Goal: Task Accomplishment & Management: Complete application form

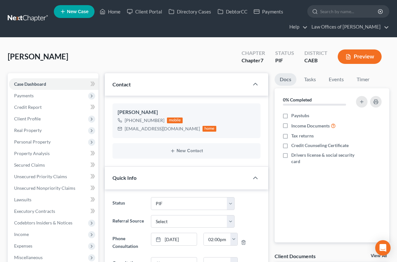
select select "11"
select select "0"
drag, startPoint x: 110, startPoint y: 12, endPoint x: 165, endPoint y: 29, distance: 56.9
click at [110, 12] on link "Home" at bounding box center [110, 12] width 27 height 12
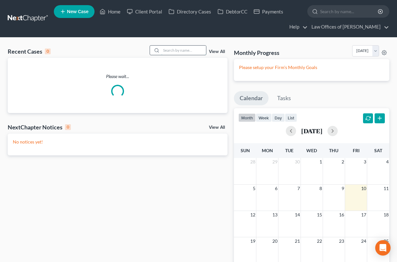
click at [182, 52] on input "search" at bounding box center [183, 50] width 45 height 9
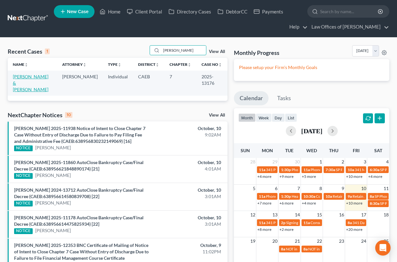
type input "ballou"
click at [20, 81] on link "[PERSON_NAME] & [PERSON_NAME]" at bounding box center [31, 83] width 36 height 18
select select "5"
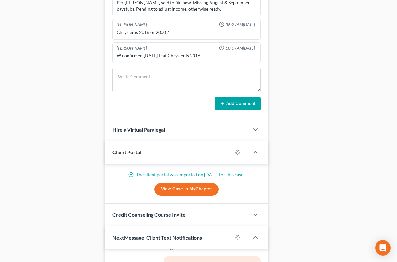
scroll to position [396, 0]
click at [146, 78] on textarea at bounding box center [187, 80] width 148 height 24
type textarea "341 email sent."
drag, startPoint x: 236, startPoint y: 101, endPoint x: 4, endPoint y: 93, distance: 231.7
click at [236, 102] on button "Add Comment" at bounding box center [238, 103] width 46 height 13
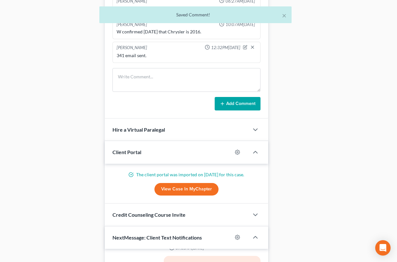
scroll to position [0, 0]
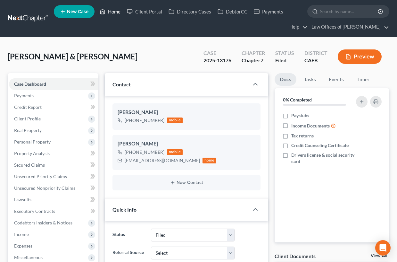
drag, startPoint x: 115, startPoint y: 14, endPoint x: 174, endPoint y: 50, distance: 68.5
click at [115, 14] on link "Home" at bounding box center [110, 12] width 27 height 12
click at [114, 12] on link "Home" at bounding box center [110, 12] width 27 height 12
click at [114, 11] on link "Home" at bounding box center [110, 12] width 27 height 12
click at [112, 11] on link "Home" at bounding box center [110, 12] width 27 height 12
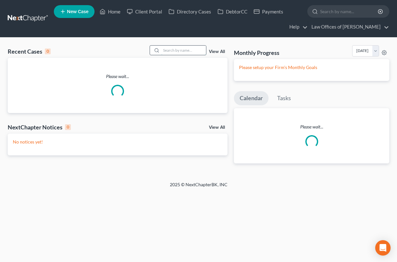
click at [174, 50] on input "search" at bounding box center [183, 50] width 45 height 9
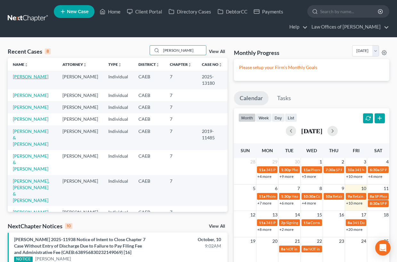
type input "woods"
click at [38, 77] on link "[PERSON_NAME]" at bounding box center [31, 76] width 36 height 5
select select "5"
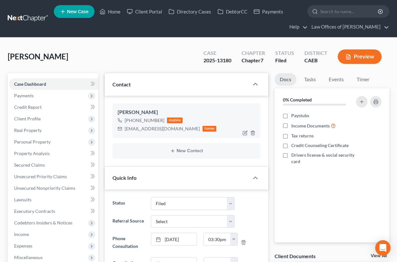
drag, startPoint x: 125, startPoint y: 128, endPoint x: 174, endPoint y: 129, distance: 49.1
click at [179, 129] on div "kaitlinwoods15@gmail.com home" at bounding box center [167, 128] width 99 height 8
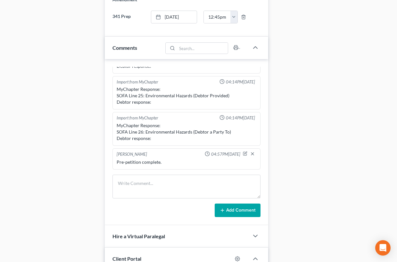
scroll to position [389, 0]
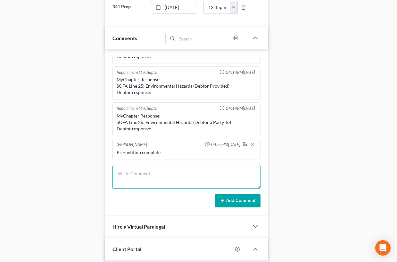
click at [144, 174] on textarea at bounding box center [187, 177] width 148 height 24
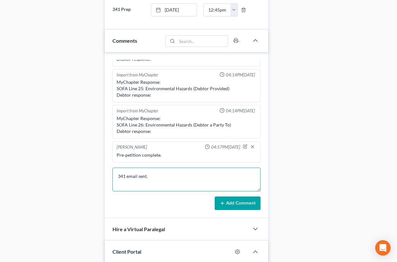
scroll to position [391, 0]
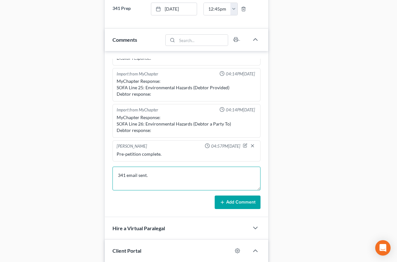
type textarea "341 email sent."
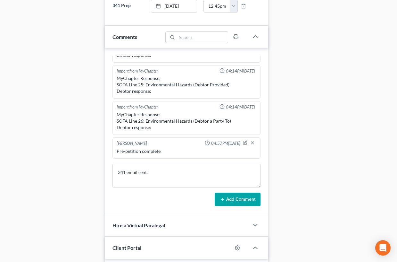
click at [225, 203] on button "Add Comment" at bounding box center [238, 198] width 46 height 13
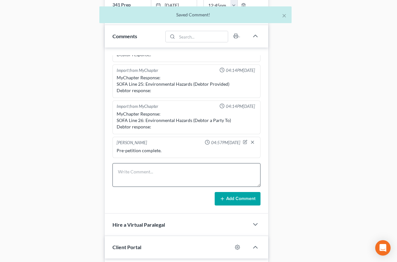
scroll to position [271, 0]
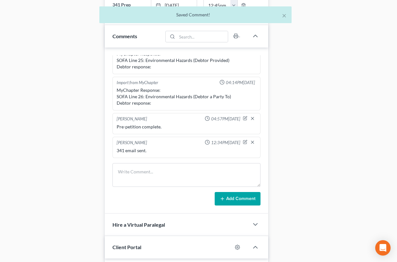
click at [102, 173] on div "Updates & News × Electronic Filing Available! Cases in the Eastern District of …" at bounding box center [187, 84] width 170 height 805
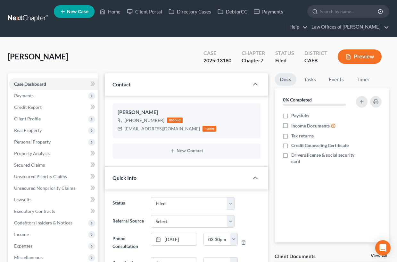
scroll to position [92, 0]
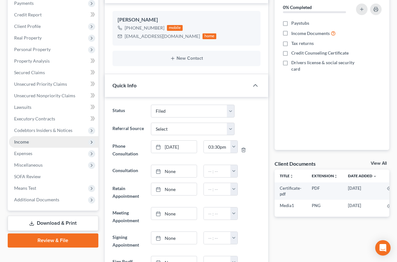
drag, startPoint x: 45, startPoint y: 201, endPoint x: 40, endPoint y: 141, distance: 60.1
click at [45, 201] on span "Additional Documents" at bounding box center [36, 199] width 45 height 5
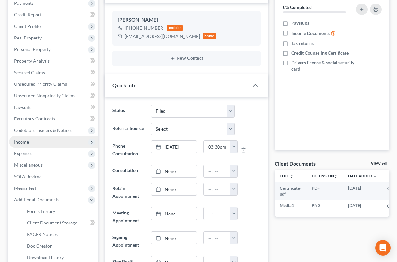
scroll to position [153, 0]
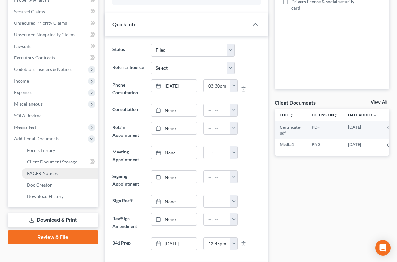
click at [42, 169] on link "PACER Notices" at bounding box center [60, 173] width 77 height 12
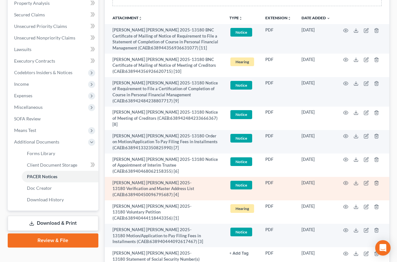
scroll to position [185, 0]
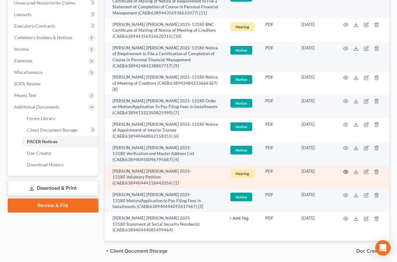
click at [347, 170] on icon "button" at bounding box center [346, 172] width 5 height 4
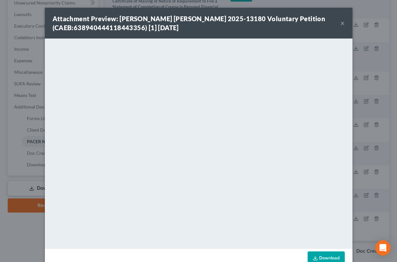
click at [342, 22] on button "×" at bounding box center [343, 23] width 4 height 8
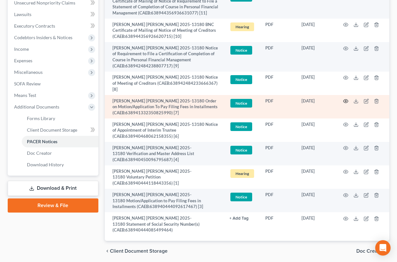
click at [347, 98] on icon "button" at bounding box center [345, 100] width 5 height 5
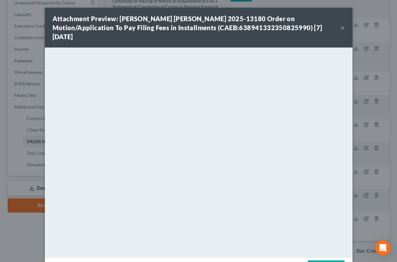
drag, startPoint x: 341, startPoint y: 24, endPoint x: 113, endPoint y: 16, distance: 228.5
click at [341, 24] on button "×" at bounding box center [343, 28] width 4 height 8
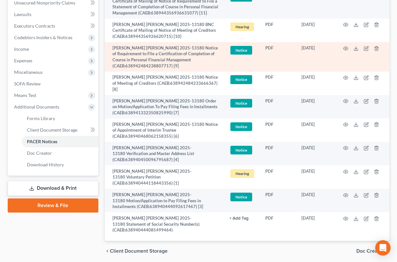
scroll to position [0, 0]
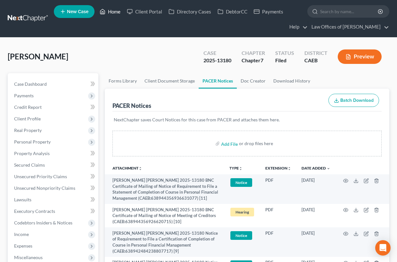
drag, startPoint x: 111, startPoint y: 11, endPoint x: 94, endPoint y: 57, distance: 48.7
click at [111, 11] on link "Home" at bounding box center [110, 12] width 27 height 12
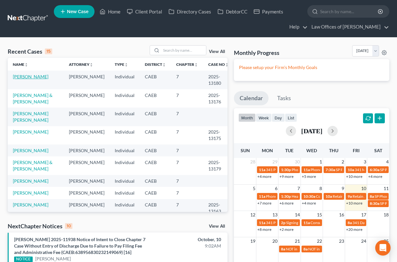
click at [36, 77] on link "[PERSON_NAME]" at bounding box center [31, 76] width 36 height 5
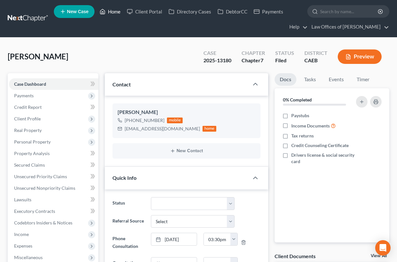
drag, startPoint x: 114, startPoint y: 12, endPoint x: 378, endPoint y: 71, distance: 270.4
click at [114, 12] on link "Home" at bounding box center [110, 12] width 27 height 12
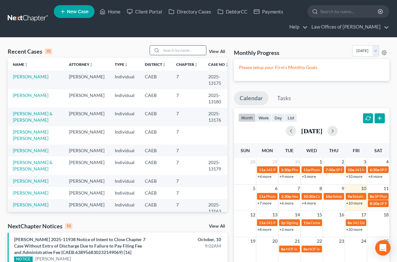
click at [175, 51] on input "search" at bounding box center [183, 50] width 45 height 9
click at [30, 77] on link "[PERSON_NAME]" at bounding box center [31, 76] width 36 height 5
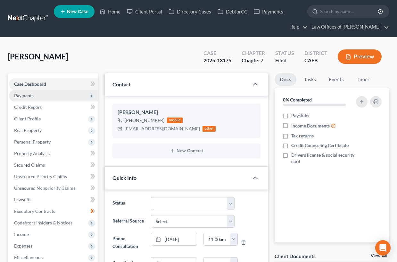
click at [25, 97] on span "Payments" at bounding box center [24, 95] width 20 height 5
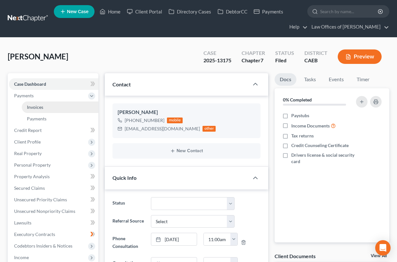
click at [36, 106] on span "Invoices" at bounding box center [35, 106] width 16 height 5
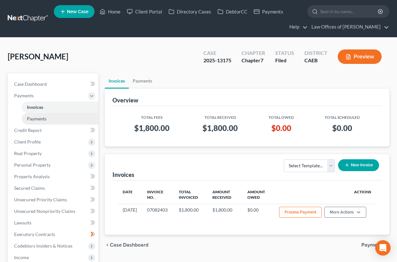
click at [40, 121] on link "Payments" at bounding box center [60, 119] width 77 height 12
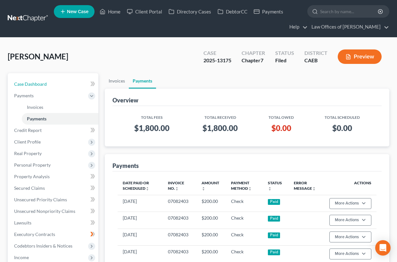
drag, startPoint x: 46, startPoint y: 80, endPoint x: 115, endPoint y: 98, distance: 71.7
click at [46, 80] on link "Case Dashboard" at bounding box center [53, 84] width 89 height 12
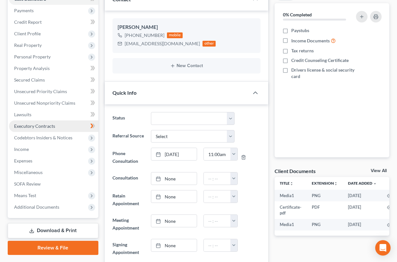
scroll to position [85, 0]
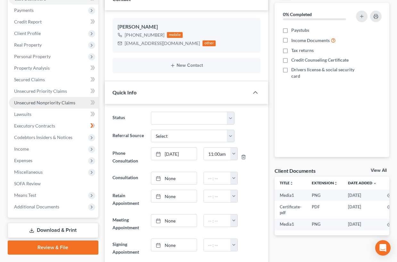
click at [55, 104] on span "Unsecured Nonpriority Claims" at bounding box center [44, 102] width 61 height 5
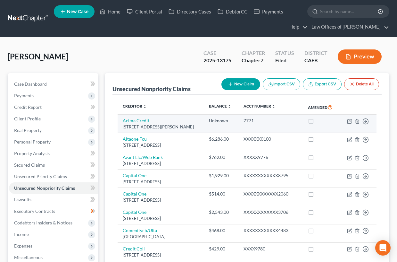
drag, startPoint x: 316, startPoint y: 128, endPoint x: 285, endPoint y: 126, distance: 30.5
click at [317, 122] on label at bounding box center [317, 122] width 0 height 0
click at [320, 122] on input "checkbox" at bounding box center [322, 119] width 4 height 4
checkbox input "true"
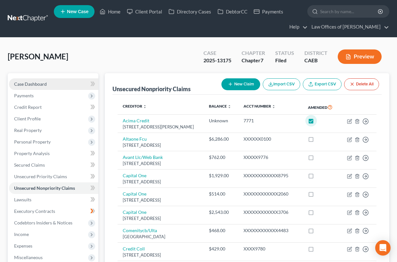
scroll to position [1, 0]
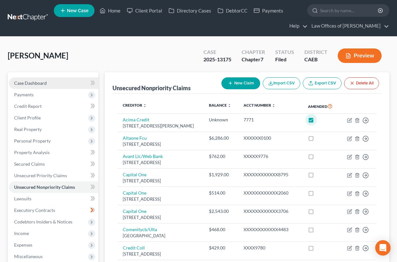
click at [42, 83] on span "Case Dashboard" at bounding box center [30, 82] width 33 height 5
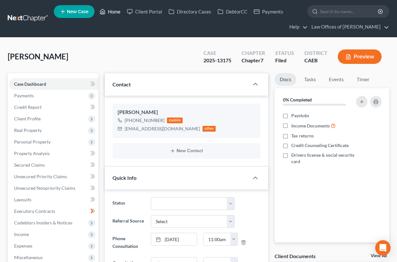
click at [111, 11] on link "Home" at bounding box center [110, 12] width 27 height 12
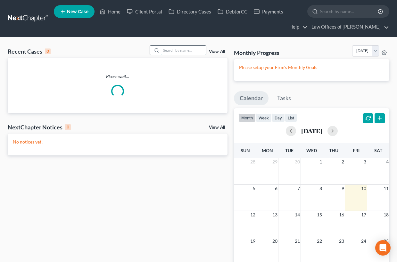
click at [177, 50] on input "search" at bounding box center [183, 50] width 45 height 9
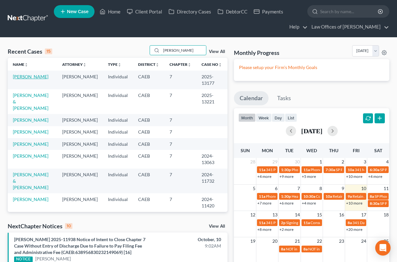
type input "garza"
click at [33, 79] on link "[PERSON_NAME]" at bounding box center [31, 76] width 36 height 5
select select "5"
select select "6"
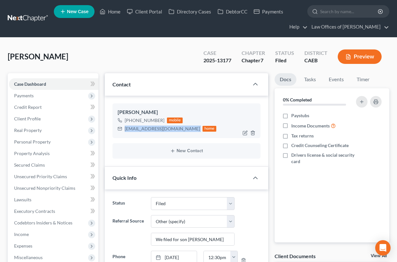
drag, startPoint x: 125, startPoint y: 129, endPoint x: 172, endPoint y: 130, distance: 46.8
click at [180, 130] on div "pollygarza1960@gmail.com home" at bounding box center [167, 128] width 99 height 8
copy div "[EMAIL_ADDRESS][DOMAIN_NAME]"
click at [109, 11] on link "Home" at bounding box center [110, 12] width 27 height 12
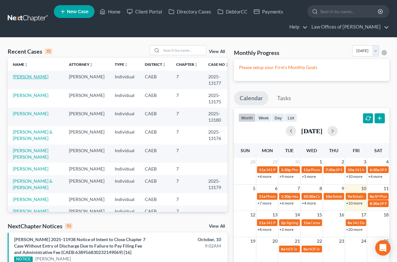
click at [24, 79] on link "[PERSON_NAME]" at bounding box center [31, 76] width 36 height 5
click at [30, 76] on link "[PERSON_NAME]" at bounding box center [31, 76] width 36 height 5
click at [29, 78] on link "[PERSON_NAME]" at bounding box center [31, 76] width 36 height 5
click at [21, 76] on link "[PERSON_NAME]" at bounding box center [31, 76] width 36 height 5
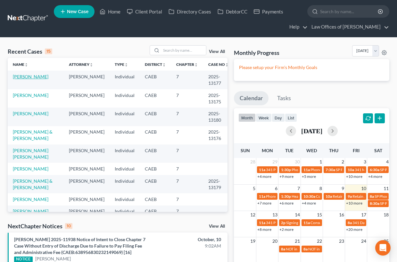
click at [21, 76] on link "[PERSON_NAME]" at bounding box center [31, 76] width 36 height 5
click at [23, 79] on link "[PERSON_NAME]" at bounding box center [31, 76] width 36 height 5
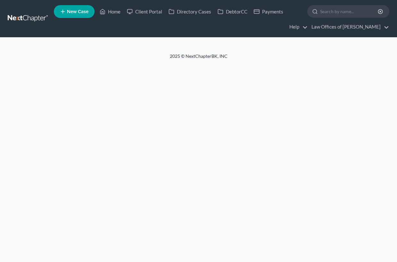
select select "6"
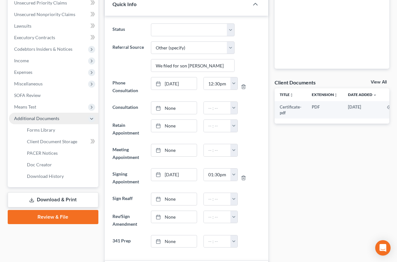
scroll to position [689, 0]
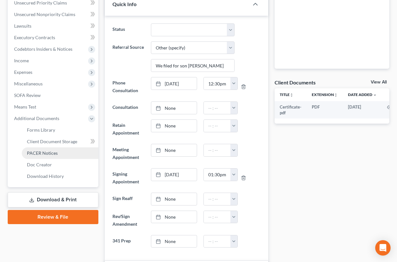
click at [60, 149] on link "PACER Notices" at bounding box center [60, 153] width 77 height 12
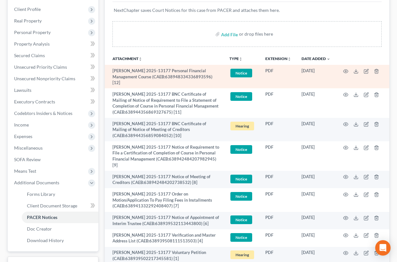
scroll to position [203, 0]
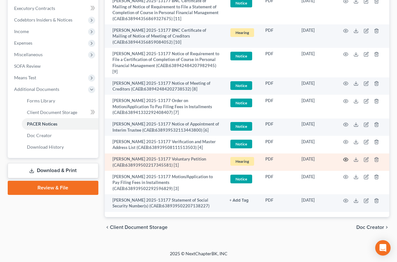
click at [347, 160] on icon "button" at bounding box center [345, 159] width 5 height 5
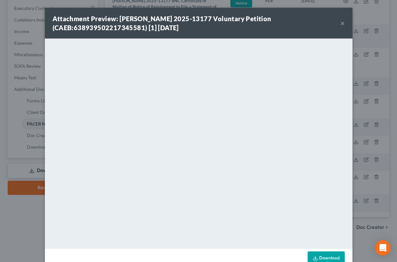
click at [343, 21] on button "×" at bounding box center [343, 23] width 4 height 8
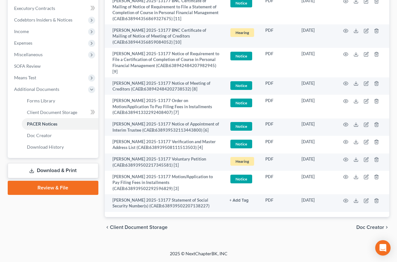
scroll to position [0, 0]
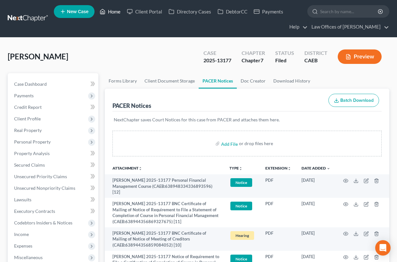
drag, startPoint x: 107, startPoint y: 10, endPoint x: 154, endPoint y: 3, distance: 47.3
click at [107, 10] on link "Home" at bounding box center [110, 12] width 27 height 12
click at [114, 12] on link "Home" at bounding box center [110, 12] width 27 height 12
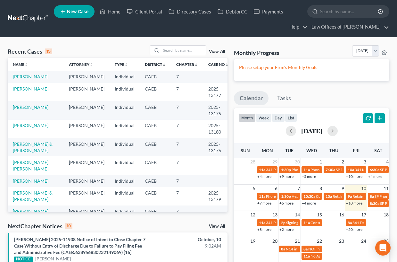
click at [28, 89] on link "[PERSON_NAME]" at bounding box center [31, 88] width 36 height 5
select select "5"
select select "6"
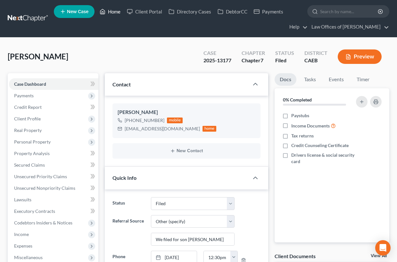
click at [114, 11] on link "Home" at bounding box center [110, 12] width 27 height 12
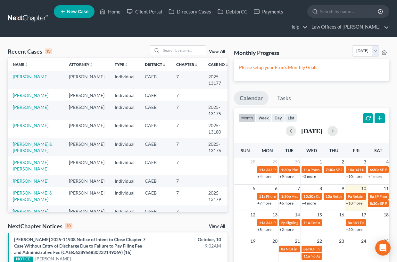
click at [25, 79] on link "[PERSON_NAME]" at bounding box center [31, 76] width 36 height 5
select select "6"
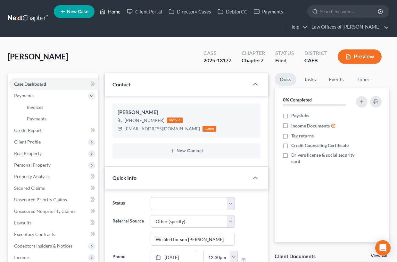
click at [114, 10] on link "Home" at bounding box center [110, 12] width 27 height 12
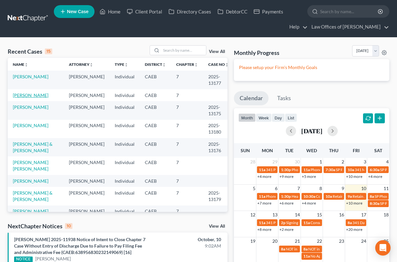
click at [34, 96] on link "[PERSON_NAME]" at bounding box center [31, 94] width 36 height 5
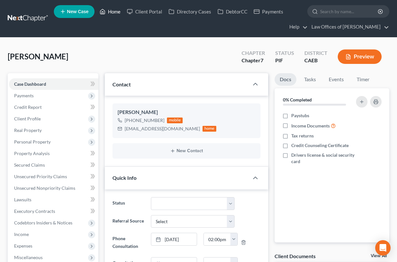
drag, startPoint x: 120, startPoint y: 4, endPoint x: 118, endPoint y: 9, distance: 6.1
click at [120, 4] on ul "New Case Home Client Portal Directory Cases DebtorCC Payments - No Result - See…" at bounding box center [222, 18] width 336 height 31
click at [114, 13] on link "Home" at bounding box center [110, 12] width 27 height 12
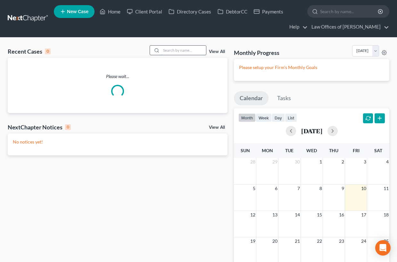
click at [186, 48] on input "search" at bounding box center [183, 50] width 45 height 9
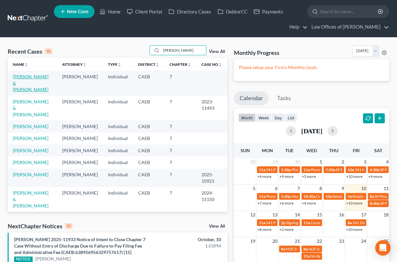
type input "[PERSON_NAME]"
click at [44, 76] on link "[PERSON_NAME] & [PERSON_NAME]" at bounding box center [31, 83] width 36 height 18
select select "11"
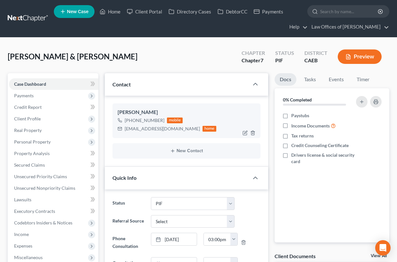
click at [125, 130] on div "[EMAIL_ADDRESS][DOMAIN_NAME]" at bounding box center [162, 128] width 75 height 6
drag, startPoint x: 160, startPoint y: 40, endPoint x: 165, endPoint y: 143, distance: 103.1
drag, startPoint x: 176, startPoint y: 129, endPoint x: 134, endPoint y: 128, distance: 41.7
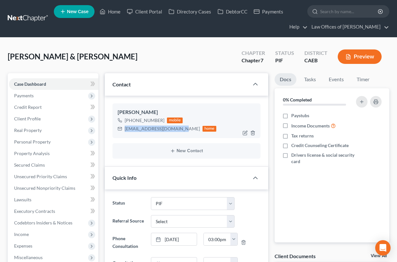
click at [122, 129] on div "[EMAIL_ADDRESS][DOMAIN_NAME] home" at bounding box center [167, 128] width 99 height 8
copy div "[EMAIL_ADDRESS][DOMAIN_NAME]"
drag, startPoint x: 119, startPoint y: 13, endPoint x: 125, endPoint y: 39, distance: 27.1
click at [119, 13] on link "Home" at bounding box center [110, 12] width 27 height 12
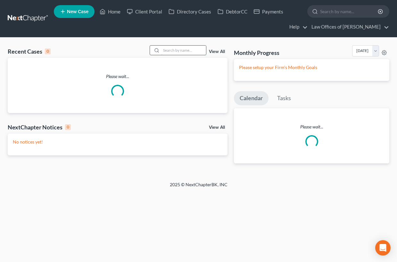
click at [183, 51] on input "search" at bounding box center [183, 50] width 45 height 9
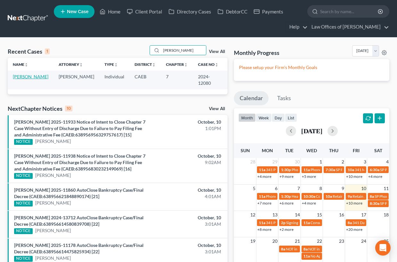
type input "[PERSON_NAME]"
click at [27, 75] on link "[PERSON_NAME]" at bounding box center [31, 76] width 36 height 5
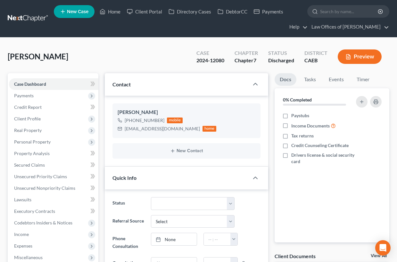
scroll to position [4365, 0]
drag, startPoint x: 110, startPoint y: 9, endPoint x: 125, endPoint y: 35, distance: 29.6
click at [110, 9] on link "Home" at bounding box center [110, 12] width 27 height 12
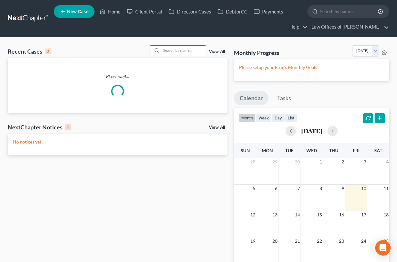
click at [173, 53] on input "search" at bounding box center [183, 50] width 45 height 9
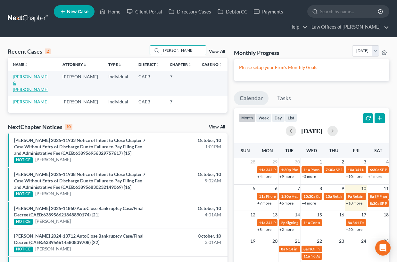
type input "[PERSON_NAME]"
click at [41, 80] on link "[PERSON_NAME] & [PERSON_NAME]" at bounding box center [31, 83] width 36 height 18
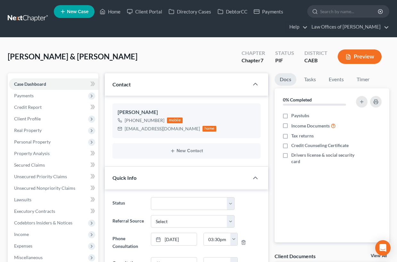
drag, startPoint x: 118, startPoint y: 12, endPoint x: 182, endPoint y: 0, distance: 64.9
click at [118, 12] on link "Home" at bounding box center [110, 12] width 27 height 12
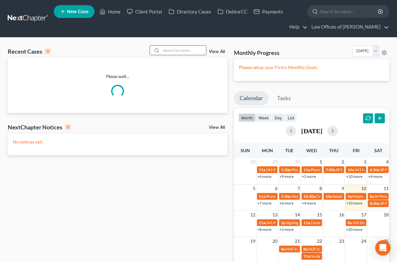
click at [187, 52] on input "search" at bounding box center [183, 50] width 45 height 9
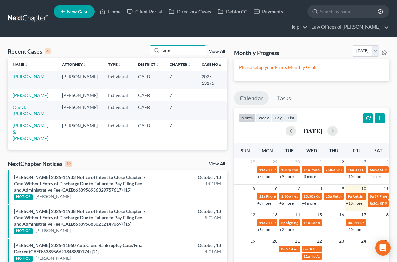
type input "ariel"
click at [31, 76] on link "[PERSON_NAME]" at bounding box center [31, 76] width 36 height 5
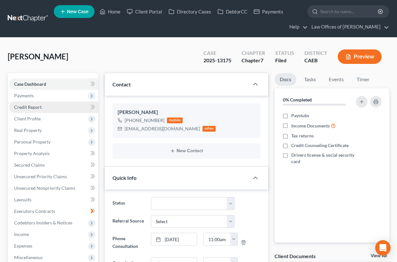
drag, startPoint x: 30, startPoint y: 98, endPoint x: 39, endPoint y: 105, distance: 11.2
click at [30, 98] on span "Payments" at bounding box center [53, 96] width 89 height 12
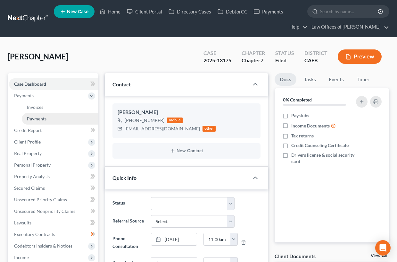
click at [43, 120] on span "Payments" at bounding box center [37, 118] width 20 height 5
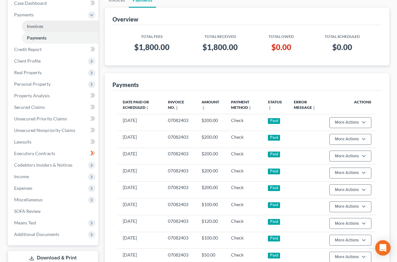
click at [47, 26] on link "Invoices" at bounding box center [60, 27] width 77 height 12
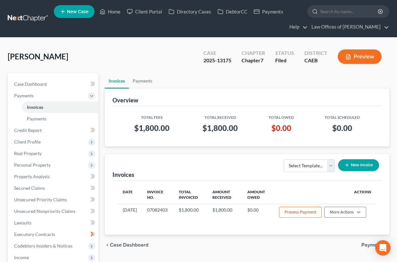
click at [365, 163] on button "New Invoice" at bounding box center [358, 165] width 41 height 12
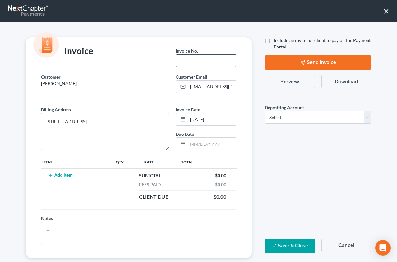
click at [199, 66] on input "text" at bounding box center [206, 61] width 60 height 12
type input "09262502"
click at [67, 176] on button "Add Item" at bounding box center [60, 175] width 28 height 5
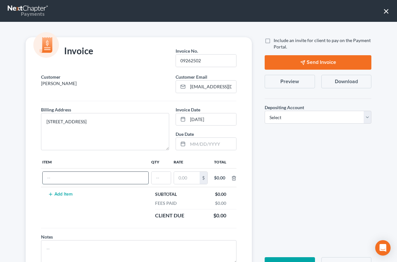
click at [130, 183] on input "text" at bounding box center [96, 178] width 106 height 12
type input "Amendment"
click at [165, 179] on input "text" at bounding box center [161, 178] width 19 height 12
type input "1"
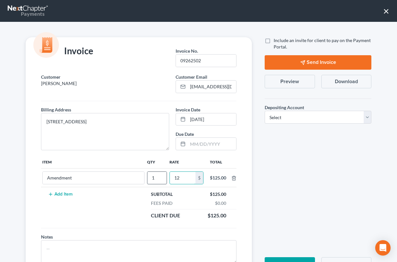
type input "1"
type input "250"
click at [285, 119] on select "Select Operation Trust" at bounding box center [318, 117] width 107 height 13
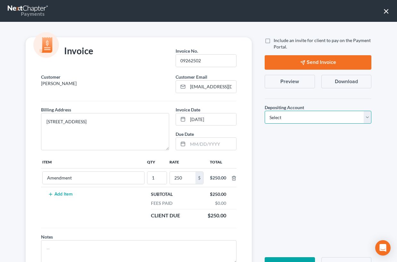
select select "0"
click at [265, 111] on select "Select Operation Trust" at bounding box center [318, 117] width 107 height 13
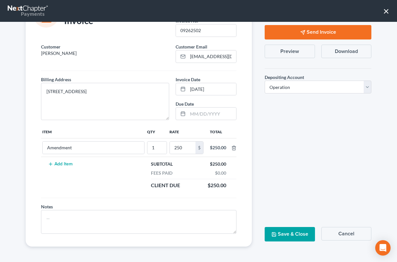
click at [286, 237] on button "Save & Close" at bounding box center [290, 234] width 50 height 14
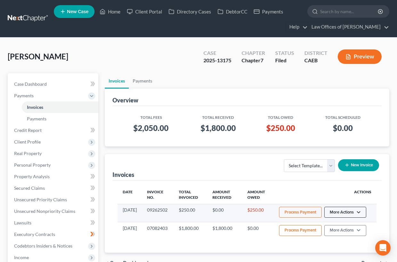
click at [343, 208] on button "More Actions" at bounding box center [346, 212] width 42 height 11
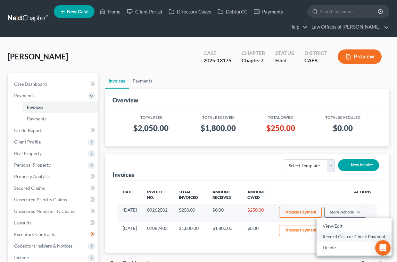
click at [342, 236] on link "Record Cash or Check Payment" at bounding box center [354, 236] width 75 height 11
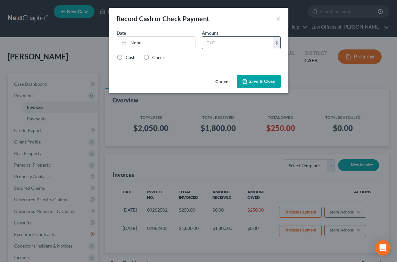
click at [215, 41] on input "text" at bounding box center [237, 43] width 71 height 12
type input "250"
click at [173, 46] on link "None" at bounding box center [156, 43] width 78 height 12
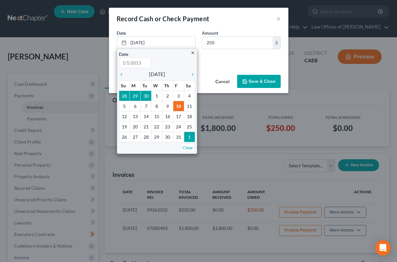
type input "[DATE]"
drag, startPoint x: 230, startPoint y: 55, endPoint x: 226, endPoint y: 57, distance: 4.8
click at [230, 55] on div "Cash Check" at bounding box center [199, 57] width 164 height 6
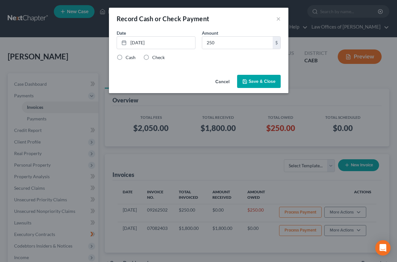
drag, startPoint x: 162, startPoint y: 58, endPoint x: 216, endPoint y: 75, distance: 56.4
click at [161, 58] on label "Check" at bounding box center [158, 57] width 13 height 6
click at [159, 58] on input "Check" at bounding box center [157, 56] width 4 height 4
radio input "true"
click at [268, 82] on button "Save & Close" at bounding box center [259, 81] width 44 height 13
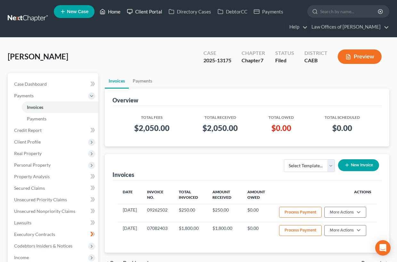
drag, startPoint x: 114, startPoint y: 13, endPoint x: 128, endPoint y: 7, distance: 15.8
click at [114, 13] on link "Home" at bounding box center [110, 12] width 27 height 12
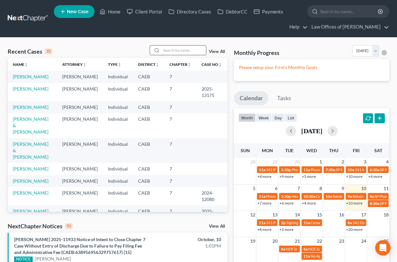
click at [169, 51] on input "search" at bounding box center [183, 50] width 45 height 9
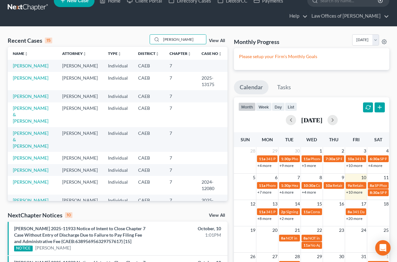
scroll to position [12, 0]
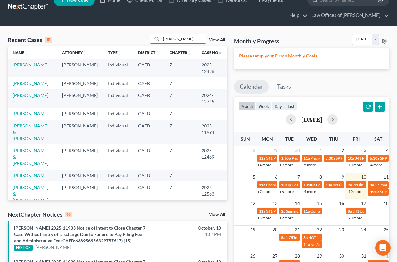
type input "[PERSON_NAME]"
click at [33, 66] on link "[PERSON_NAME]" at bounding box center [31, 64] width 36 height 5
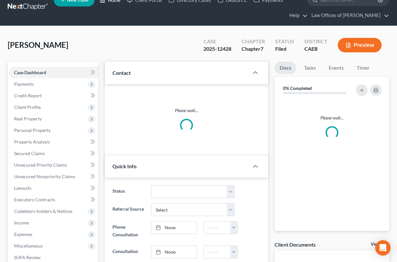
click at [111, 6] on link "Home" at bounding box center [110, 0] width 27 height 12
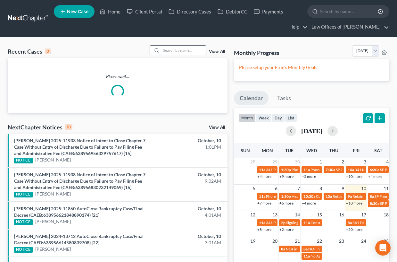
click at [182, 51] on input "search" at bounding box center [183, 50] width 45 height 9
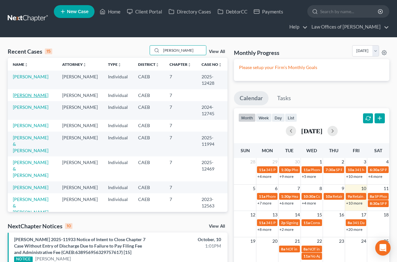
type input "[PERSON_NAME]"
click at [38, 97] on link "[PERSON_NAME]" at bounding box center [31, 94] width 36 height 5
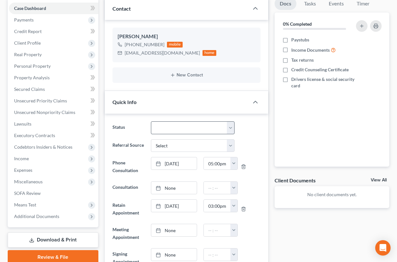
scroll to position [81, 0]
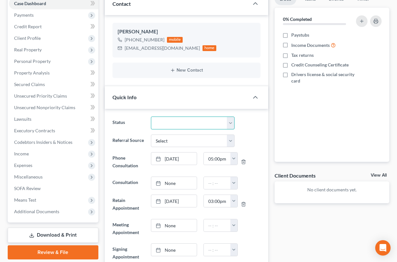
click at [177, 120] on select "Cancelled/Refund Closed Consultation Declined Discharged Filed Income Check In …" at bounding box center [193, 122] width 84 height 13
select select "14"
click at [151, 116] on select "Cancelled/Refund Closed Consultation Declined Discharged Filed Income Check In …" at bounding box center [193, 122] width 84 height 13
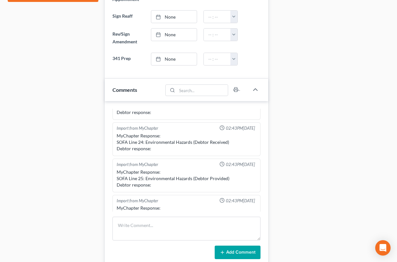
scroll to position [207, 0]
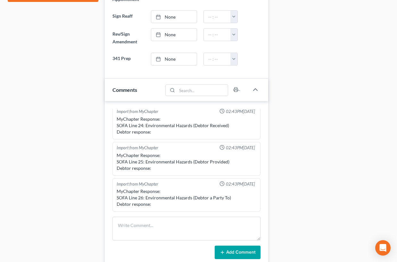
click at [95, 148] on div "Case Dashboard Payments Invoices Payments Payments Credit Report Client Profile" at bounding box center [52, 137] width 97 height 805
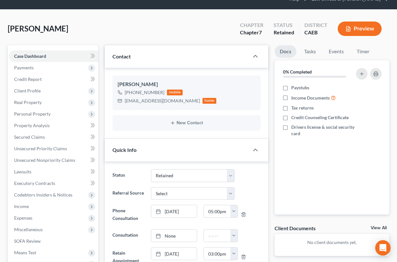
scroll to position [0, 0]
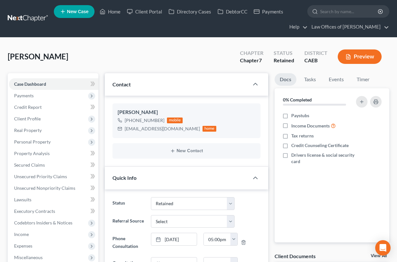
click at [90, 65] on div "[PERSON_NAME] Upgraded Chapter Chapter 7 Status Retained District CAEB Preview" at bounding box center [199, 59] width 382 height 28
drag, startPoint x: 36, startPoint y: 96, endPoint x: 41, endPoint y: 98, distance: 5.5
click at [36, 96] on span "Payments" at bounding box center [53, 96] width 89 height 12
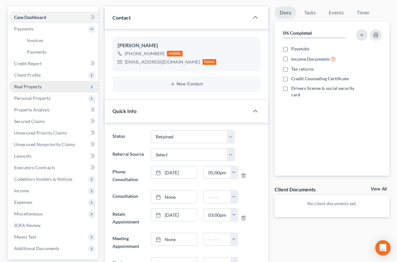
scroll to position [71, 0]
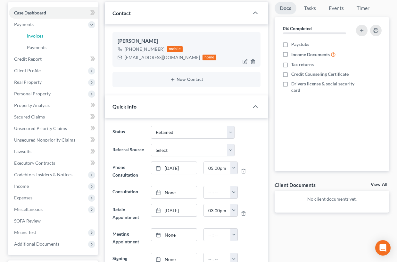
click at [47, 35] on link "Invoices" at bounding box center [60, 36] width 77 height 12
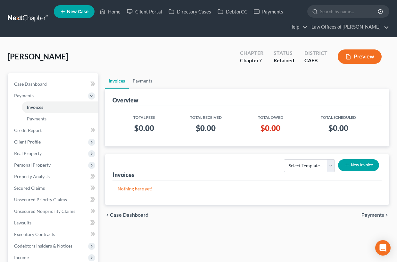
click at [352, 162] on button "New Invoice" at bounding box center [358, 165] width 41 height 12
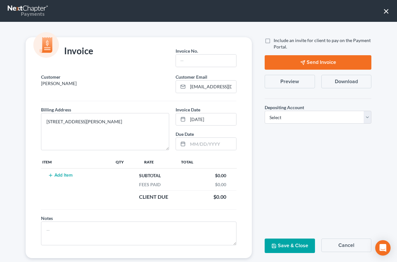
click at [200, 69] on div "Invoice No. *" at bounding box center [206, 59] width 67 height 29
click at [199, 63] on input "text" at bounding box center [206, 61] width 60 height 12
click at [58, 174] on button "Add Item" at bounding box center [60, 175] width 28 height 5
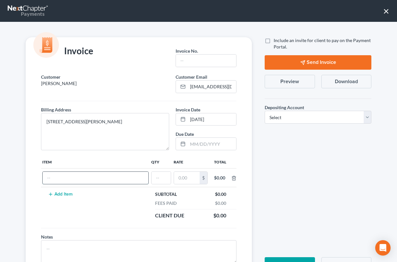
click at [84, 175] on input "text" at bounding box center [96, 178] width 106 height 12
click at [190, 176] on input "text" at bounding box center [187, 178] width 26 height 12
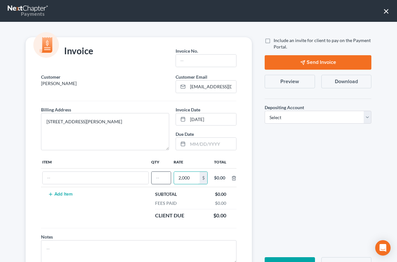
type input "2,000"
click at [165, 179] on input "text" at bounding box center [161, 178] width 19 height 12
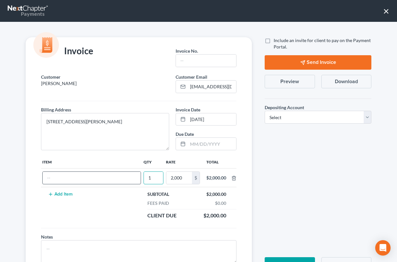
type input "1"
click at [108, 177] on input "text" at bounding box center [92, 178] width 98 height 12
type input "Attorneys Fee"
click at [199, 61] on input "text" at bounding box center [206, 61] width 60 height 12
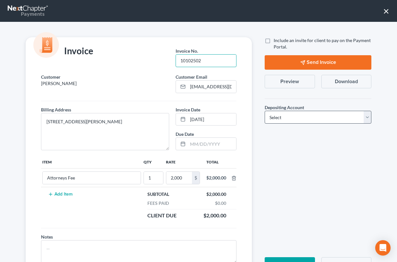
type input "10102502"
click at [297, 120] on select "Select Operation Trust" at bounding box center [318, 117] width 107 height 13
select select "0"
click at [265, 111] on select "Select Operation Trust" at bounding box center [318, 117] width 107 height 13
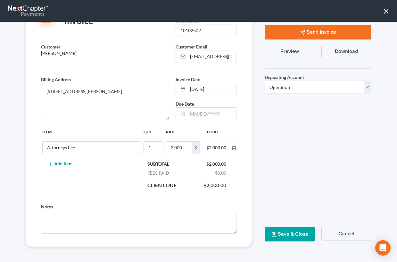
click at [294, 241] on button "Save & Close" at bounding box center [290, 234] width 50 height 14
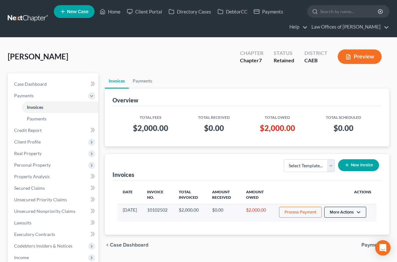
click at [348, 214] on button "More Actions" at bounding box center [346, 212] width 42 height 11
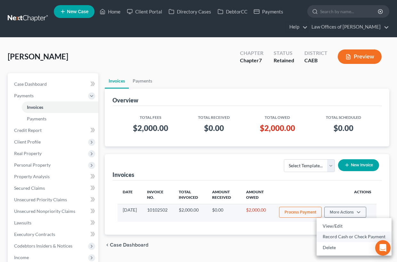
click at [339, 236] on link "Record Cash or Check Payment" at bounding box center [354, 236] width 75 height 11
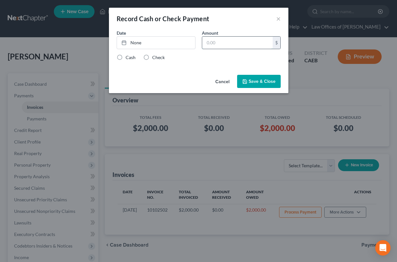
click at [231, 42] on input "text" at bounding box center [237, 43] width 71 height 12
type input "800"
drag, startPoint x: 175, startPoint y: 39, endPoint x: 217, endPoint y: 63, distance: 48.3
click at [175, 39] on link "[DATE]" at bounding box center [156, 43] width 78 height 12
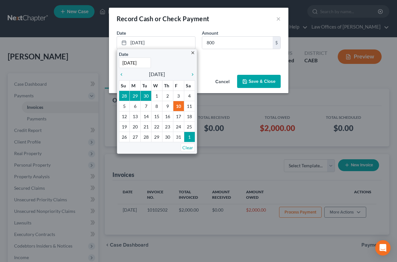
drag, startPoint x: 217, startPoint y: 63, endPoint x: 160, endPoint y: 50, distance: 58.0
click at [217, 63] on div "Date [DATE] close Date [DATE] Time 12:00 AM chevron_left [DATE] chevron_right S…" at bounding box center [199, 51] width 180 height 43
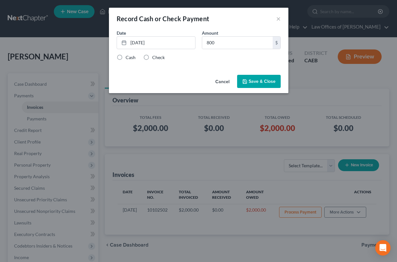
drag, startPoint x: 154, startPoint y: 56, endPoint x: 239, endPoint y: 71, distance: 85.8
click at [154, 56] on label "Check" at bounding box center [158, 57] width 13 height 6
click at [155, 56] on input "Check" at bounding box center [157, 56] width 4 height 4
radio input "true"
drag, startPoint x: 257, startPoint y: 83, endPoint x: 268, endPoint y: 98, distance: 19.0
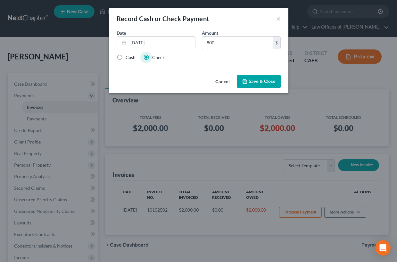
click at [257, 83] on button "Save & Close" at bounding box center [259, 81] width 44 height 13
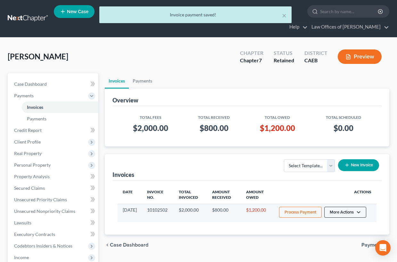
drag, startPoint x: 340, startPoint y: 212, endPoint x: 336, endPoint y: 212, distance: 3.8
click at [340, 212] on button "More Actions" at bounding box center [346, 212] width 42 height 11
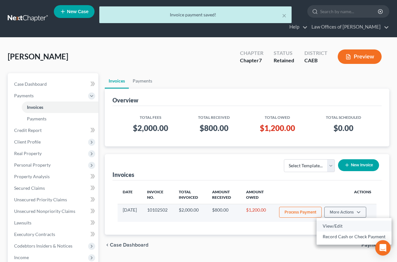
click at [339, 225] on link "View/Edit" at bounding box center [354, 225] width 75 height 11
select select "0"
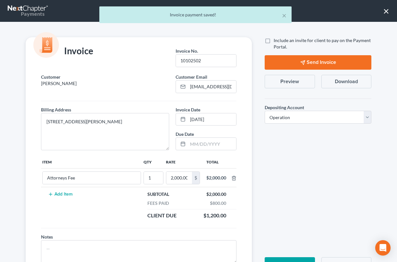
click at [289, 83] on button "Preview" at bounding box center [290, 81] width 50 height 13
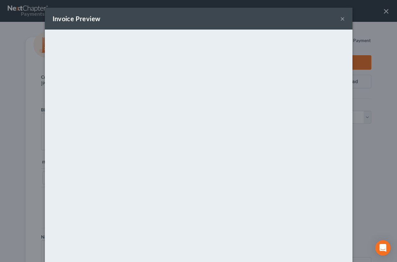
click at [342, 18] on button "×" at bounding box center [343, 19] width 4 height 8
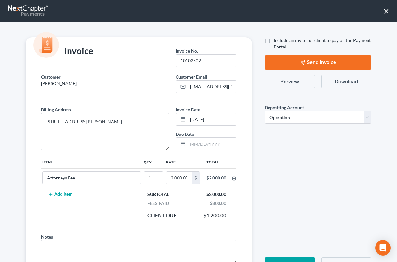
click at [387, 13] on button "×" at bounding box center [387, 11] width 6 height 10
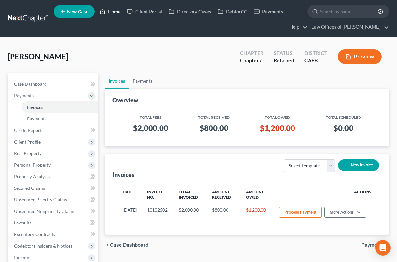
click at [113, 10] on link "Home" at bounding box center [110, 12] width 27 height 12
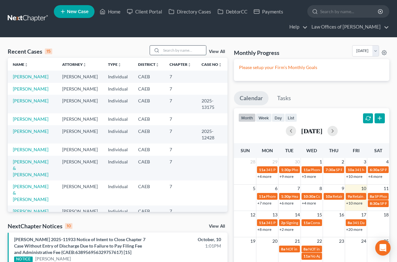
click at [177, 51] on input "search" at bounding box center [183, 50] width 45 height 9
type input "[PERSON_NAME]"
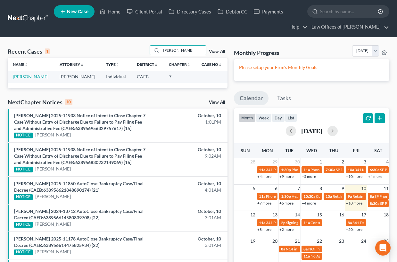
click at [27, 74] on link "[PERSON_NAME]" at bounding box center [31, 76] width 36 height 5
select select "14"
select select "1"
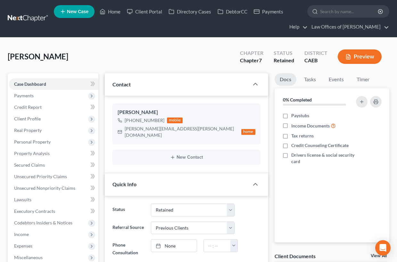
scroll to position [254, 0]
click at [34, 97] on span "Payments" at bounding box center [53, 96] width 89 height 12
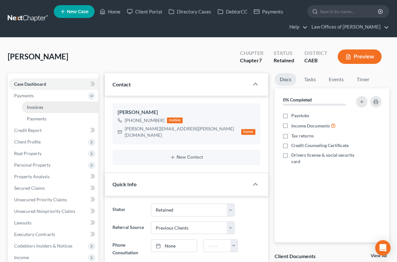
drag, startPoint x: 39, startPoint y: 107, endPoint x: 82, endPoint y: 111, distance: 43.1
click at [39, 107] on span "Invoices" at bounding box center [35, 106] width 16 height 5
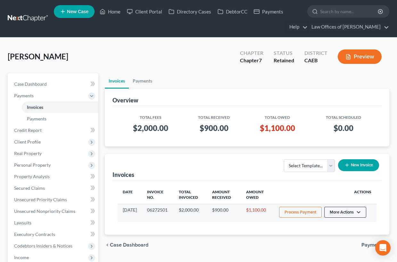
click at [351, 208] on button "More Actions" at bounding box center [346, 212] width 42 height 11
click at [338, 239] on link "Record Cash or Check Payment" at bounding box center [354, 236] width 75 height 11
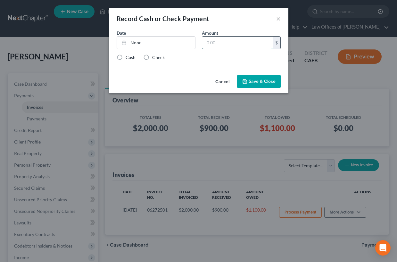
click at [233, 45] on input "text" at bounding box center [237, 43] width 71 height 12
type input "200"
drag, startPoint x: 170, startPoint y: 43, endPoint x: 226, endPoint y: 67, distance: 61.1
click at [170, 43] on link "None" at bounding box center [156, 43] width 78 height 12
type input "[DATE]"
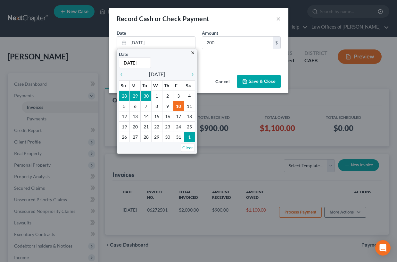
click at [226, 67] on div "Date [DATE] close Date [DATE] Time 12:00 AM chevron_left [DATE] chevron_right S…" at bounding box center [199, 51] width 180 height 43
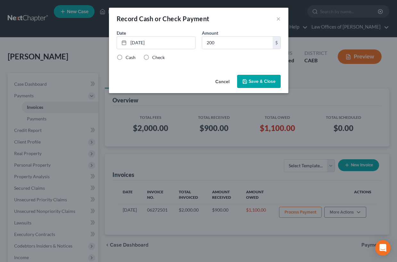
drag, startPoint x: 158, startPoint y: 58, endPoint x: 167, endPoint y: 60, distance: 9.2
click at [158, 58] on label "Check" at bounding box center [158, 57] width 13 height 6
click at [158, 58] on input "Check" at bounding box center [157, 56] width 4 height 4
radio input "true"
click at [248, 81] on button "Save & Close" at bounding box center [259, 81] width 44 height 13
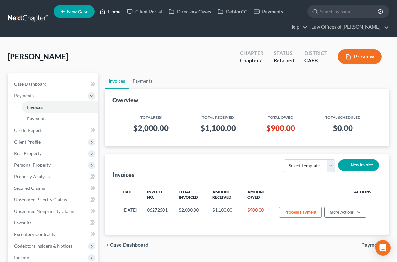
drag, startPoint x: 106, startPoint y: 11, endPoint x: 124, endPoint y: 26, distance: 23.9
click at [106, 11] on link "Home" at bounding box center [110, 12] width 27 height 12
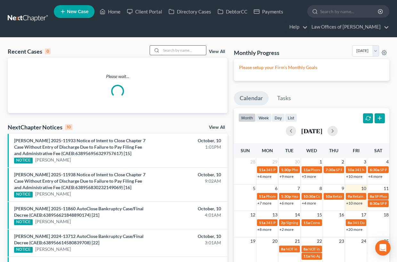
click at [186, 54] on input "search" at bounding box center [183, 50] width 45 height 9
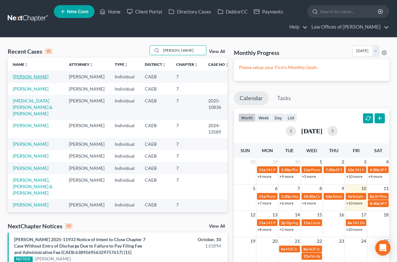
type input "[PERSON_NAME]"
click at [35, 76] on link "[PERSON_NAME]" at bounding box center [31, 76] width 36 height 5
select select "11"
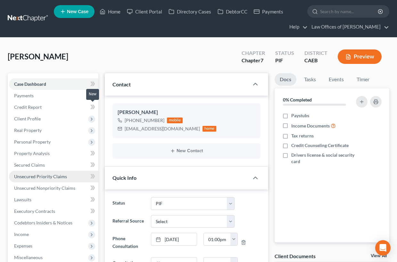
scroll to position [52, 0]
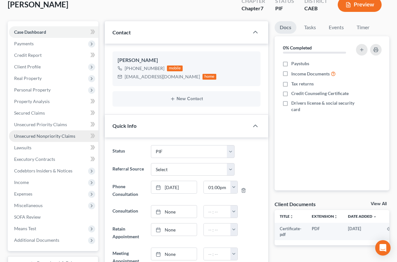
drag, startPoint x: 49, startPoint y: 134, endPoint x: 48, endPoint y: 131, distance: 3.3
click at [49, 134] on span "Unsecured Nonpriority Claims" at bounding box center [44, 135] width 61 height 5
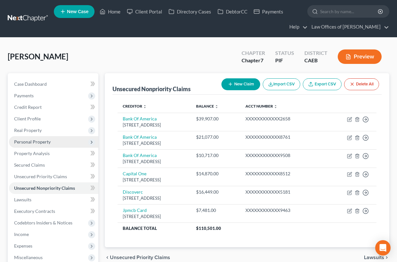
click at [38, 140] on span "Personal Property" at bounding box center [32, 141] width 37 height 5
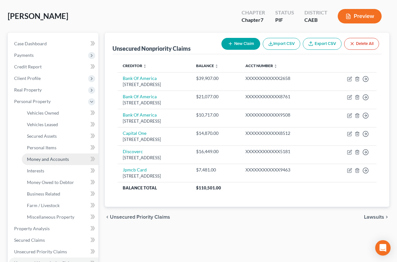
scroll to position [47, 0]
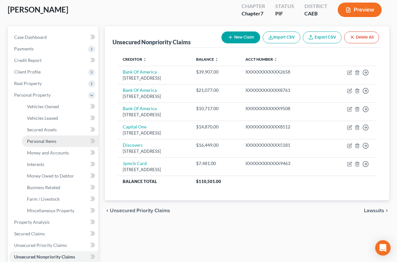
click at [52, 142] on span "Personal Items" at bounding box center [42, 140] width 30 height 5
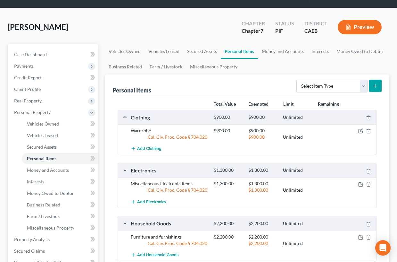
scroll to position [30, 0]
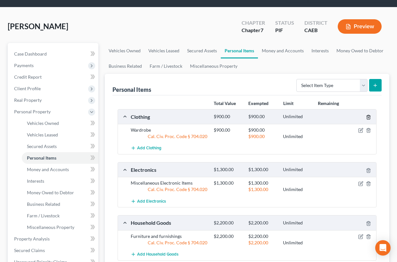
click at [370, 117] on icon "button" at bounding box center [368, 117] width 3 height 4
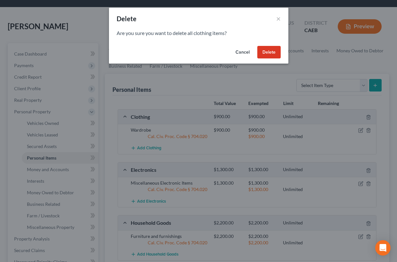
click at [265, 53] on button "Delete" at bounding box center [269, 52] width 23 height 13
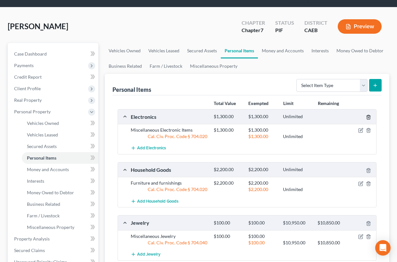
click at [371, 118] on icon "button" at bounding box center [368, 116] width 5 height 5
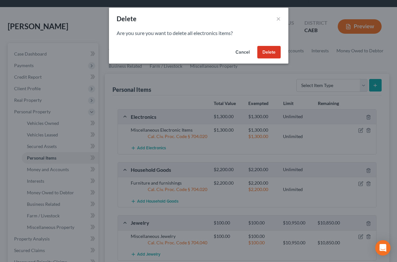
click at [276, 55] on button "Delete" at bounding box center [269, 52] width 23 height 13
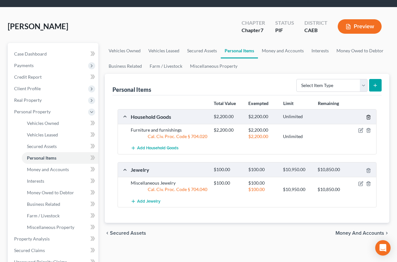
click at [369, 116] on icon "button" at bounding box center [368, 116] width 5 height 5
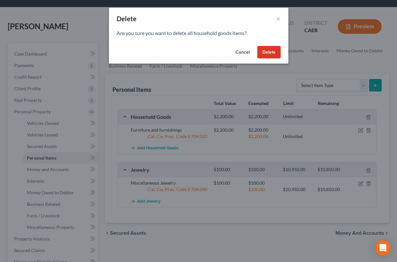
click at [276, 50] on button "Delete" at bounding box center [269, 52] width 23 height 13
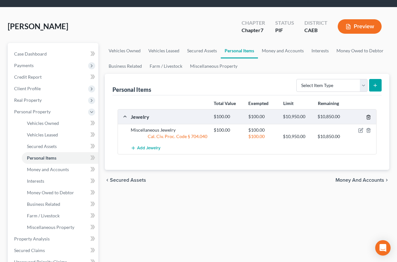
click at [370, 118] on icon "button" at bounding box center [368, 116] width 5 height 5
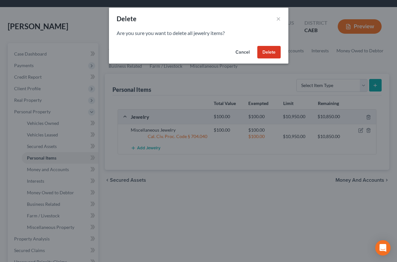
click at [273, 53] on button "Delete" at bounding box center [269, 52] width 23 height 13
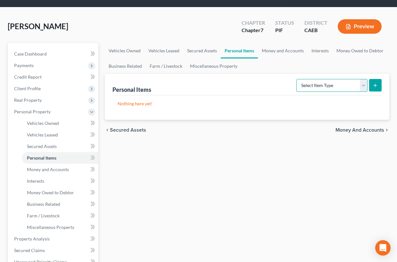
click at [316, 84] on select "Select Item Type Clothing Collectibles Of Value Electronics Firearms Household …" at bounding box center [332, 85] width 71 height 13
click at [33, 88] on span "Client Profile" at bounding box center [27, 88] width 27 height 5
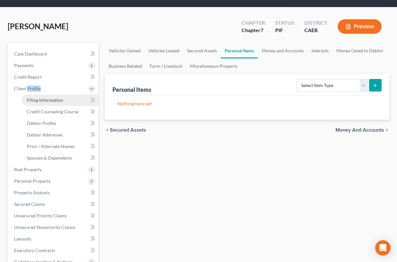
click at [46, 100] on span "Filing Information" at bounding box center [45, 99] width 36 height 5
select select "1"
select select "0"
select select "4"
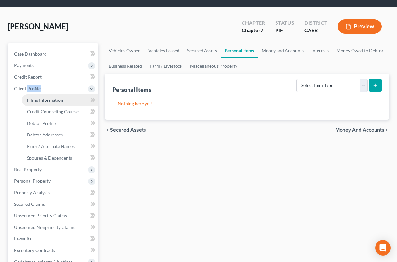
select select "1"
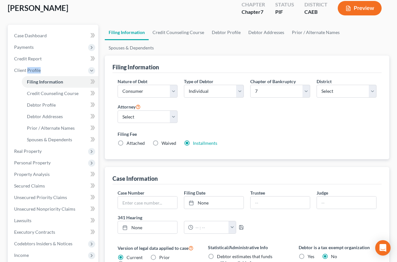
scroll to position [47, 0]
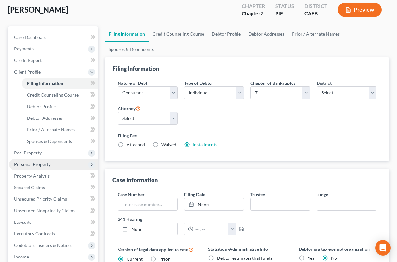
click at [53, 165] on span "Personal Property" at bounding box center [53, 164] width 89 height 12
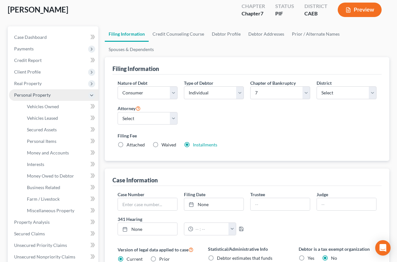
scroll to position [47, 0]
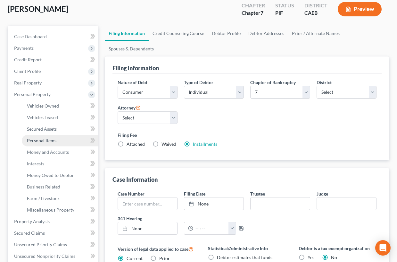
click at [48, 140] on span "Personal Items" at bounding box center [42, 140] width 30 height 5
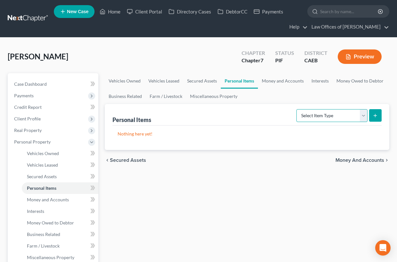
click at [334, 116] on select "Select Item Type Clothing Collectibles Of Value Electronics Firearms Household …" at bounding box center [332, 115] width 71 height 13
select select "clothing"
click at [297, 109] on select "Select Item Type Clothing Collectibles Of Value Electronics Firearms Household …" at bounding box center [332, 115] width 71 height 13
click at [378, 117] on button "submit" at bounding box center [375, 115] width 13 height 13
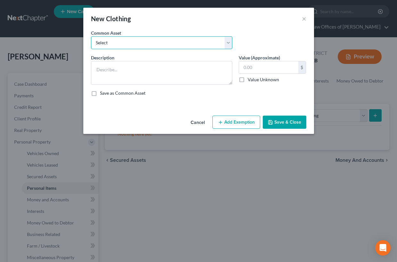
click at [167, 42] on select "Select Wardrobe" at bounding box center [161, 42] width 141 height 13
select select "0"
click at [91, 36] on select "Select Wardrobe" at bounding box center [161, 42] width 141 height 13
type textarea "Wardrobe"
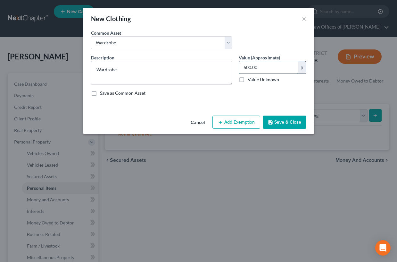
click at [254, 68] on input "600.00" at bounding box center [268, 67] width 59 height 12
type input "800"
click at [242, 123] on button "Add Exemption" at bounding box center [237, 121] width 48 height 13
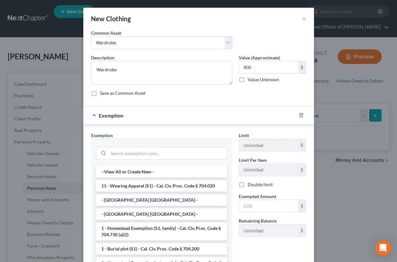
click at [161, 188] on li "11 - Wearing Apparel (S1) - Cal. Civ. Proc. Code § 704.020" at bounding box center [161, 186] width 131 height 12
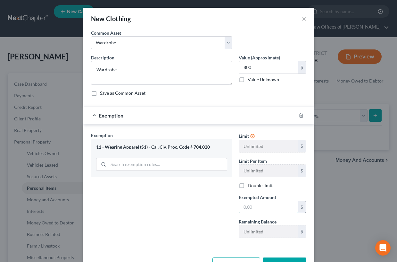
click at [262, 203] on input "text" at bounding box center [268, 207] width 59 height 12
type input "800"
click at [198, 201] on div "Exemption Set must be selected for CA. Exemption * 11 - Wearing Apparel (S1) - …" at bounding box center [162, 187] width 148 height 111
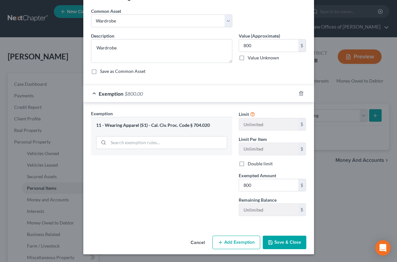
click at [284, 243] on button "Save & Close" at bounding box center [285, 241] width 44 height 13
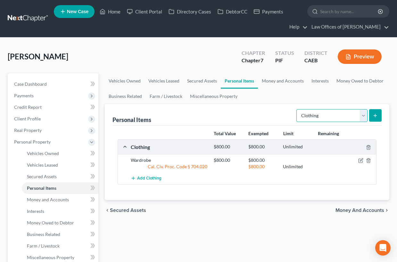
click at [325, 112] on select "Select Item Type Clothing Collectibles Of Value Electronics Firearms Household …" at bounding box center [332, 115] width 71 height 13
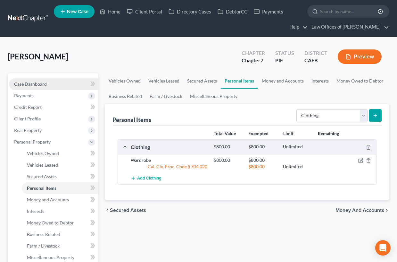
click at [56, 84] on link "Case Dashboard" at bounding box center [53, 84] width 89 height 12
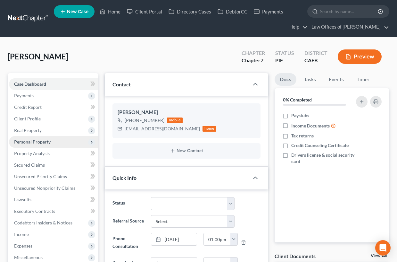
drag, startPoint x: 48, startPoint y: 143, endPoint x: 44, endPoint y: 145, distance: 4.5
click at [47, 143] on span "Personal Property" at bounding box center [32, 141] width 37 height 5
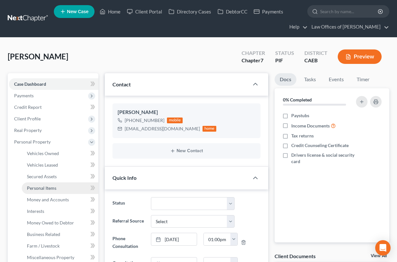
click at [55, 186] on span "Personal Items" at bounding box center [42, 187] width 30 height 5
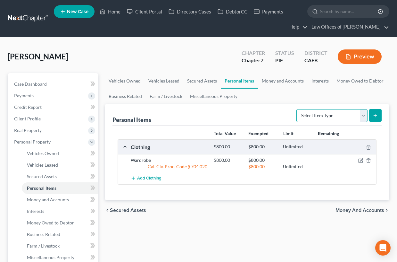
click at [318, 115] on select "Select Item Type Clothing Collectibles Of Value Electronics Firearms Household …" at bounding box center [332, 115] width 71 height 13
select select "electronics"
click at [297, 109] on select "Select Item Type Clothing Collectibles Of Value Electronics Firearms Household …" at bounding box center [332, 115] width 71 height 13
click at [374, 116] on icon "submit" at bounding box center [375, 115] width 5 height 5
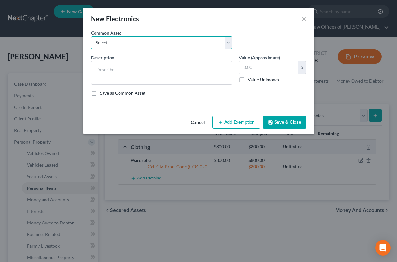
click at [138, 49] on select "Select Miscellaneous Electronic Items" at bounding box center [161, 42] width 141 height 13
select select "0"
click at [91, 36] on select "Select Miscellaneous Electronic Items" at bounding box center [161, 42] width 141 height 13
type textarea "Miscellaneous Electronic Items"
type input "700.00"
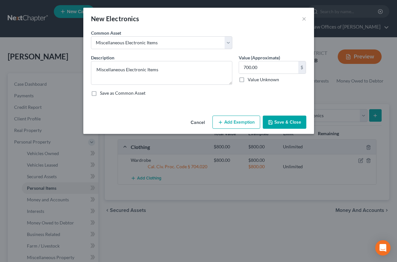
click at [241, 122] on button "Add Exemption" at bounding box center [237, 121] width 48 height 13
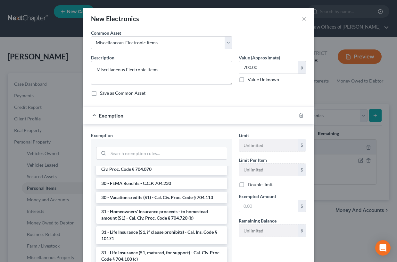
scroll to position [942, 0]
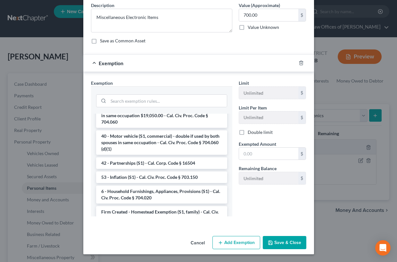
click at [147, 185] on li "6 - Household Furnishings, Appliances, Provisions (S1) - Cal. Civ. Proc. Code §…" at bounding box center [161, 194] width 131 height 18
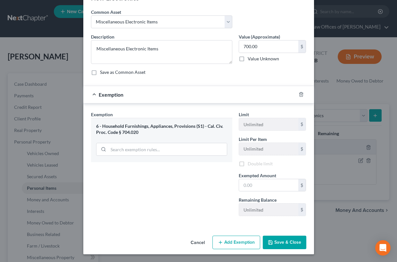
scroll to position [22, 0]
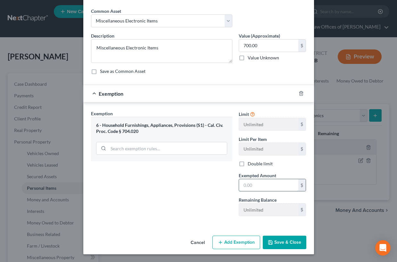
click at [256, 183] on input "text" at bounding box center [268, 185] width 59 height 12
type input "700"
drag, startPoint x: 191, startPoint y: 176, endPoint x: 223, endPoint y: 194, distance: 36.0
click at [191, 176] on div "Exemption Set must be selected for CA. Exemption * 6 - Household Furnishings, A…" at bounding box center [162, 165] width 148 height 111
click at [276, 241] on button "Save & Close" at bounding box center [285, 241] width 44 height 13
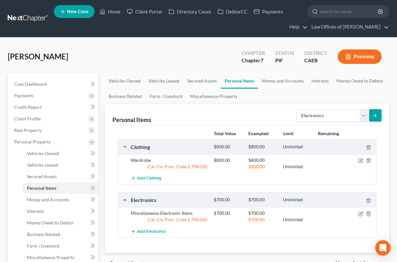
click at [331, 123] on div "Personal Items Select Item Type Clothing Collectibles Of Value Electronics Fire…" at bounding box center [247, 114] width 269 height 21
click at [325, 117] on select "Select Item Type Clothing Collectibles Of Value Electronics Firearms Household …" at bounding box center [332, 115] width 71 height 13
select select "jewelry"
click at [297, 109] on select "Select Item Type Clothing Collectibles Of Value Electronics Firearms Household …" at bounding box center [332, 115] width 71 height 13
click at [377, 117] on icon "submit" at bounding box center [375, 115] width 5 height 5
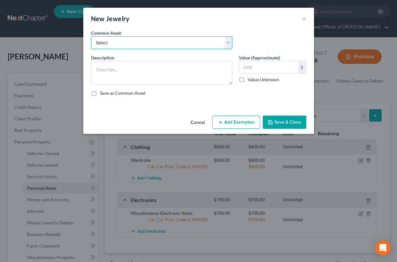
click at [142, 41] on select "Select Miscellaneous Jewelry" at bounding box center [161, 42] width 141 height 13
select select "0"
click at [91, 36] on select "Select Miscellaneous Jewelry" at bounding box center [161, 42] width 141 height 13
type textarea "Miscellaneous Jewelry"
type input "100.00"
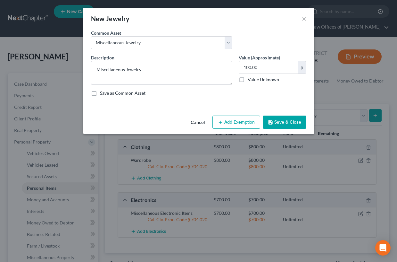
click at [247, 122] on button "Add Exemption" at bounding box center [237, 121] width 48 height 13
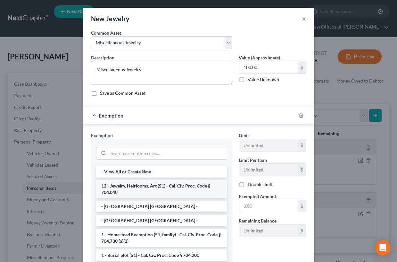
click at [138, 187] on li "12 - Jewelry, Heirlooms, Art (S1) - Cal. Civ. Proc. Code § 704.040" at bounding box center [161, 189] width 131 height 18
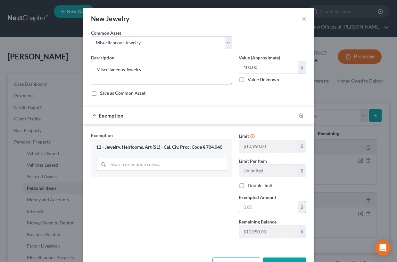
click at [259, 208] on input "text" at bounding box center [268, 207] width 59 height 12
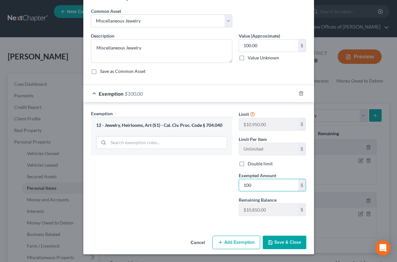
type input "100"
drag, startPoint x: 213, startPoint y: 209, endPoint x: 267, endPoint y: 239, distance: 61.4
click at [213, 209] on div "Exemption Set must be selected for CA. Exemption * 12 - Jewelry, Heirlooms, Art…" at bounding box center [162, 165] width 148 height 111
drag, startPoint x: 275, startPoint y: 242, endPoint x: 283, endPoint y: 217, distance: 25.8
click at [275, 242] on button "Save & Close" at bounding box center [285, 241] width 44 height 13
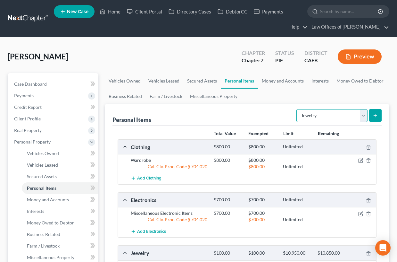
click at [318, 115] on select "Select Item Type Clothing Collectibles Of Value Electronics Firearms Household …" at bounding box center [332, 115] width 71 height 13
select select "household_goods"
click at [297, 109] on select "Select Item Type Clothing Collectibles Of Value Electronics Firearms Household …" at bounding box center [332, 115] width 71 height 13
click at [376, 115] on line "submit" at bounding box center [376, 115] width 0 height 3
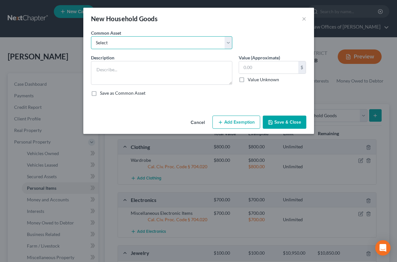
click at [163, 39] on select "Select Furniture and furnishings" at bounding box center [161, 42] width 141 height 13
select select "0"
click at [91, 36] on select "Select Furniture and furnishings" at bounding box center [161, 42] width 141 height 13
type textarea "Furniture and furnishings"
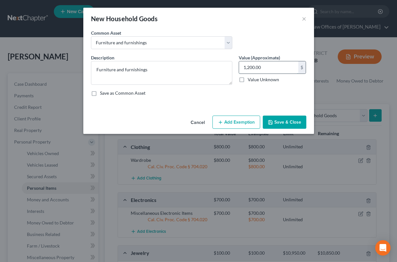
click at [255, 69] on input "1,200.00" at bounding box center [268, 67] width 59 height 12
type input "1,500.00"
click at [232, 121] on button "Add Exemption" at bounding box center [237, 121] width 48 height 13
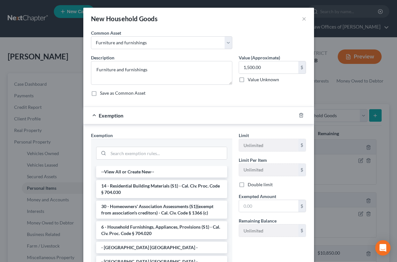
drag, startPoint x: 163, startPoint y: 228, endPoint x: 231, endPoint y: 222, distance: 68.2
click at [163, 228] on li "6 - Household Furnishings, Appliances, Provisions (S1) - Cal. Civ. Proc. Code §…" at bounding box center [161, 230] width 131 height 18
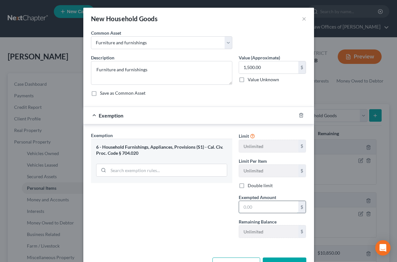
click at [265, 208] on input "text" at bounding box center [268, 207] width 59 height 12
type input "1,500"
drag, startPoint x: 215, startPoint y: 210, endPoint x: 297, endPoint y: 250, distance: 91.9
click at [215, 210] on div "Exemption Set must be selected for CA. Exemption * 6 - Household Furnishings, A…" at bounding box center [162, 186] width 148 height 111
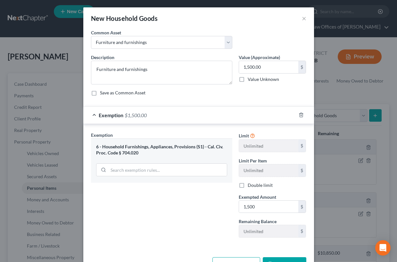
scroll to position [22, 0]
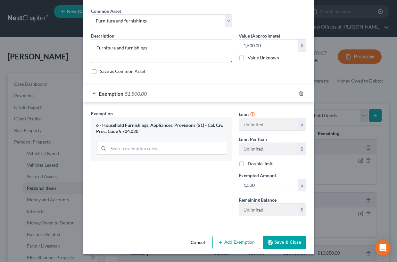
click at [284, 242] on button "Save & Close" at bounding box center [285, 241] width 44 height 13
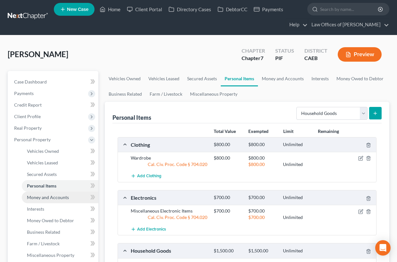
click at [55, 198] on span "Money and Accounts" at bounding box center [48, 196] width 42 height 5
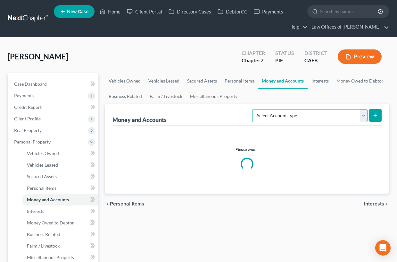
click at [281, 117] on select "Select Account Type Brokerage Cash on Hand Certificates of Deposit Checking Acc…" at bounding box center [309, 115] width 115 height 13
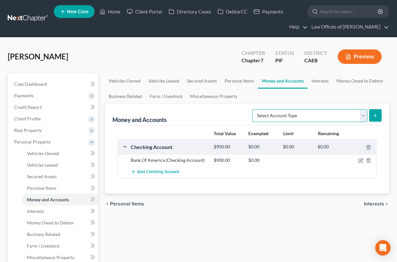
select select "cash_on_hand"
click at [254, 109] on select "Select Account Type Brokerage Cash on Hand Certificates of Deposit Checking Acc…" at bounding box center [309, 115] width 115 height 13
click at [377, 116] on icon "submit" at bounding box center [375, 115] width 5 height 5
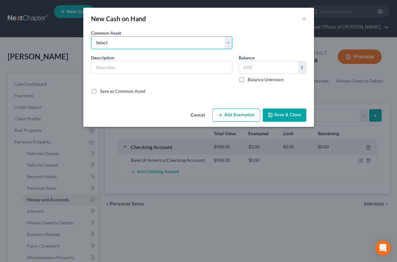
click at [170, 46] on select "Select Cash on Hand" at bounding box center [161, 42] width 141 height 13
select select "0"
click at [91, 36] on select "Select Cash on Hand" at bounding box center [161, 42] width 141 height 13
type input "Cash on Hand"
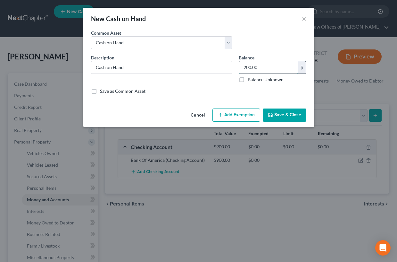
click at [255, 69] on input "200.00" at bounding box center [268, 67] width 59 height 12
type input "50"
click at [233, 116] on button "Add Exemption" at bounding box center [237, 114] width 48 height 13
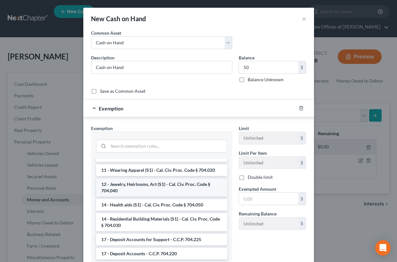
scroll to position [119, 0]
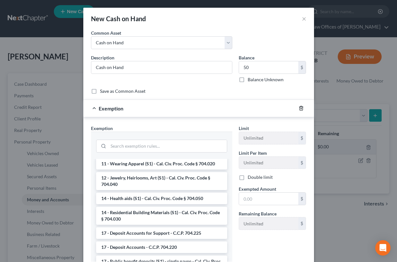
click at [302, 107] on icon "button" at bounding box center [301, 108] width 5 height 5
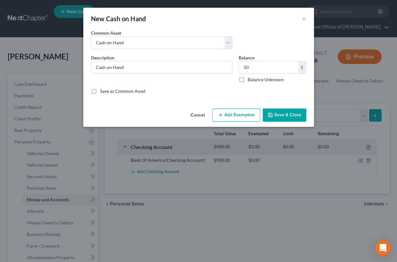
click at [291, 113] on button "Save & Close" at bounding box center [285, 114] width 44 height 13
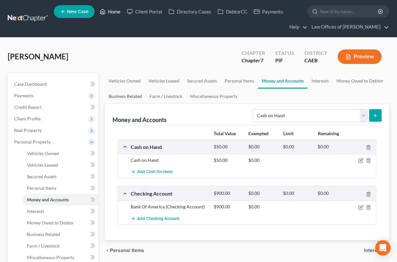
drag, startPoint x: 114, startPoint y: 13, endPoint x: 123, endPoint y: 89, distance: 76.6
click at [114, 13] on link "Home" at bounding box center [110, 12] width 27 height 12
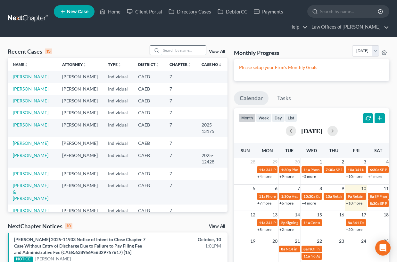
click at [196, 51] on input "search" at bounding box center [183, 50] width 45 height 9
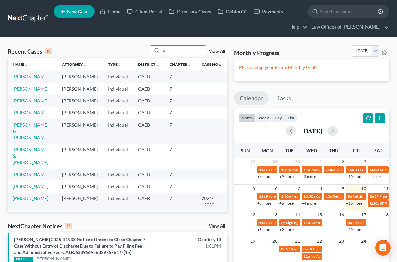
type input "o"
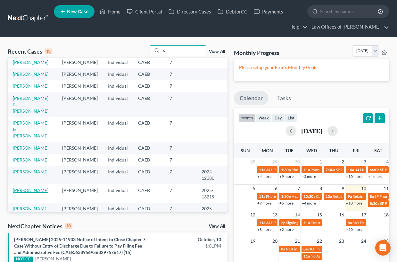
scroll to position [28, 0]
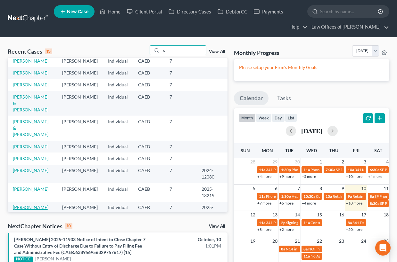
click at [34, 204] on link "[PERSON_NAME]" at bounding box center [31, 206] width 36 height 5
select select "5"
select select "6"
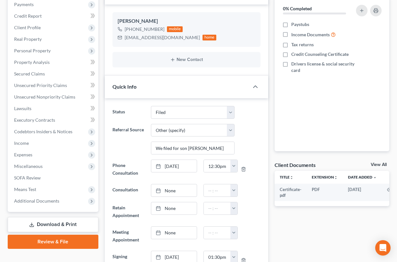
scroll to position [98, 0]
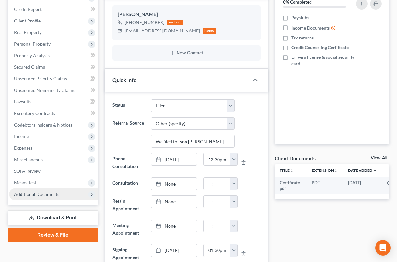
drag, startPoint x: 47, startPoint y: 197, endPoint x: 50, endPoint y: 190, distance: 7.2
click at [47, 197] on span "Additional Documents" at bounding box center [53, 194] width 89 height 12
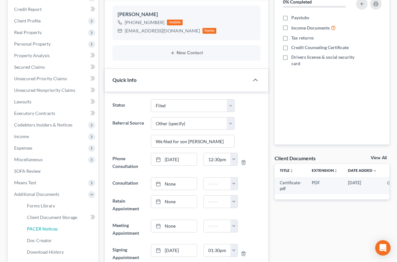
drag, startPoint x: 38, startPoint y: 229, endPoint x: 295, endPoint y: 218, distance: 256.8
click at [38, 229] on span "PACER Notices" at bounding box center [42, 228] width 31 height 5
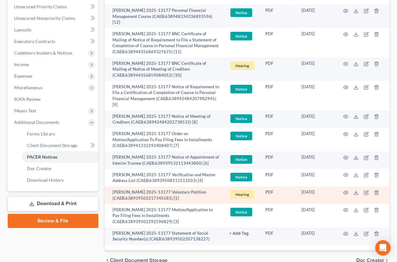
scroll to position [175, 0]
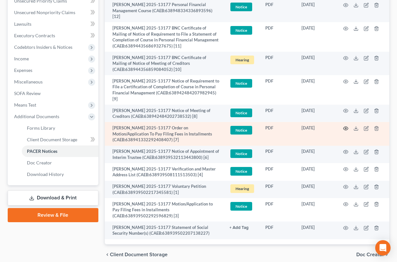
click at [346, 126] on icon "button" at bounding box center [345, 128] width 5 height 5
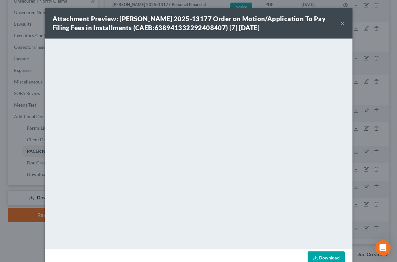
drag, startPoint x: 341, startPoint y: 23, endPoint x: 141, endPoint y: 39, distance: 200.5
click at [341, 23] on button "×" at bounding box center [343, 23] width 4 height 8
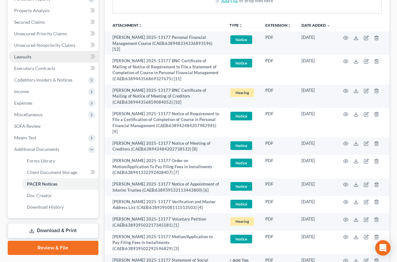
scroll to position [0, 0]
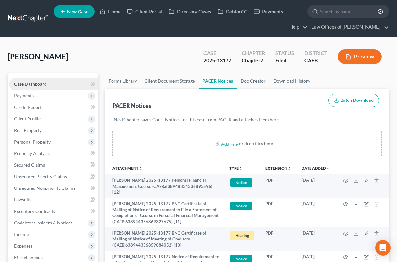
click at [38, 83] on span "Case Dashboard" at bounding box center [30, 83] width 33 height 5
select select "6"
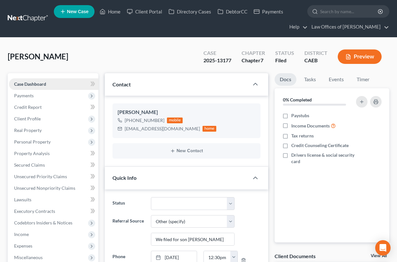
scroll to position [689, 0]
click at [62, 84] on link "Case Dashboard" at bounding box center [53, 84] width 89 height 12
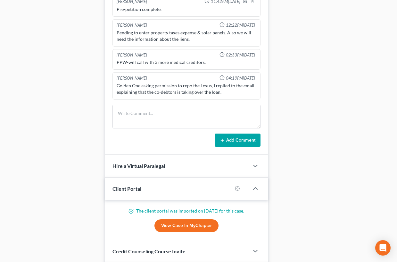
scroll to position [480, 0]
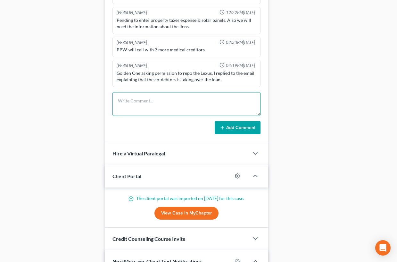
click at [150, 105] on textarea at bounding box center [187, 104] width 148 height 24
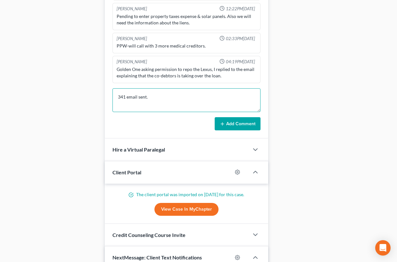
type textarea "341 email sent."
drag, startPoint x: 249, startPoint y: 120, endPoint x: 54, endPoint y: 110, distance: 195.3
click at [249, 120] on button "Add Comment" at bounding box center [238, 123] width 46 height 13
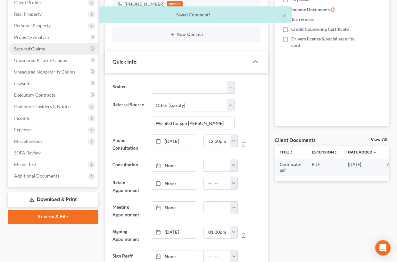
scroll to position [0, 0]
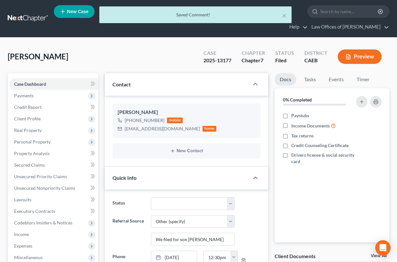
click at [117, 13] on div "Saved Comment!" at bounding box center [196, 15] width 182 height 6
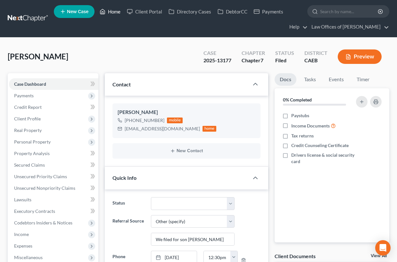
click at [117, 12] on link "Home" at bounding box center [110, 12] width 27 height 12
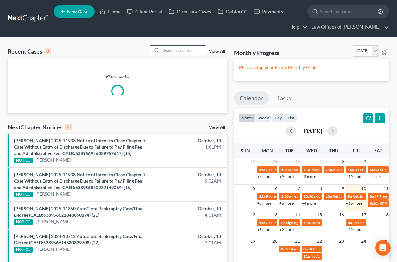
click at [171, 50] on input "search" at bounding box center [183, 50] width 45 height 9
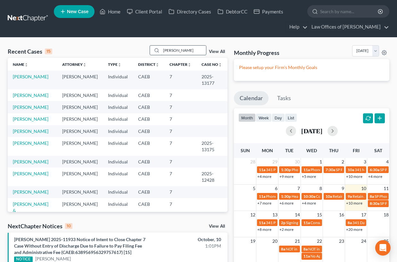
click at [185, 52] on input "[PERSON_NAME]" at bounding box center [183, 50] width 45 height 9
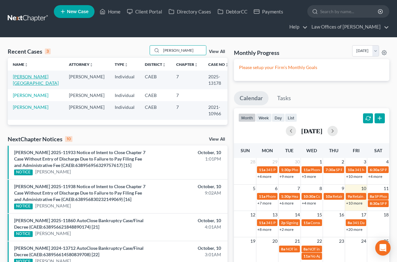
type input "[PERSON_NAME]"
click at [38, 79] on link "[PERSON_NAME][GEOGRAPHIC_DATA]" at bounding box center [36, 80] width 46 height 12
select select "5"
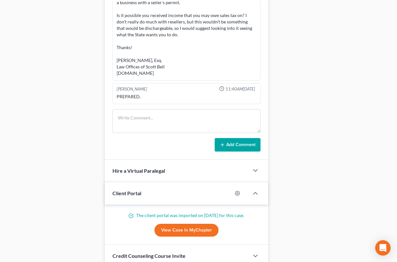
scroll to position [390, 0]
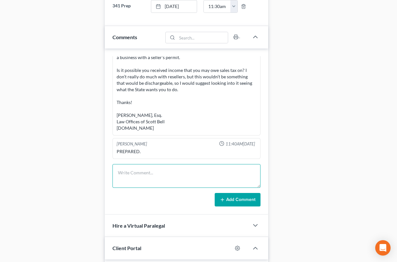
click at [146, 169] on textarea at bounding box center [187, 176] width 148 height 24
type textarea "341 email sent."
click at [246, 201] on button "Add Comment" at bounding box center [238, 199] width 46 height 13
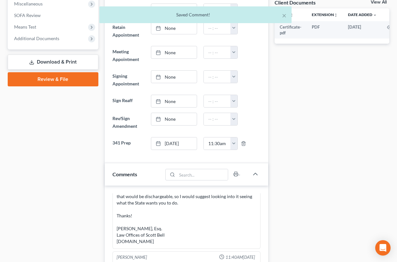
scroll to position [0, 0]
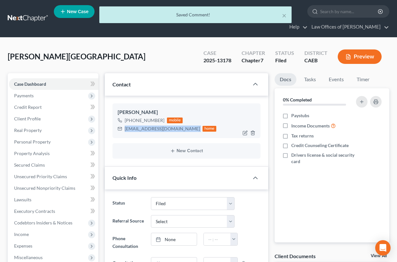
drag, startPoint x: 125, startPoint y: 129, endPoint x: 177, endPoint y: 129, distance: 52.6
click at [177, 129] on div "[EMAIL_ADDRESS][DOMAIN_NAME] home" at bounding box center [167, 128] width 99 height 8
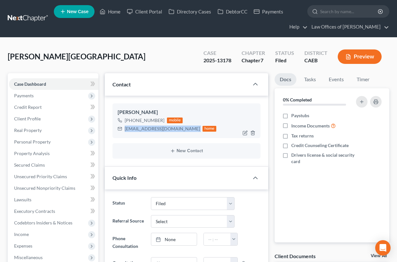
copy div "[EMAIL_ADDRESS][DOMAIN_NAME]"
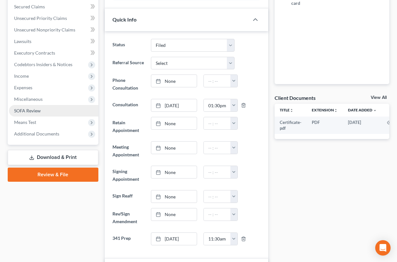
scroll to position [159, 0]
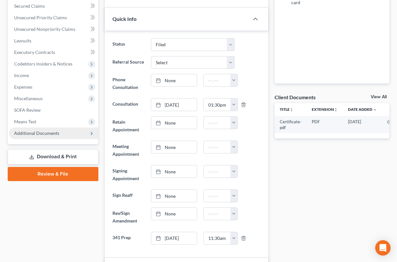
click at [44, 133] on span "Additional Documents" at bounding box center [36, 132] width 45 height 5
click at [44, 136] on span "Additional Documents" at bounding box center [53, 133] width 89 height 12
click at [47, 133] on span "Additional Documents" at bounding box center [36, 132] width 45 height 5
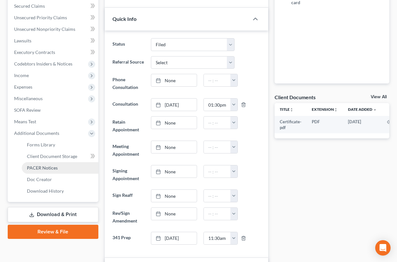
click at [53, 169] on span "PACER Notices" at bounding box center [42, 167] width 31 height 5
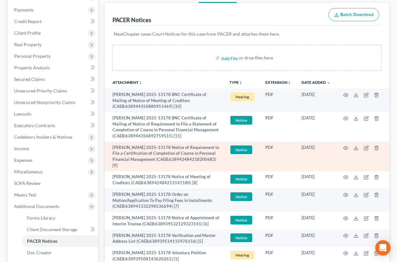
scroll to position [179, 0]
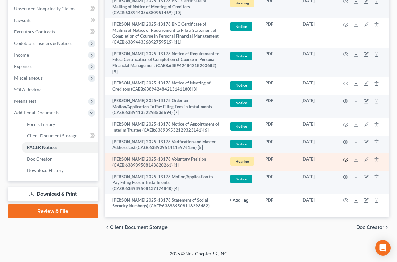
click at [347, 158] on icon "button" at bounding box center [345, 159] width 5 height 5
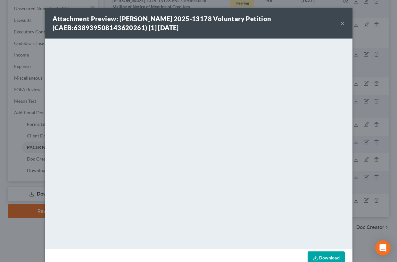
click at [342, 23] on button "×" at bounding box center [343, 23] width 4 height 8
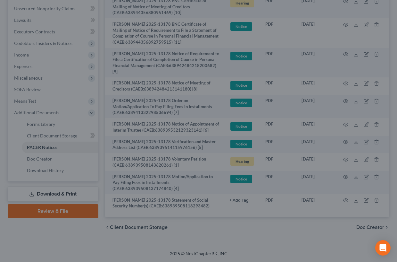
click at [343, 22] on div at bounding box center [198, 131] width 397 height 262
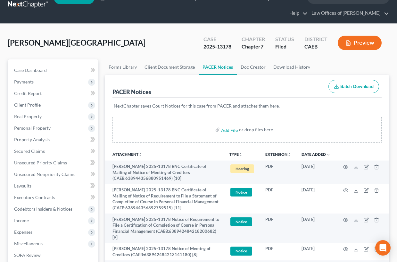
scroll to position [0, 0]
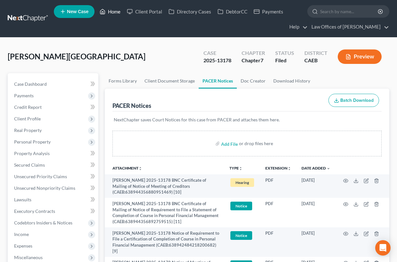
click at [114, 10] on link "Home" at bounding box center [110, 12] width 27 height 12
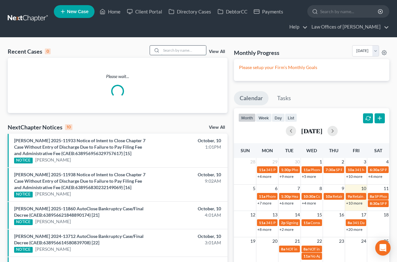
click at [186, 53] on input "search" at bounding box center [183, 50] width 45 height 9
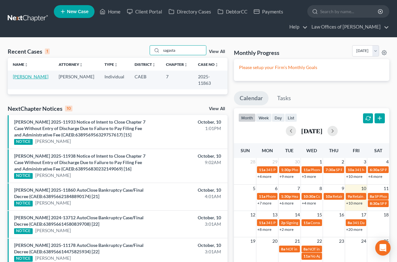
type input "sagasta"
click at [30, 76] on link "[PERSON_NAME]" at bounding box center [31, 76] width 36 height 5
select select "5"
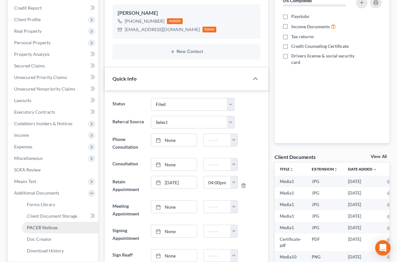
scroll to position [4800, 0]
click at [57, 225] on link "PACER Notices" at bounding box center [60, 228] width 77 height 12
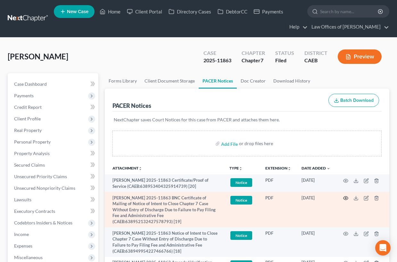
click at [346, 198] on icon "button" at bounding box center [345, 197] width 5 height 5
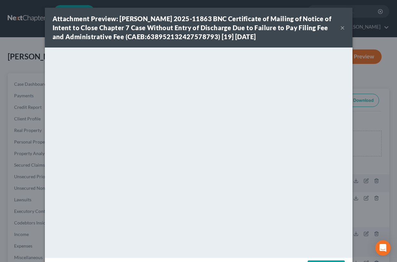
drag, startPoint x: 343, startPoint y: 29, endPoint x: 300, endPoint y: 50, distance: 47.8
click at [343, 29] on button "×" at bounding box center [343, 28] width 4 height 8
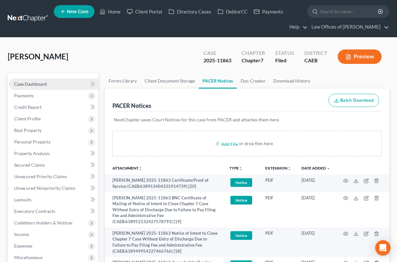
click at [40, 84] on span "Case Dashboard" at bounding box center [30, 83] width 33 height 5
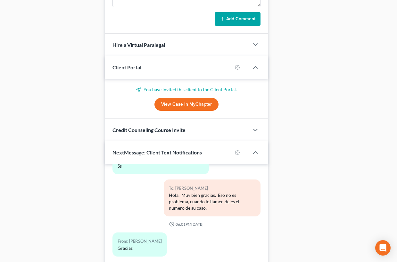
scroll to position [641, 0]
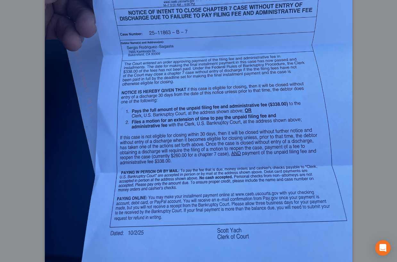
scroll to position [0, 0]
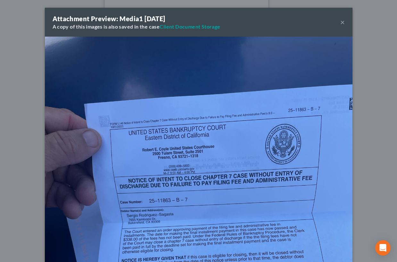
drag, startPoint x: 341, startPoint y: 23, endPoint x: 215, endPoint y: 180, distance: 201.4
click at [341, 23] on button "×" at bounding box center [343, 22] width 4 height 8
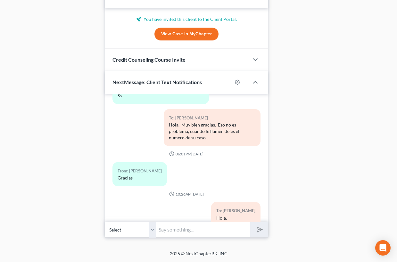
click at [182, 229] on input "text" at bounding box center [203, 230] width 95 height 16
drag, startPoint x: 244, startPoint y: 230, endPoint x: 249, endPoint y: 237, distance: 7.9
click at [244, 230] on input "You have until [DATE] to pay the filing fee, you can make your payment at" at bounding box center [203, 230] width 95 height 16
paste input "[URL][DOMAIN_NAME]"
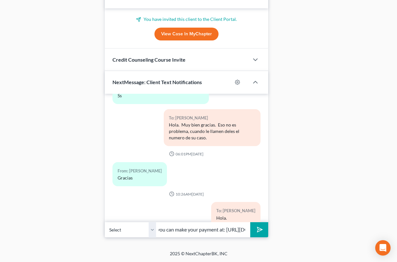
scroll to position [0, 166]
type input "You have until [DATE] to pay the filing fee, you can make your payment at: [URL…"
click at [259, 229] on icon "submit" at bounding box center [258, 229] width 9 height 9
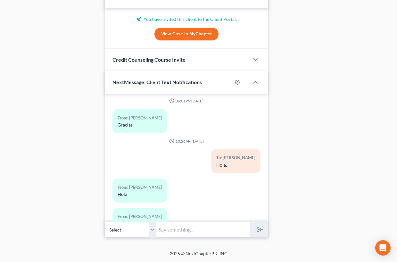
drag, startPoint x: 80, startPoint y: 90, endPoint x: 158, endPoint y: 26, distance: 101.4
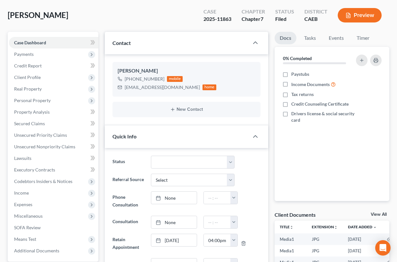
scroll to position [0, 0]
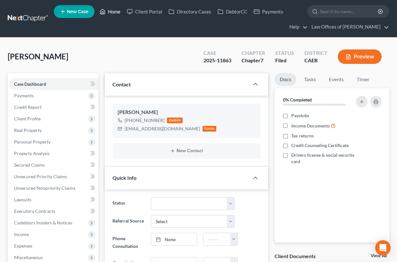
drag, startPoint x: 110, startPoint y: 11, endPoint x: 107, endPoint y: 25, distance: 14.1
click at [110, 11] on link "Home" at bounding box center [110, 12] width 27 height 12
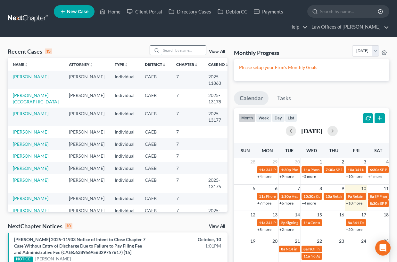
click at [170, 48] on input "search" at bounding box center [183, 50] width 45 height 9
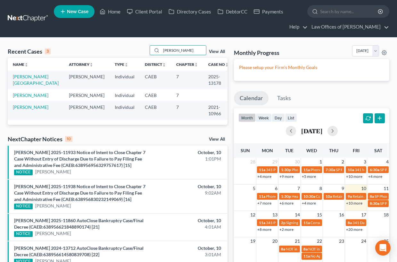
type input "[PERSON_NAME]"
click at [25, 78] on link "[PERSON_NAME][GEOGRAPHIC_DATA]" at bounding box center [36, 80] width 46 height 12
select select "5"
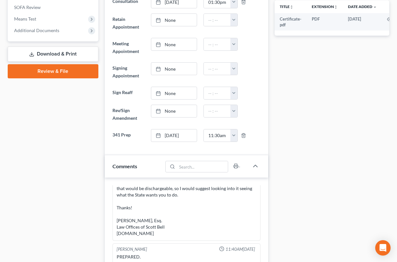
scroll to position [257, 0]
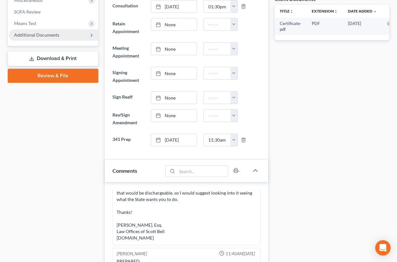
click at [45, 36] on span "Additional Documents" at bounding box center [36, 34] width 45 height 5
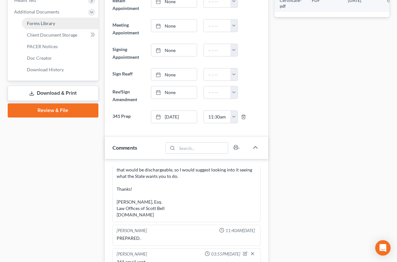
scroll to position [280, 0]
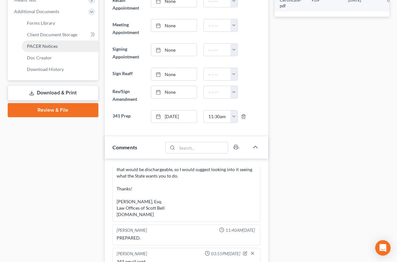
click at [50, 46] on span "PACER Notices" at bounding box center [42, 45] width 31 height 5
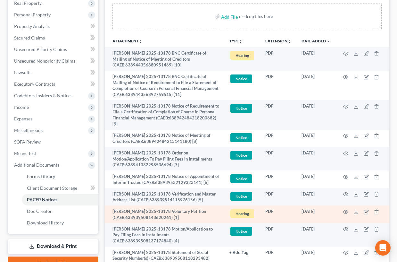
scroll to position [130, 0]
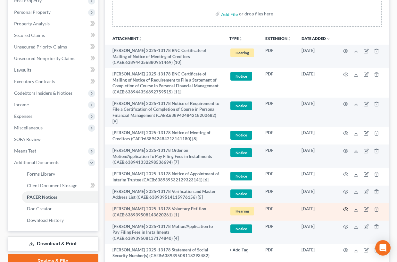
click at [346, 208] on icon "button" at bounding box center [345, 209] width 5 height 5
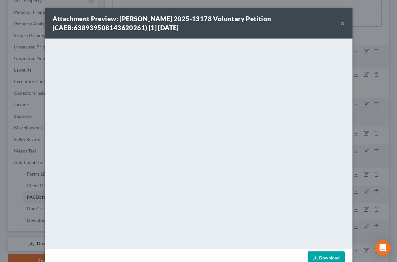
drag, startPoint x: 343, startPoint y: 24, endPoint x: 4, endPoint y: 216, distance: 389.5
click at [343, 24] on button "×" at bounding box center [343, 23] width 4 height 8
click at [342, 24] on button "×" at bounding box center [343, 23] width 4 height 8
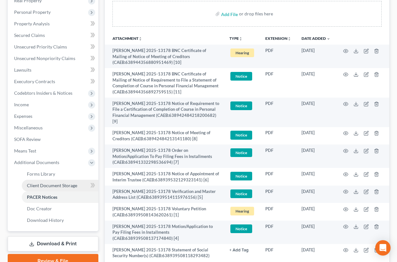
click at [53, 183] on span "Client Document Storage" at bounding box center [52, 184] width 50 height 5
click at [50, 198] on span "PACER Notices" at bounding box center [42, 196] width 30 height 5
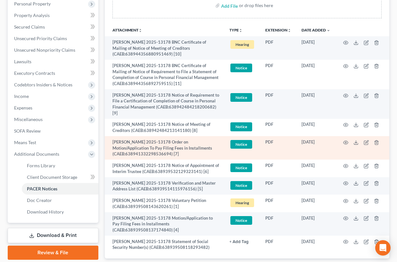
scroll to position [160, 0]
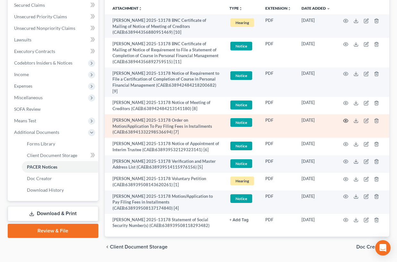
click at [348, 120] on icon "button" at bounding box center [345, 120] width 5 height 5
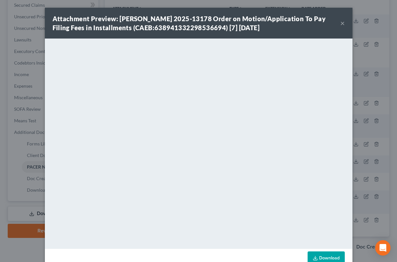
drag, startPoint x: 343, startPoint y: 22, endPoint x: 287, endPoint y: 38, distance: 58.1
click at [343, 22] on button "×" at bounding box center [343, 23] width 4 height 8
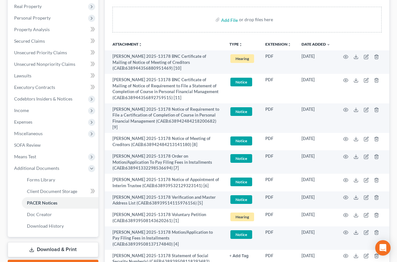
scroll to position [0, 0]
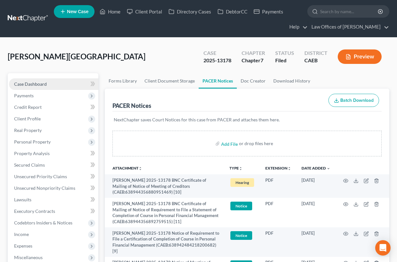
click at [47, 82] on link "Case Dashboard" at bounding box center [53, 84] width 89 height 12
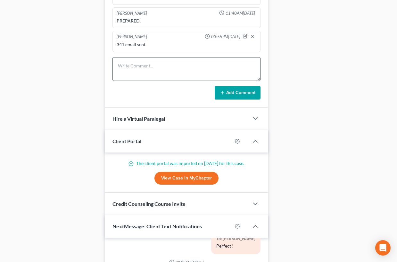
scroll to position [503, 0]
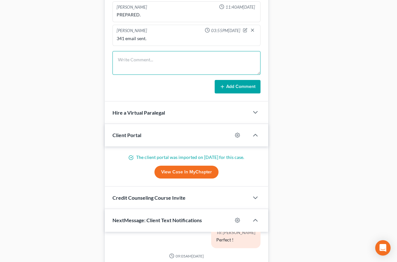
click at [131, 63] on textarea at bounding box center [187, 63] width 148 height 24
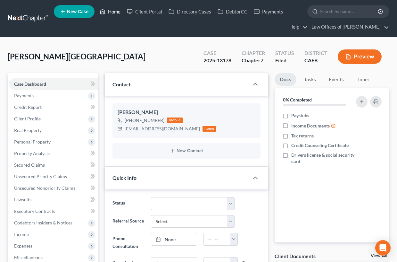
drag, startPoint x: 112, startPoint y: 13, endPoint x: 165, endPoint y: 54, distance: 67.6
click at [112, 13] on link "Home" at bounding box center [110, 12] width 27 height 12
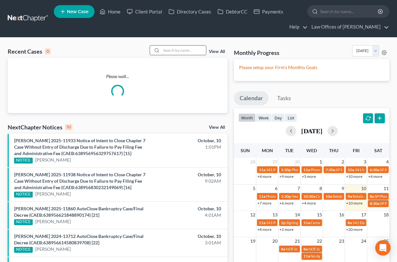
click at [189, 50] on input "search" at bounding box center [183, 50] width 45 height 9
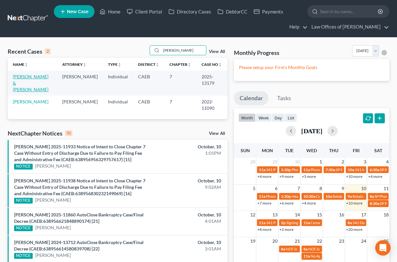
type input "[PERSON_NAME]"
click at [36, 77] on link "[PERSON_NAME] & [PERSON_NAME]" at bounding box center [31, 83] width 36 height 18
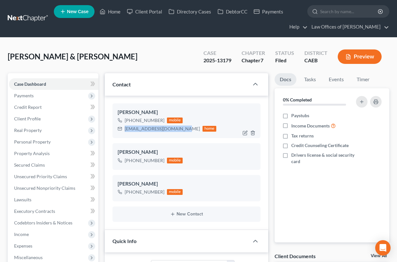
drag, startPoint x: 142, startPoint y: 129, endPoint x: 179, endPoint y: 129, distance: 36.6
click at [181, 129] on div "[EMAIL_ADDRESS][DOMAIN_NAME] home" at bounding box center [167, 128] width 99 height 8
click at [253, 165] on icon "button" at bounding box center [252, 164] width 5 height 5
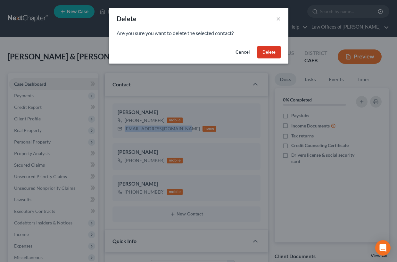
click at [243, 53] on button "Cancel" at bounding box center [243, 52] width 24 height 13
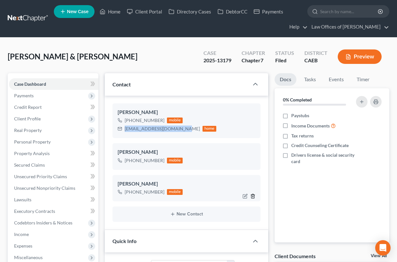
click at [253, 197] on line "button" at bounding box center [253, 196] width 0 height 1
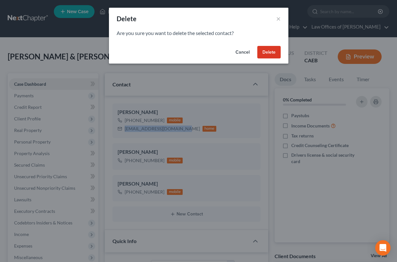
click at [272, 54] on button "Delete" at bounding box center [269, 52] width 23 height 13
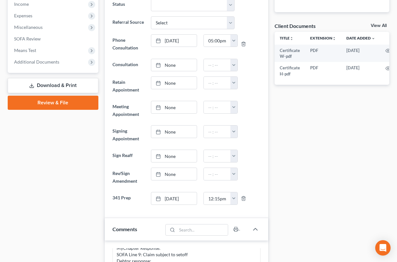
scroll to position [230, 0]
drag, startPoint x: 48, startPoint y: 64, endPoint x: 57, endPoint y: 85, distance: 23.1
click at [48, 64] on span "Additional Documents" at bounding box center [36, 61] width 45 height 5
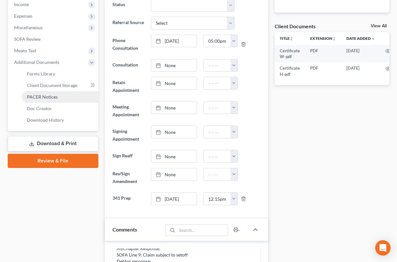
click at [39, 99] on span "PACER Notices" at bounding box center [42, 96] width 31 height 5
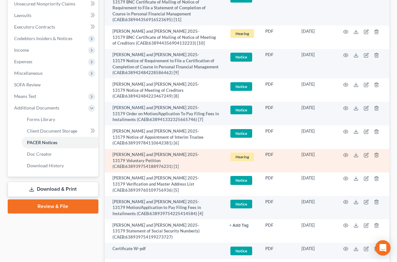
scroll to position [184, 0]
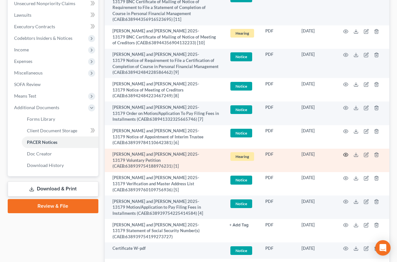
click at [347, 155] on icon "button" at bounding box center [345, 154] width 5 height 5
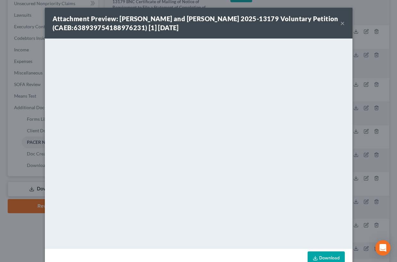
click at [343, 23] on button "×" at bounding box center [343, 23] width 4 height 8
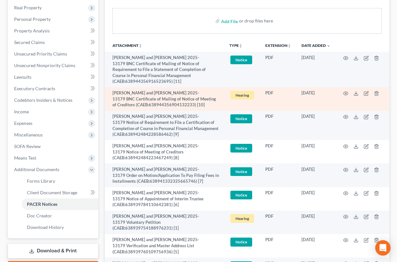
scroll to position [0, 0]
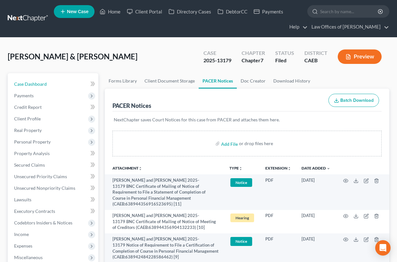
drag, startPoint x: 31, startPoint y: 80, endPoint x: 170, endPoint y: 69, distance: 139.3
click at [31, 80] on link "Case Dashboard" at bounding box center [53, 84] width 89 height 12
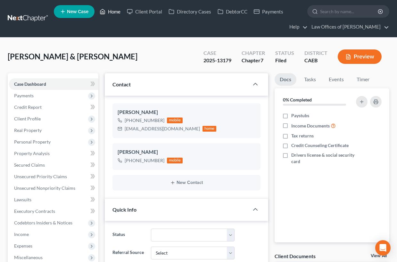
click at [111, 12] on link "Home" at bounding box center [110, 12] width 27 height 12
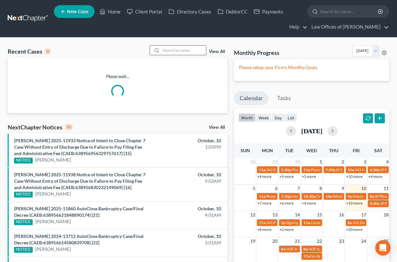
click at [195, 52] on input "search" at bounding box center [183, 50] width 45 height 9
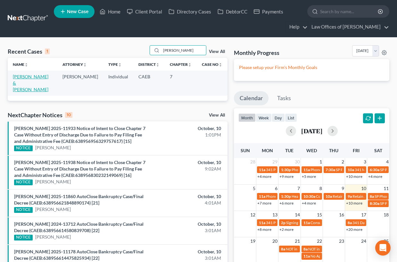
type input "[PERSON_NAME]"
click at [36, 79] on link "[PERSON_NAME] & [PERSON_NAME]" at bounding box center [31, 83] width 36 height 18
select select "11"
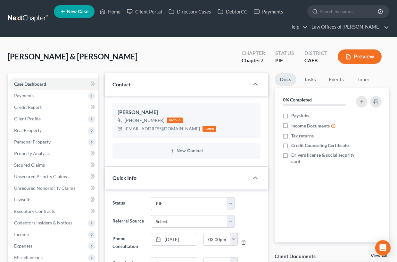
scroll to position [2008, 0]
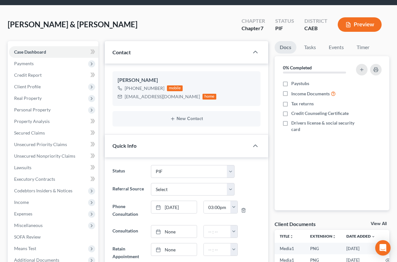
scroll to position [55, 0]
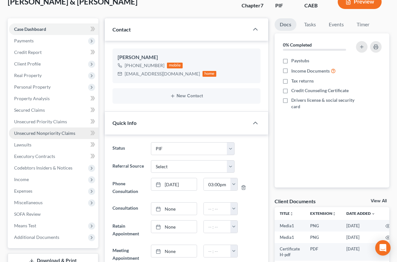
click at [46, 131] on span "Unsecured Nonpriority Claims" at bounding box center [44, 132] width 61 height 5
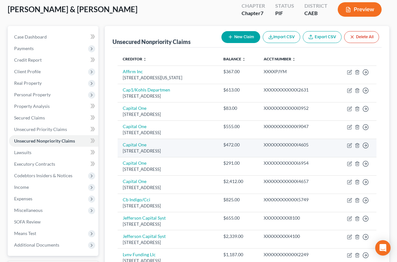
scroll to position [54, 0]
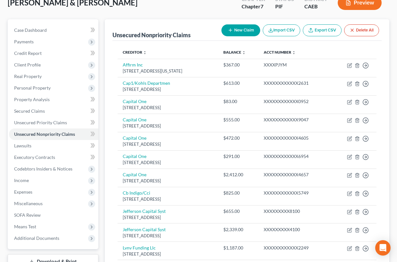
click at [242, 29] on button "New Claim" at bounding box center [241, 30] width 39 height 12
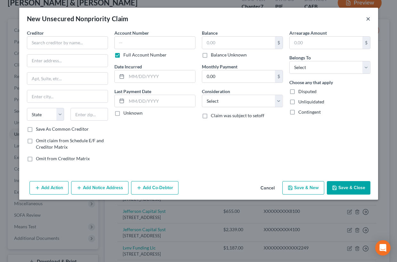
click at [367, 18] on button "×" at bounding box center [368, 19] width 4 height 8
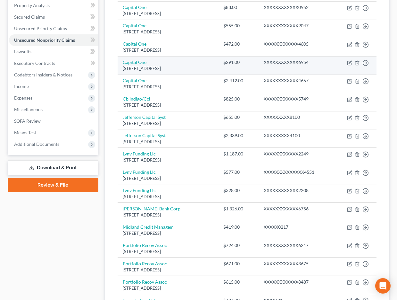
scroll to position [0, 0]
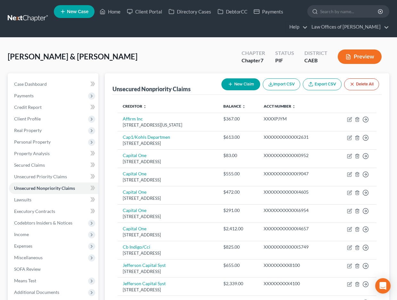
click at [246, 86] on button "New Claim" at bounding box center [241, 84] width 39 height 12
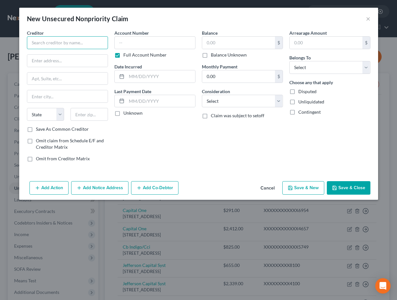
click at [61, 44] on input "text" at bounding box center [67, 42] width 81 height 13
type input "City of [GEOGRAPHIC_DATA]"
click at [64, 60] on input "text" at bounding box center [67, 61] width 81 height 12
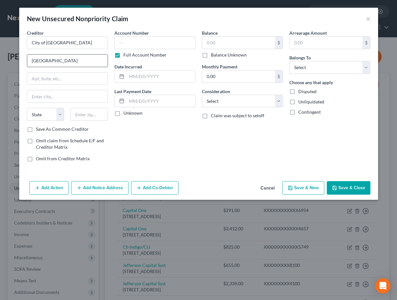
type input "[GEOGRAPHIC_DATA]"
type input "B"
type input "D"
click at [68, 79] on input "text" at bounding box center [67, 78] width 81 height 12
type input "PO Box 3010"
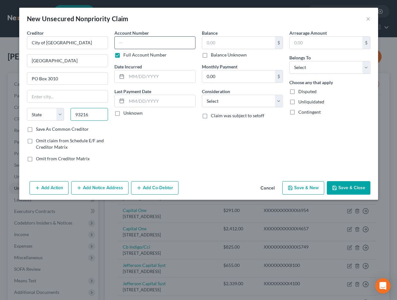
type input "93216"
click at [153, 44] on input "text" at bounding box center [154, 42] width 81 height 13
type input "Delano"
select select "4"
type input "0063"
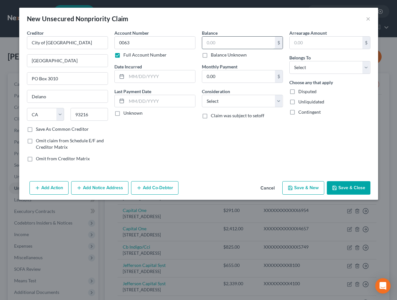
click at [222, 45] on input "text" at bounding box center [238, 43] width 73 height 12
type input "3,475.12"
click at [312, 69] on select "Select Debtor 1 Only Debtor 2 Only Debtor 1 And Debtor 2 Only At Least One Of T…" at bounding box center [330, 67] width 81 height 13
select select "1"
click at [290, 61] on select "Select Debtor 1 Only Debtor 2 Only Debtor 1 And Debtor 2 Only At Least One Of T…" at bounding box center [330, 67] width 81 height 13
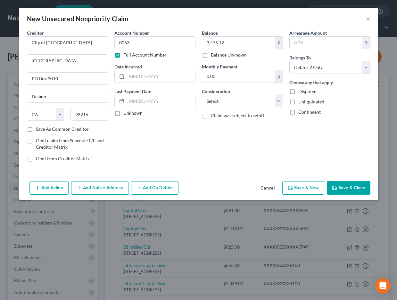
click at [364, 184] on button "Save & Close" at bounding box center [349, 187] width 44 height 13
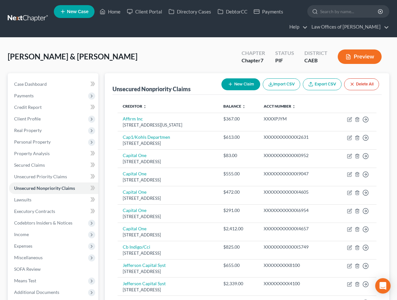
click at [246, 85] on button "New Claim" at bounding box center [241, 84] width 39 height 12
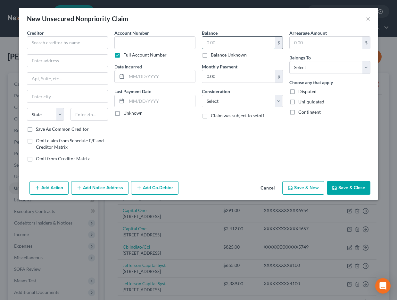
click at [228, 43] on input "text" at bounding box center [238, 43] width 73 height 12
click at [221, 43] on input "176" at bounding box center [238, 43] width 73 height 12
click at [213, 43] on input "176" at bounding box center [238, 43] width 73 height 12
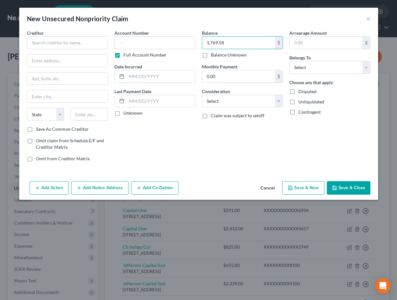
type input "1,769.58"
click at [134, 48] on input "text" at bounding box center [154, 42] width 81 height 13
click at [134, 46] on input "text" at bounding box center [154, 42] width 81 height 13
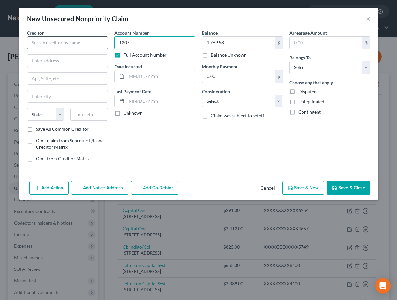
type input "1207"
click at [64, 41] on input "text" at bounding box center [67, 42] width 81 height 13
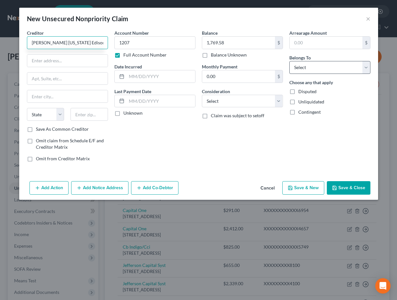
type input "[PERSON_NAME] [US_STATE] Edison"
click at [313, 65] on select "Select Debtor 1 Only Debtor 2 Only Debtor 1 And Debtor 2 Only At Least One Of T…" at bounding box center [330, 67] width 81 height 13
select select "2"
click at [290, 61] on select "Select Debtor 1 Only Debtor 2 Only Debtor 1 And Debtor 2 Only At Least One Of T…" at bounding box center [330, 67] width 81 height 13
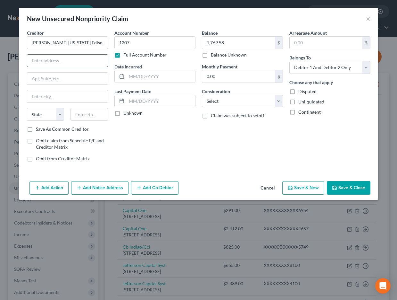
click at [63, 62] on input "text" at bounding box center [67, 61] width 81 height 12
type input "PO BOX 600"
type input "91771"
click at [315, 68] on select "Select Debtor 1 Only Debtor 2 Only Debtor 1 And Debtor 2 Only At Least One Of T…" at bounding box center [330, 67] width 81 height 13
type input "Rosemead"
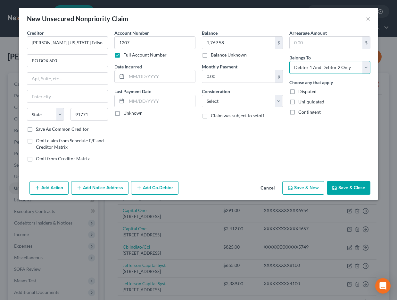
select select "4"
click at [290, 61] on select "Select Debtor 1 Only Debtor 2 Only Debtor 1 And Debtor 2 Only At Least One Of T…" at bounding box center [330, 67] width 81 height 13
click at [69, 80] on input "text" at bounding box center [67, 78] width 81 height 12
click at [159, 152] on div "Account Number 1207 Full Account Number Date Incurred Last Payment Date Unknown" at bounding box center [155, 98] width 88 height 137
drag, startPoint x: 344, startPoint y: 190, endPoint x: 193, endPoint y: 150, distance: 155.8
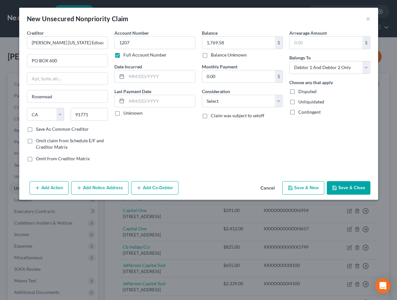
click at [343, 190] on button "Save & Close" at bounding box center [349, 187] width 44 height 13
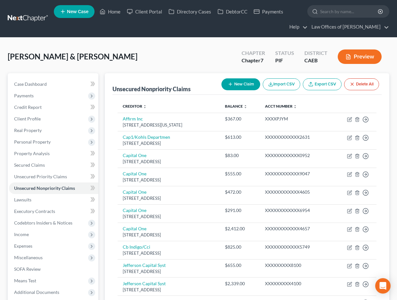
click at [233, 87] on button "New Claim" at bounding box center [241, 84] width 39 height 12
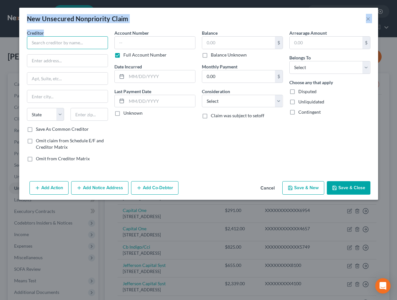
click at [71, 42] on input "text" at bounding box center [67, 42] width 81 height 13
click at [64, 43] on input "text" at bounding box center [67, 42] width 81 height 13
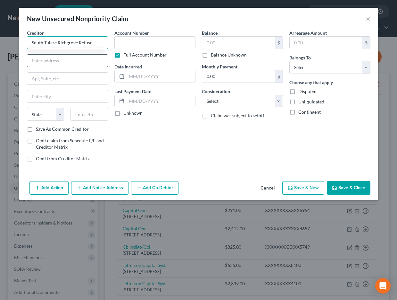
type input "South Tulare Richgrove Refuse"
click at [48, 59] on input "text" at bounding box center [67, 61] width 81 height 12
type input "PO BOX 970"
click at [88, 113] on input "text" at bounding box center [90, 114] width 38 height 13
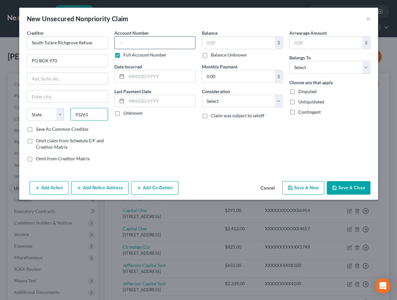
type input "93261"
click at [135, 40] on input "text" at bounding box center [154, 42] width 81 height 13
type input "Richgrove"
select select "4"
type input "0662"
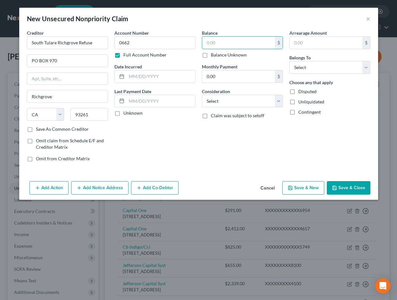
drag, startPoint x: 214, startPoint y: 41, endPoint x: 8, endPoint y: 101, distance: 214.9
click at [214, 41] on input "text" at bounding box center [238, 43] width 73 height 12
click at [222, 43] on input "639" at bounding box center [238, 43] width 73 height 12
type input "639.62"
click at [308, 71] on select "Select Debtor 1 Only Debtor 2 Only Debtor 1 And Debtor 2 Only At Least One Of T…" at bounding box center [330, 67] width 81 height 13
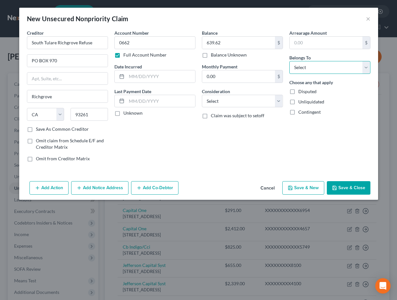
select select "1"
click at [290, 61] on select "Select Debtor 1 Only Debtor 2 Only Debtor 1 And Debtor 2 Only At Least One Of T…" at bounding box center [330, 67] width 81 height 13
drag, startPoint x: 346, startPoint y: 189, endPoint x: 323, endPoint y: 157, distance: 38.8
click at [346, 189] on button "Save & Close" at bounding box center [349, 187] width 44 height 13
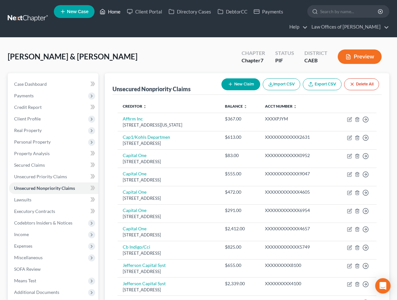
click at [106, 10] on icon at bounding box center [103, 12] width 6 height 8
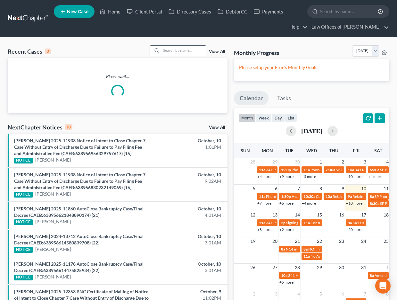
click at [177, 52] on input "search" at bounding box center [183, 50] width 45 height 9
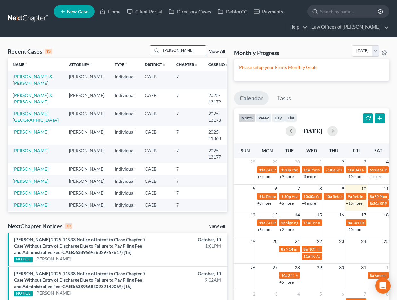
type input "[PERSON_NAME]"
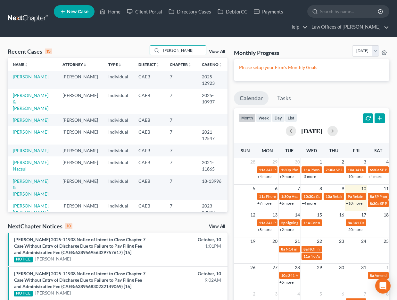
click at [30, 76] on link "[PERSON_NAME]" at bounding box center [31, 76] width 36 height 5
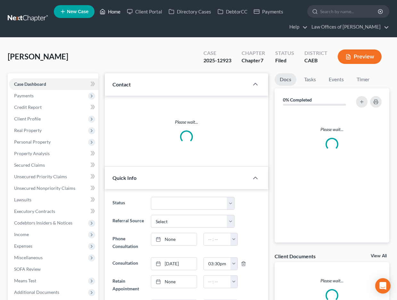
click at [110, 16] on link "Home" at bounding box center [110, 12] width 27 height 12
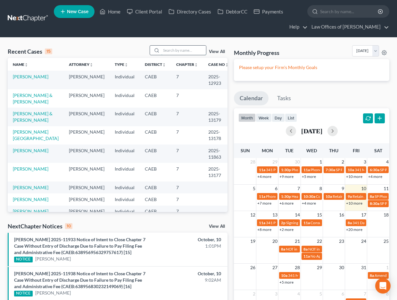
click at [174, 52] on input "search" at bounding box center [183, 50] width 45 height 9
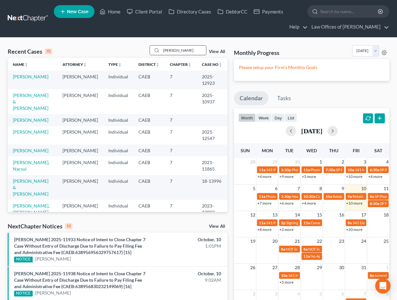
click at [178, 51] on input "[PERSON_NAME]" at bounding box center [183, 50] width 45 height 9
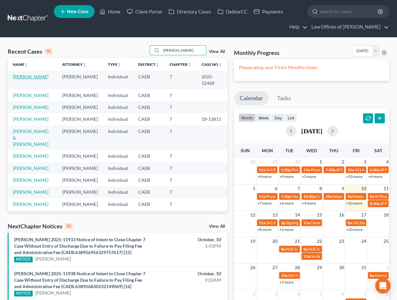
type input "[PERSON_NAME]"
click at [32, 79] on link "[PERSON_NAME]" at bounding box center [31, 76] width 36 height 5
select select "5"
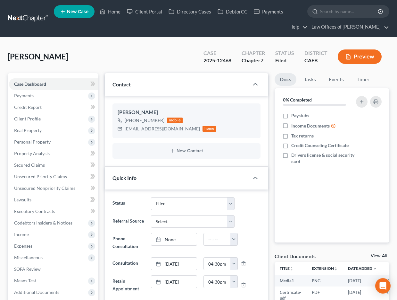
click at [35, 261] on span "Means Test" at bounding box center [53, 281] width 89 height 12
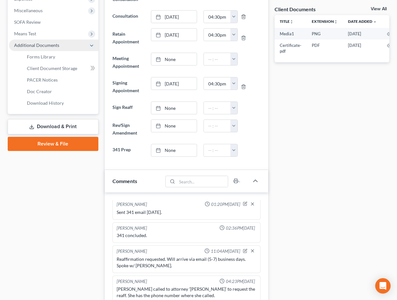
scroll to position [3326, 0]
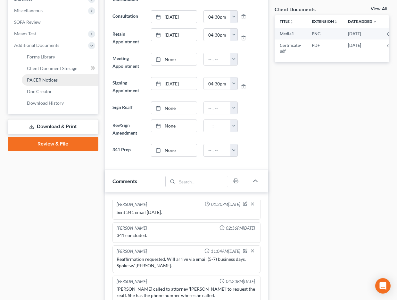
click at [46, 79] on span "PACER Notices" at bounding box center [42, 79] width 31 height 5
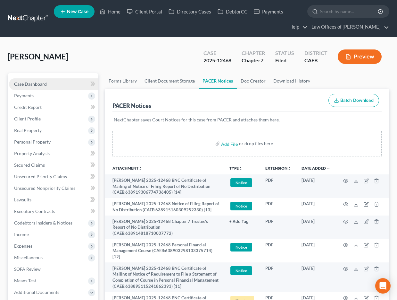
click at [34, 81] on span "Case Dashboard" at bounding box center [30, 83] width 33 height 5
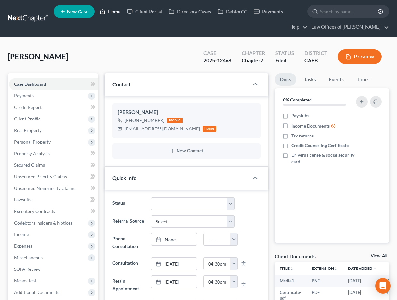
click at [114, 12] on link "Home" at bounding box center [110, 12] width 27 height 12
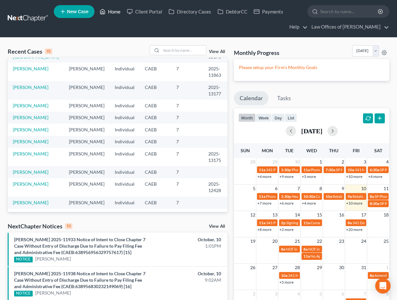
scroll to position [102, 0]
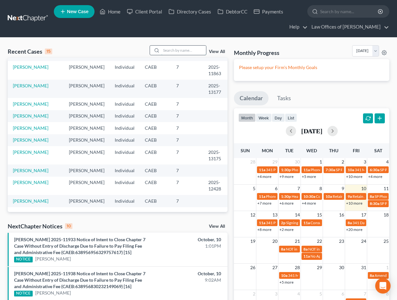
click at [177, 51] on input "search" at bounding box center [183, 50] width 45 height 9
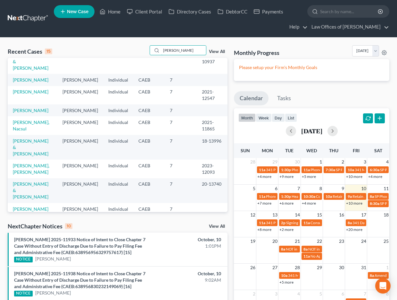
scroll to position [0, 0]
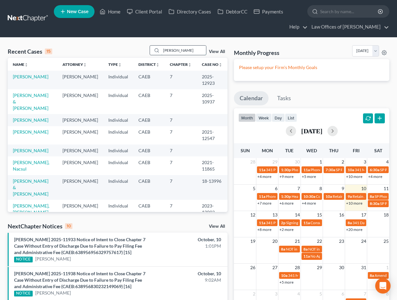
click at [189, 51] on input "[PERSON_NAME]" at bounding box center [183, 50] width 45 height 9
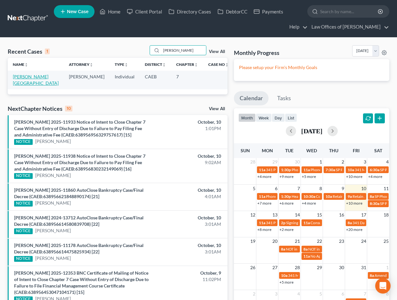
type input "[PERSON_NAME]"
click at [49, 77] on link "[PERSON_NAME][GEOGRAPHIC_DATA]" at bounding box center [36, 80] width 46 height 12
select select "11"
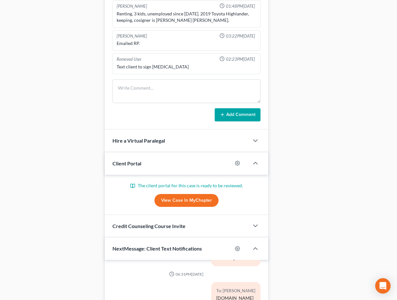
scroll to position [453, 0]
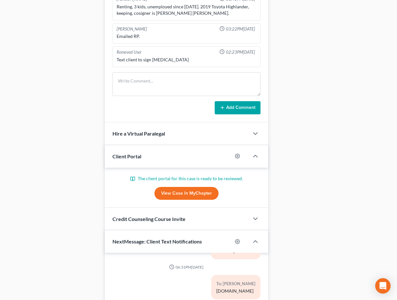
click at [177, 196] on link "View Case in MyChapter" at bounding box center [187, 193] width 64 height 13
click at [72, 122] on div "Case Dashboard Payments Invoices Payments Payments Credit Report Client Profile" at bounding box center [52, 8] width 97 height 776
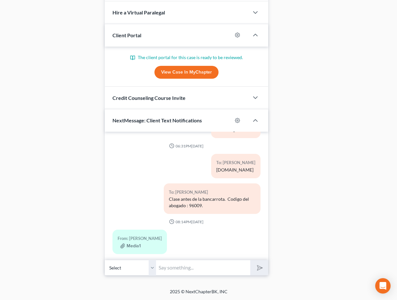
scroll to position [0, 0]
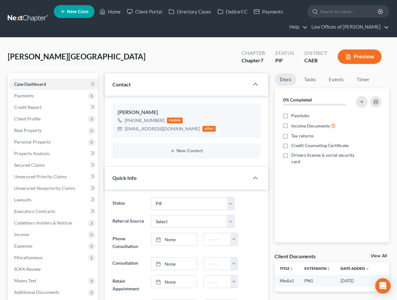
drag, startPoint x: 35, startPoint y: 119, endPoint x: 386, endPoint y: 0, distance: 370.7
click at [35, 119] on span "Client Profile" at bounding box center [27, 118] width 27 height 5
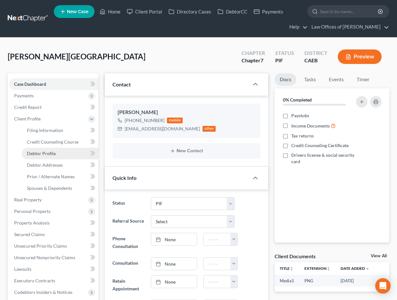
drag, startPoint x: 48, startPoint y: 152, endPoint x: 49, endPoint y: 155, distance: 3.6
click at [48, 152] on span "Debtor Profile" at bounding box center [41, 152] width 29 height 5
select select "0"
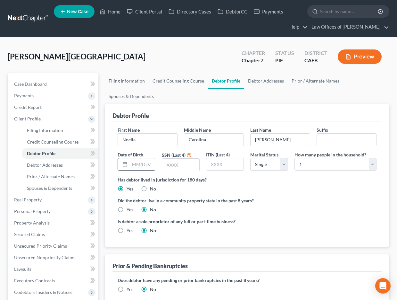
click at [144, 164] on input "text" at bounding box center [143, 164] width 26 height 12
type input "[DATE]"
click at [39, 83] on span "Case Dashboard" at bounding box center [30, 83] width 33 height 5
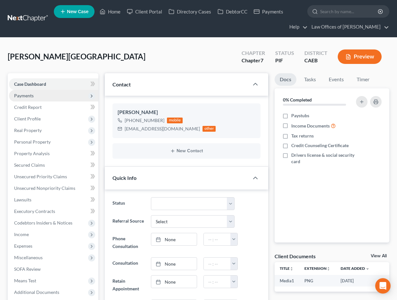
click at [27, 97] on span "Payments" at bounding box center [24, 95] width 20 height 5
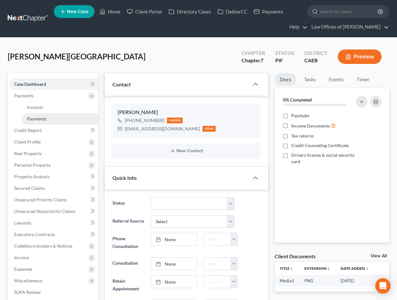
click at [50, 120] on link "Payments" at bounding box center [60, 119] width 77 height 12
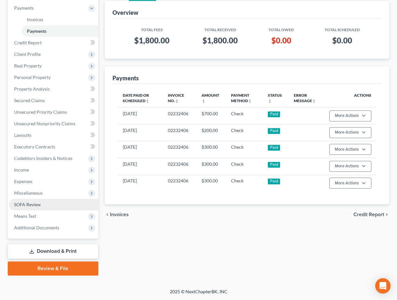
scroll to position [87, 0]
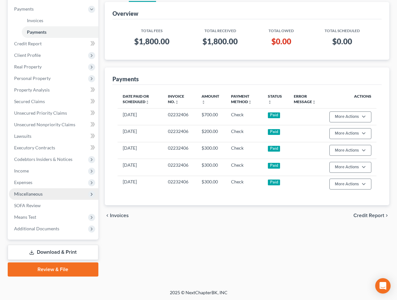
click at [49, 192] on span "Miscellaneous" at bounding box center [53, 194] width 89 height 12
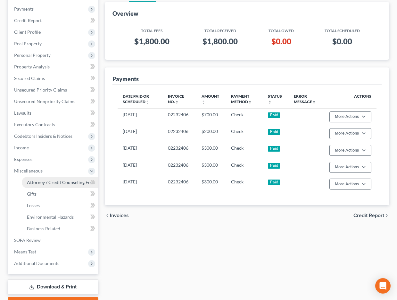
click at [55, 183] on span "Attorney / Credit Counseling Fees" at bounding box center [61, 181] width 68 height 5
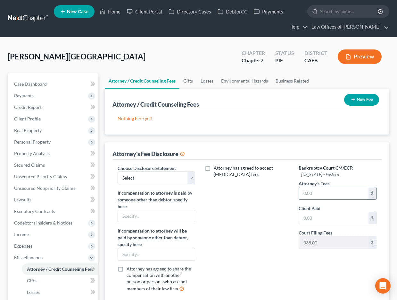
click at [319, 193] on input "text" at bounding box center [334, 193] width 70 height 12
type input "1,800"
click at [312, 220] on input "text" at bounding box center [334, 218] width 70 height 12
type input "1,800"
drag, startPoint x: 139, startPoint y: 171, endPoint x: 135, endPoint y: 177, distance: 7.0
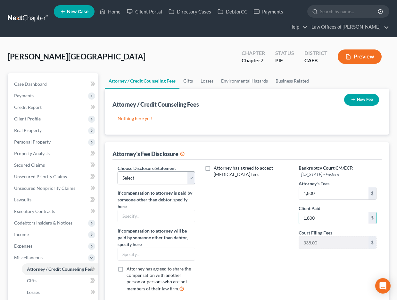
click at [139, 171] on label "Choose Disclosure Statement" at bounding box center [147, 168] width 58 height 7
click at [135, 177] on select "Select Disclosure" at bounding box center [157, 177] width 78 height 13
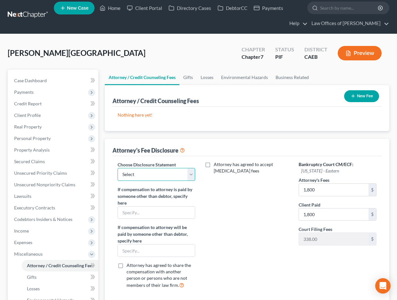
select select "0"
click at [118, 168] on select "Select Disclosure" at bounding box center [157, 174] width 78 height 13
click at [353, 96] on icon "button" at bounding box center [353, 95] width 5 height 5
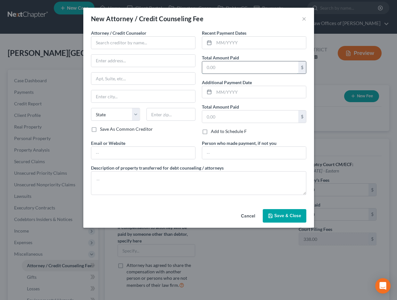
click at [231, 71] on input "text" at bounding box center [250, 67] width 96 height 12
type input "1,800"
click at [232, 45] on input "text" at bounding box center [260, 43] width 92 height 12
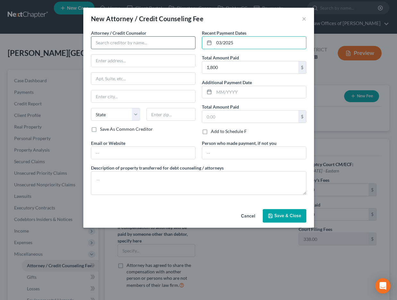
type input "03/2025"
click at [132, 41] on input "text" at bounding box center [143, 42] width 105 height 13
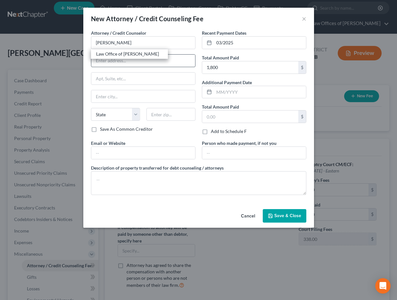
click at [116, 56] on div "Law Office of [PERSON_NAME]" at bounding box center [129, 54] width 67 height 6
type input "Law Office of [PERSON_NAME]"
type input "[STREET_ADDRESS]"
type input "[GEOGRAPHIC_DATA]"
select select "4"
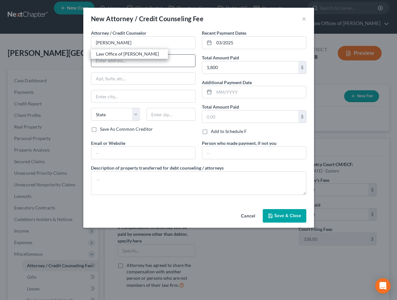
type input "93301"
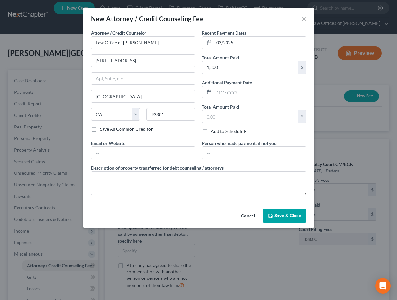
click at [297, 217] on span "Save & Close" at bounding box center [288, 215] width 27 height 5
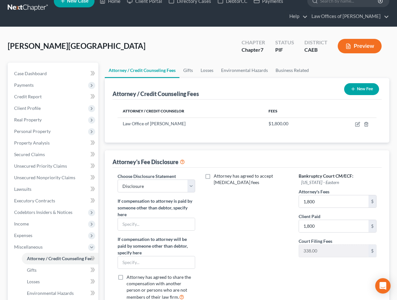
scroll to position [12, 0]
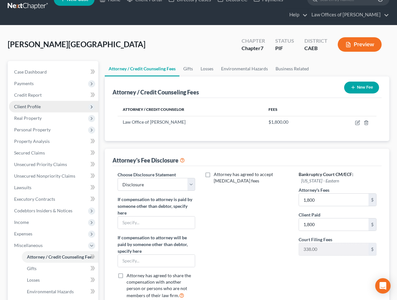
click at [35, 107] on span "Client Profile" at bounding box center [27, 106] width 27 height 5
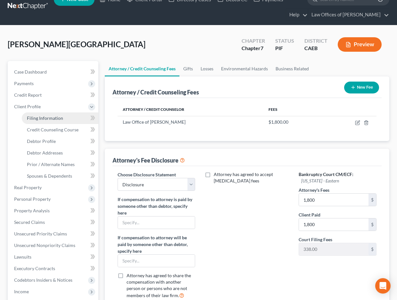
click at [43, 119] on span "Filing Information" at bounding box center [45, 117] width 36 height 5
select select "1"
select select "0"
select select "8"
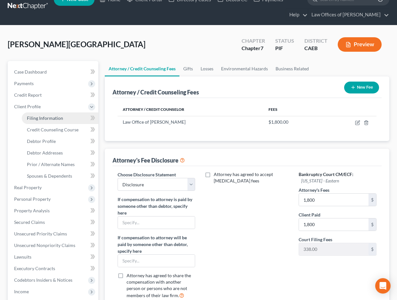
select select "0"
select select "4"
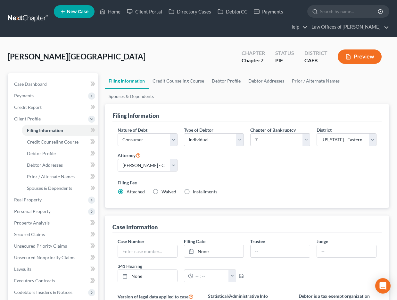
click at [193, 192] on label "Installments Installments" at bounding box center [205, 191] width 24 height 6
click at [196, 192] on input "Installments Installments" at bounding box center [198, 190] width 4 height 4
radio input "true"
radio input "false"
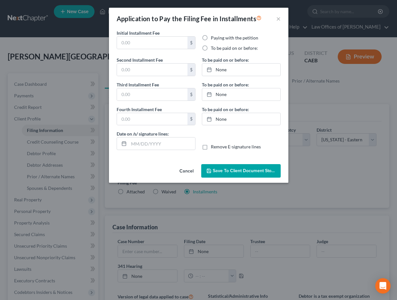
type input "0.00"
radio input "true"
type input "0.00"
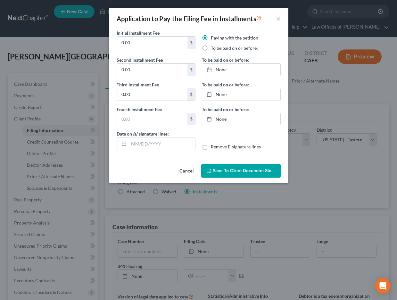
type input "[DATE]"
drag, startPoint x: 234, startPoint y: 182, endPoint x: 186, endPoint y: 172, distance: 49.6
click at [234, 182] on div "Application to Pay the Filing Fee in Installments × Initial Installment Fee 0.0…" at bounding box center [198, 150] width 397 height 300
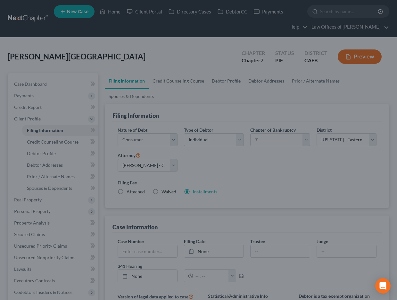
drag, startPoint x: 186, startPoint y: 172, endPoint x: 227, endPoint y: 177, distance: 41.7
click at [186, 172] on div at bounding box center [198, 150] width 397 height 300
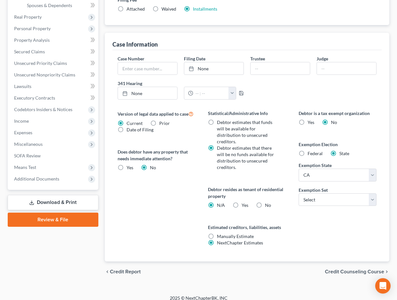
scroll to position [189, 0]
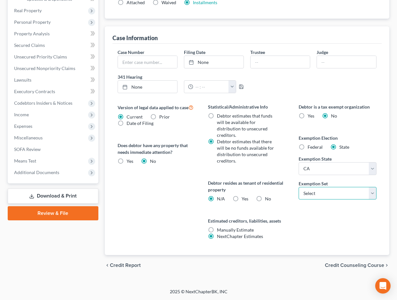
click at [324, 194] on select "Select 703 704" at bounding box center [338, 193] width 78 height 13
select select "0"
click at [299, 187] on select "Select 703 704" at bounding box center [338, 193] width 78 height 13
click at [242, 198] on label "Yes Yes" at bounding box center [245, 198] width 7 height 6
click at [244, 198] on input "Yes Yes" at bounding box center [246, 197] width 4 height 4
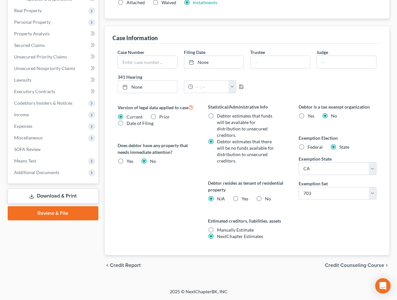
radio input "true"
radio input "false"
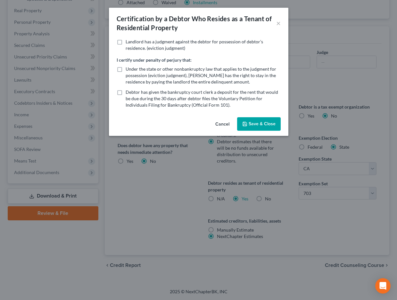
drag, startPoint x: 222, startPoint y: 122, endPoint x: 320, endPoint y: 97, distance: 101.3
click at [222, 122] on button "Cancel" at bounding box center [222, 124] width 24 height 13
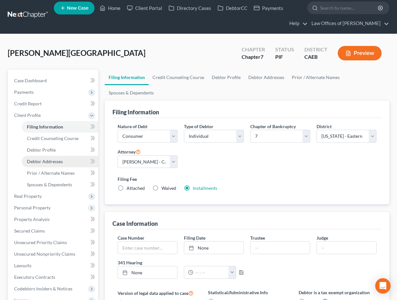
scroll to position [3, 0]
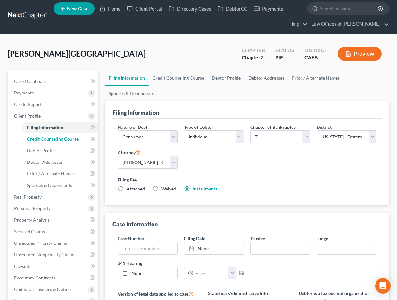
drag, startPoint x: 49, startPoint y: 138, endPoint x: 5, endPoint y: 117, distance: 48.6
click at [49, 138] on span "Credit Counseling Course" at bounding box center [53, 138] width 52 height 5
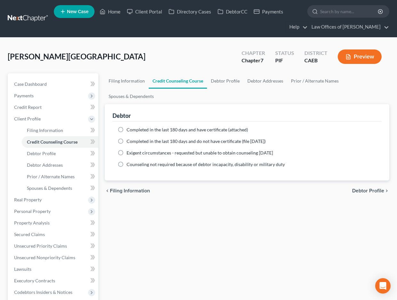
click at [127, 131] on label "Completed in the last 180 days and have certificate (attached)" at bounding box center [188, 129] width 122 height 6
click at [129, 131] on input "Completed in the last 180 days and have certificate (attached)" at bounding box center [131, 128] width 4 height 4
radio input "true"
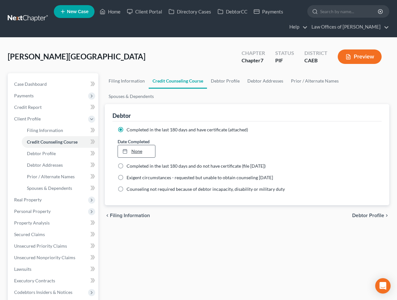
click at [128, 154] on link "None" at bounding box center [136, 151] width 37 height 12
type input "[DATE]"
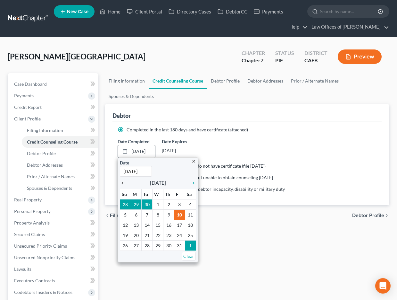
scroll to position [0, 0]
click at [123, 181] on icon "chevron_left" at bounding box center [124, 182] width 8 height 5
click at [123, 182] on icon "chevron_left" at bounding box center [124, 182] width 8 height 5
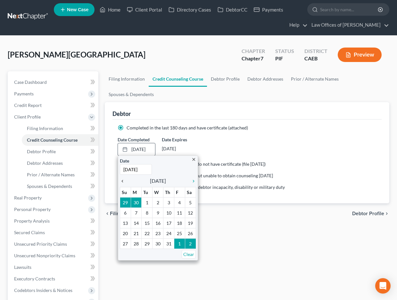
click at [122, 182] on icon "chevron_left" at bounding box center [124, 180] width 8 height 5
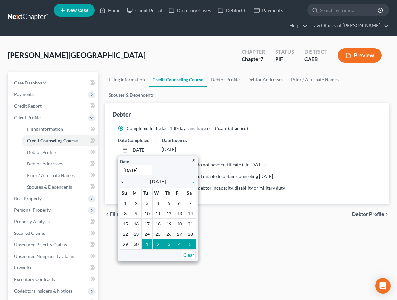
click at [122, 182] on icon "chevron_left" at bounding box center [124, 181] width 8 height 5
click at [123, 177] on link "chevron_left" at bounding box center [124, 181] width 8 height 8
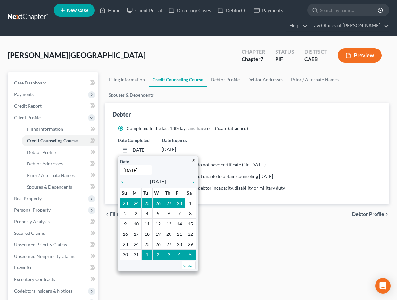
scroll to position [7, 0]
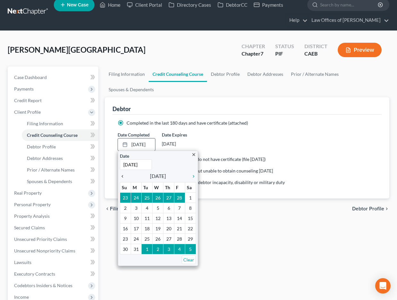
click at [121, 176] on icon "chevron_left" at bounding box center [124, 176] width 8 height 5
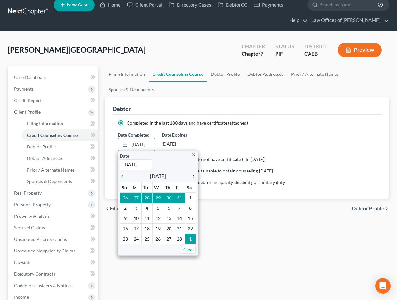
click at [193, 177] on icon "chevron_right" at bounding box center [192, 176] width 8 height 5
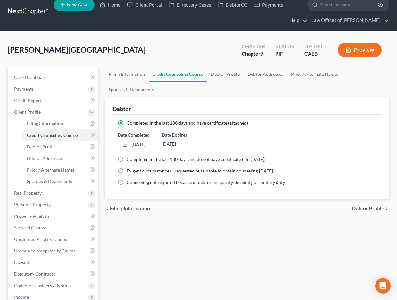
click at [102, 202] on div "Filing Information Credit Counseling Course Debtor Profile Debtor Addresses Pri…" at bounding box center [247, 234] width 291 height 336
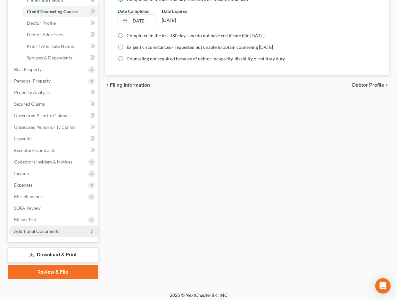
scroll to position [134, 0]
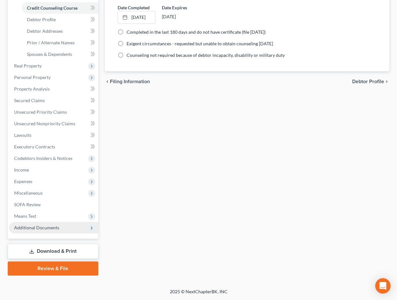
click at [55, 225] on span "Additional Documents" at bounding box center [36, 227] width 45 height 5
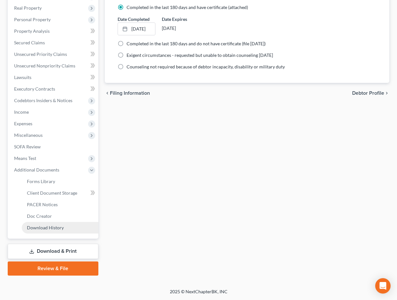
scroll to position [122, 0]
drag, startPoint x: 56, startPoint y: 190, endPoint x: 8, endPoint y: 163, distance: 55.1
click at [56, 191] on span "Client Document Storage" at bounding box center [52, 192] width 50 height 5
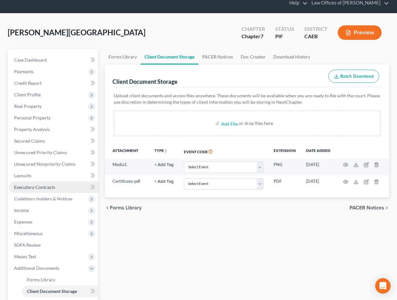
scroll to position [33, 0]
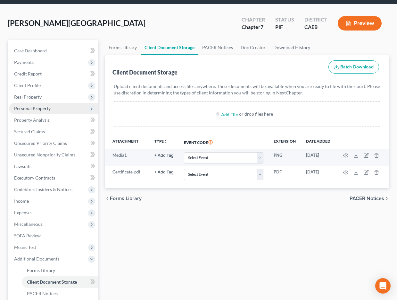
click at [39, 110] on span "Personal Property" at bounding box center [32, 108] width 37 height 5
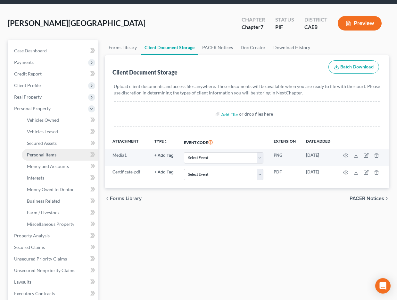
click at [43, 155] on span "Personal Items" at bounding box center [42, 154] width 30 height 5
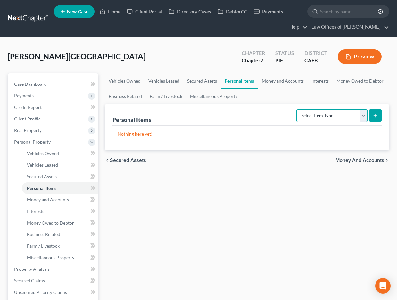
click at [326, 119] on select "Select Item Type Clothing Collectibles Of Value Electronics Firearms Household …" at bounding box center [332, 115] width 71 height 13
select select "clothing"
click at [297, 109] on select "Select Item Type Clothing Collectibles Of Value Electronics Firearms Household …" at bounding box center [332, 115] width 71 height 13
click at [380, 114] on button "submit" at bounding box center [375, 115] width 13 height 13
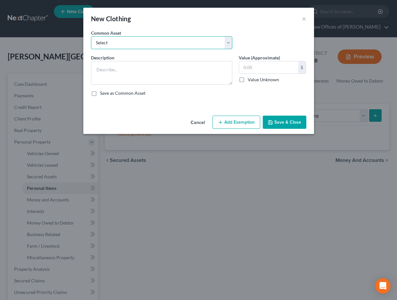
click at [180, 47] on select "Select Wardrobe" at bounding box center [161, 42] width 141 height 13
select select "0"
click at [91, 36] on select "Select Wardrobe" at bounding box center [161, 42] width 141 height 13
type textarea "Wardrobe"
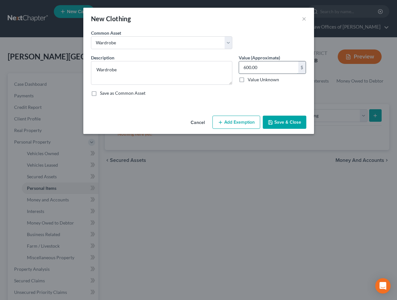
click at [250, 65] on input "600.00" at bounding box center [268, 67] width 59 height 12
type input "600"
click at [225, 121] on button "Add Exemption" at bounding box center [237, 121] width 48 height 13
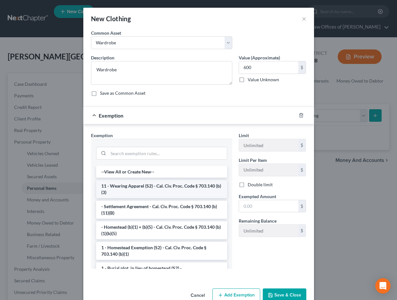
click at [139, 188] on li "11 - Wearing Apparel (S2) - Cal. Civ. Proc. Code § 703.140 (b)(3)" at bounding box center [161, 189] width 131 height 18
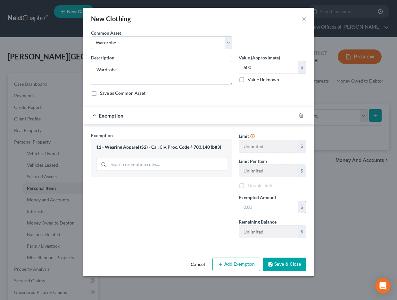
click at [257, 209] on input "text" at bounding box center [268, 207] width 59 height 12
click at [256, 209] on input "text" at bounding box center [268, 207] width 59 height 12
click at [242, 208] on input "600" at bounding box center [268, 207] width 59 height 12
type input "600"
drag, startPoint x: 215, startPoint y: 209, endPoint x: 282, endPoint y: 258, distance: 83.1
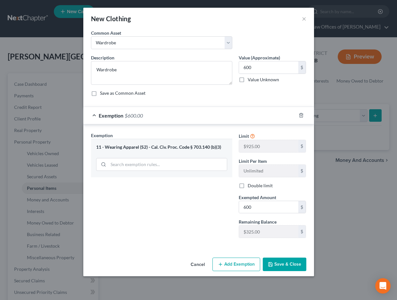
click at [215, 209] on div "Exemption Set must be selected for CA. Exemption * 11 - Wearing Apparel (S2) - …" at bounding box center [162, 187] width 148 height 111
click at [283, 261] on button "Save & Close" at bounding box center [285, 263] width 44 height 13
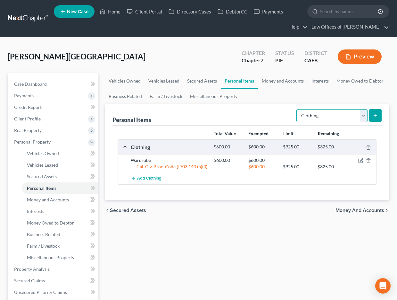
click at [317, 118] on select "Select Item Type Clothing Collectibles Of Value Electronics Firearms Household …" at bounding box center [332, 115] width 71 height 13
select select "electronics"
click at [297, 109] on select "Select Item Type Clothing Collectibles Of Value Electronics Firearms Household …" at bounding box center [332, 115] width 71 height 13
click at [377, 114] on icon "submit" at bounding box center [375, 115] width 5 height 5
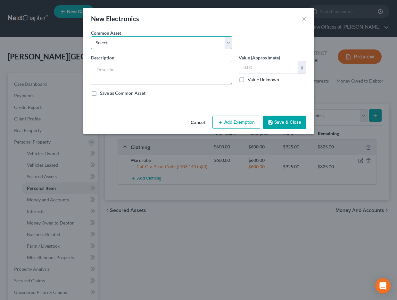
click at [185, 44] on select "Select Miscellaneous Electronic Items" at bounding box center [161, 42] width 141 height 13
select select "0"
click at [91, 36] on select "Select Miscellaneous Electronic Items" at bounding box center [161, 42] width 141 height 13
type textarea "Miscellaneous Electronic Items"
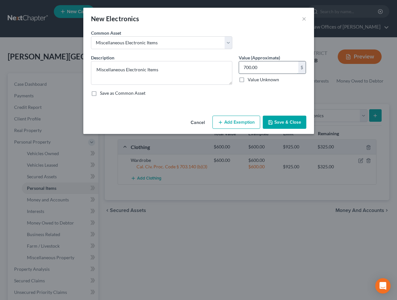
click at [247, 69] on input "700.00" at bounding box center [268, 67] width 59 height 12
type input "8"
type input "600"
click at [244, 122] on button "Add Exemption" at bounding box center [237, 121] width 48 height 13
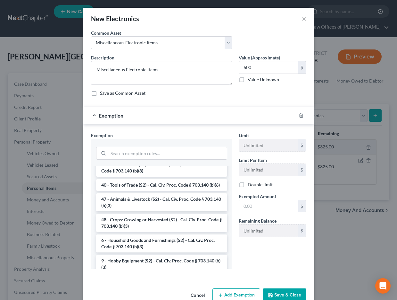
scroll to position [511, 0]
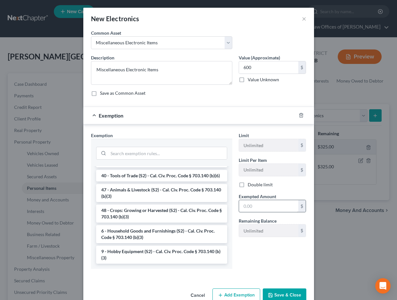
click at [140, 233] on li "6 - Household Goods and Furnishings (S2) - Cal. Civ. Proc. Code § 703.140 (b)(3)" at bounding box center [161, 234] width 131 height 18
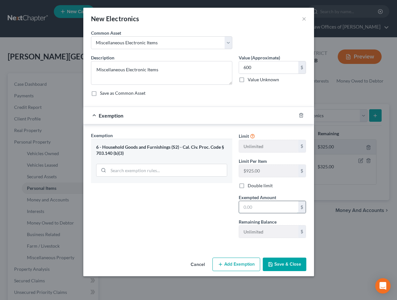
click at [263, 207] on input "text" at bounding box center [268, 207] width 59 height 12
type input "600"
drag, startPoint x: 184, startPoint y: 204, endPoint x: 271, endPoint y: 264, distance: 105.5
click at [184, 204] on div "Exemption Set must be selected for CA. Exemption * 6 - Household Goods and Furn…" at bounding box center [162, 187] width 148 height 111
click at [271, 261] on polyline "button" at bounding box center [270, 265] width 2 height 2
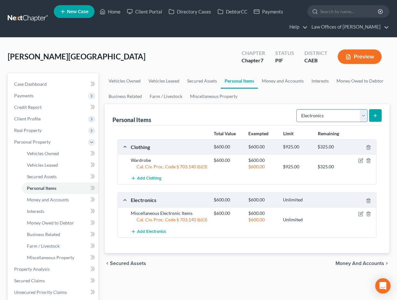
click at [317, 116] on select "Select Item Type Clothing Collectibles Of Value Electronics Firearms Household …" at bounding box center [332, 115] width 71 height 13
select select "household_goods"
click at [297, 109] on select "Select Item Type Clothing Collectibles Of Value Electronics Firearms Household …" at bounding box center [332, 115] width 71 height 13
click at [372, 116] on button "submit" at bounding box center [375, 115] width 13 height 13
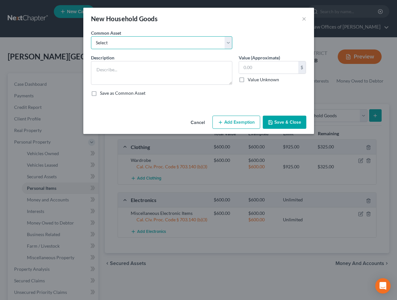
click at [175, 42] on select "Select Furniture and furnishings" at bounding box center [161, 42] width 141 height 13
select select "0"
click at [91, 36] on select "Select Furniture and furnishings" at bounding box center [161, 42] width 141 height 13
type textarea "Furniture and furnishings"
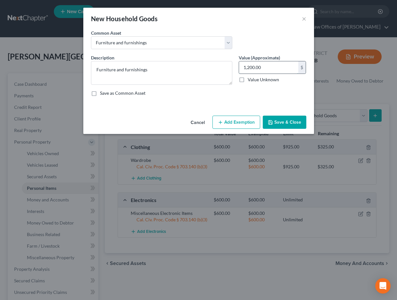
click at [250, 67] on input "1,200.00" at bounding box center [268, 67] width 59 height 12
type input "1,200"
drag, startPoint x: 223, startPoint y: 125, endPoint x: 218, endPoint y: 129, distance: 6.7
click at [223, 125] on button "Add Exemption" at bounding box center [237, 121] width 48 height 13
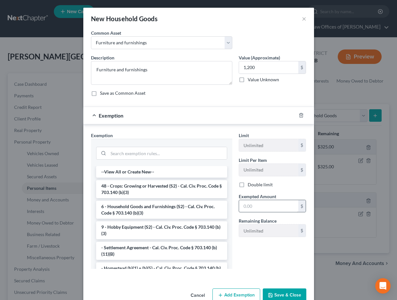
drag, startPoint x: 154, startPoint y: 210, endPoint x: 261, endPoint y: 207, distance: 107.8
click at [154, 210] on li "6 - Household Goods and Furnishings (S2) - Cal. Civ. Proc. Code § 703.140 (b)(3)" at bounding box center [161, 209] width 131 height 18
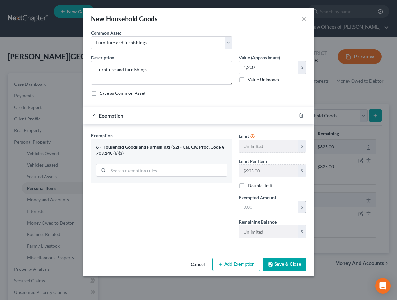
click at [261, 207] on input "text" at bounding box center [268, 207] width 59 height 12
type input "1,200"
drag, startPoint x: 175, startPoint y: 208, endPoint x: 280, endPoint y: 263, distance: 118.8
click at [175, 208] on div "Exemption Set must be selected for CA. Exemption * 6 - Household Goods and Furn…" at bounding box center [162, 187] width 148 height 111
drag, startPoint x: 280, startPoint y: 263, endPoint x: 360, endPoint y: 111, distance: 172.4
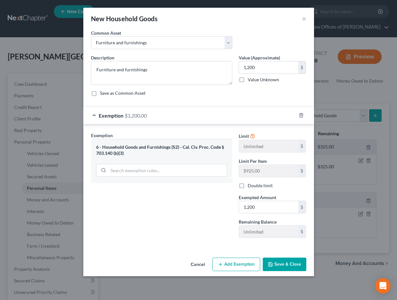
click at [280, 261] on button "Save & Close" at bounding box center [285, 263] width 44 height 13
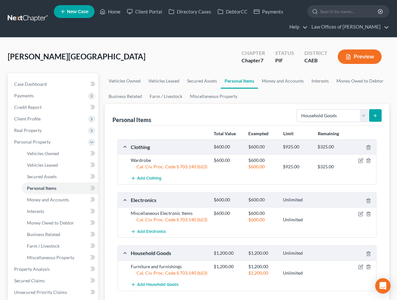
select select "jewelry"
click at [297, 109] on select "Select Item Type Clothing Collectibles Of Value Electronics Firearms Household …" at bounding box center [332, 115] width 71 height 13
click at [376, 113] on icon "submit" at bounding box center [375, 115] width 5 height 5
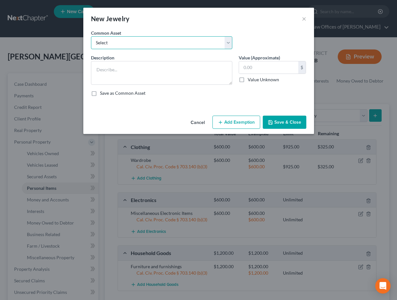
click at [196, 46] on select "Select Miscellaneous Jewelry" at bounding box center [161, 42] width 141 height 13
select select "0"
click at [91, 36] on select "Select Miscellaneous Jewelry" at bounding box center [161, 42] width 141 height 13
type textarea "Miscellaneous Jewelry"
type input "100.00"
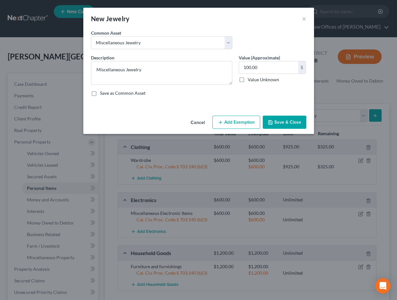
click at [241, 122] on button "Add Exemption" at bounding box center [237, 121] width 48 height 13
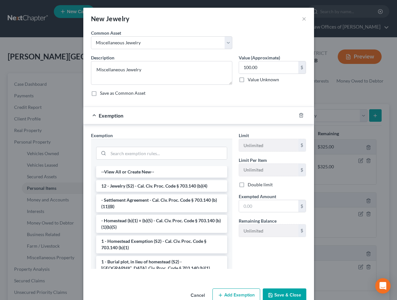
drag, startPoint x: 147, startPoint y: 184, endPoint x: 259, endPoint y: 191, distance: 113.1
click at [147, 184] on li "12 - Jewelry (S2) - Cal. Civ. Proc. Code § 703.140 (b)(4)" at bounding box center [161, 186] width 131 height 12
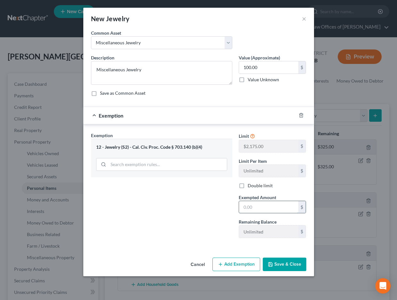
click at [257, 208] on input "text" at bounding box center [268, 207] width 59 height 12
type input "100"
drag, startPoint x: 164, startPoint y: 208, endPoint x: 283, endPoint y: 264, distance: 131.5
click at [164, 208] on div "Exemption Set must be selected for CA. Exemption * 12 - Jewelry (S2) - Cal. Civ…" at bounding box center [162, 187] width 148 height 111
drag, startPoint x: 283, startPoint y: 264, endPoint x: 341, endPoint y: 136, distance: 141.2
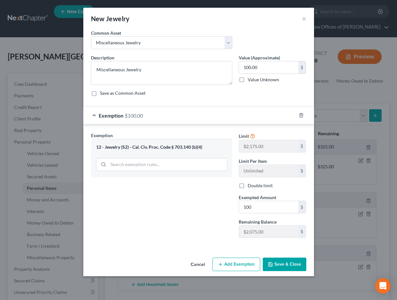
click at [283, 264] on button "Save & Close" at bounding box center [285, 263] width 44 height 13
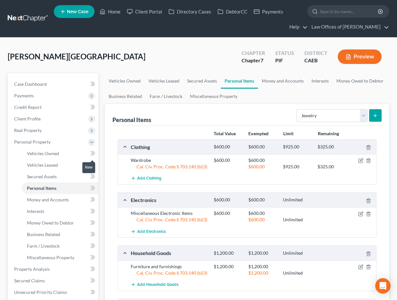
scroll to position [39, 0]
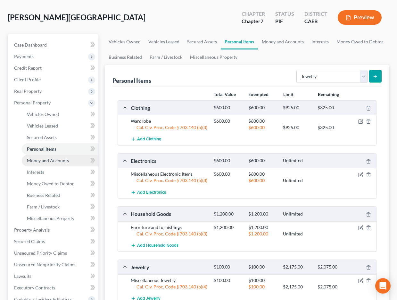
click at [50, 163] on link "Money and Accounts" at bounding box center [60, 161] width 77 height 12
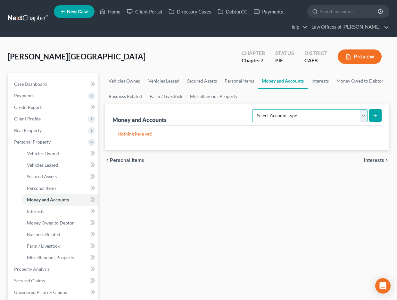
click at [284, 116] on select "Select Account Type Brokerage Cash on Hand Certificates of Deposit Checking Acc…" at bounding box center [309, 115] width 115 height 13
select select "cash_on_hand"
click at [254, 109] on select "Select Account Type Brokerage Cash on Hand Certificates of Deposit Checking Acc…" at bounding box center [309, 115] width 115 height 13
click at [378, 114] on button "submit" at bounding box center [375, 115] width 13 height 13
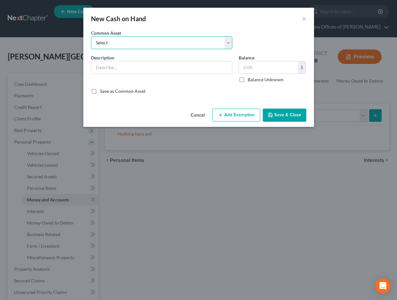
click at [173, 46] on select "Select Cash on Hand" at bounding box center [161, 42] width 141 height 13
click at [172, 54] on div "Common Asset Select Cash on Hand" at bounding box center [199, 42] width 222 height 25
click at [172, 42] on select "Select Cash on Hand" at bounding box center [161, 42] width 141 height 13
drag, startPoint x: 165, startPoint y: 43, endPoint x: 160, endPoint y: 48, distance: 7.5
click at [165, 43] on select "Select Cash on Hand" at bounding box center [161, 42] width 141 height 13
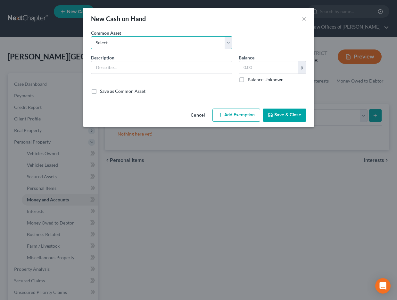
click at [160, 48] on select "Select Cash on Hand" at bounding box center [161, 42] width 141 height 13
click at [91, 36] on select "Select Cash on Hand" at bounding box center [161, 42] width 141 height 13
click at [162, 41] on select "Select Cash on Hand" at bounding box center [161, 42] width 141 height 13
select select "0"
click at [91, 36] on select "Select Cash on Hand" at bounding box center [161, 42] width 141 height 13
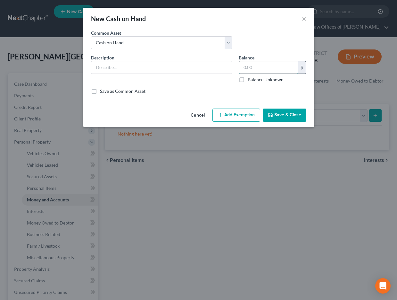
type input "Cash on Hand"
click at [249, 67] on input "200.00" at bounding box center [268, 67] width 59 height 12
type input "50"
drag, startPoint x: 234, startPoint y: 114, endPoint x: 238, endPoint y: 120, distance: 7.0
click at [234, 114] on button "Add Exemption" at bounding box center [237, 114] width 48 height 13
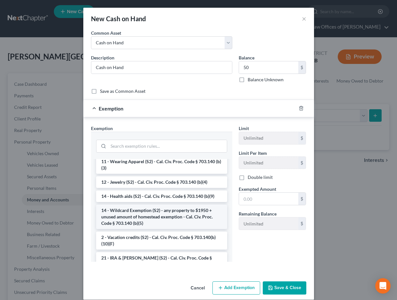
scroll to position [101, 0]
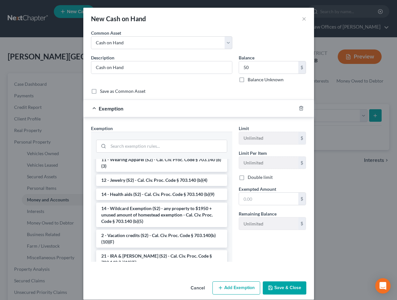
drag, startPoint x: 151, startPoint y: 221, endPoint x: 187, endPoint y: 219, distance: 36.3
click at [151, 221] on li "14 - Wildcard Exemption (S2) - any property to $1950 + unused amount of homeste…" at bounding box center [161, 214] width 131 height 24
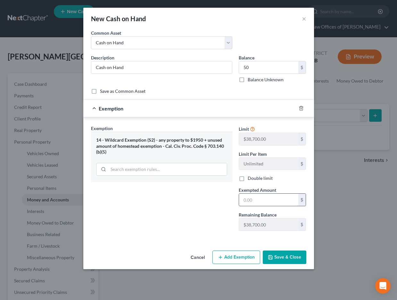
click at [254, 199] on input "text" at bounding box center [268, 199] width 59 height 12
type input "50"
drag, startPoint x: 206, startPoint y: 206, endPoint x: 292, endPoint y: 276, distance: 111.0
click at [206, 206] on div "Exemption Set must be selected for CA. Exemption * 14 - Wildcard Exemption (S2)…" at bounding box center [162, 180] width 148 height 111
click at [284, 260] on button "Save & Close" at bounding box center [285, 256] width 44 height 13
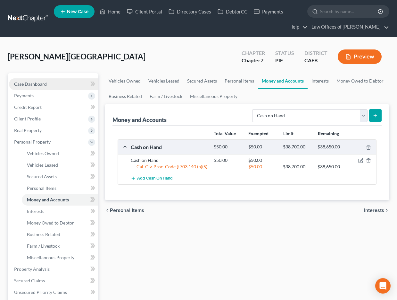
click at [41, 84] on span "Case Dashboard" at bounding box center [30, 83] width 33 height 5
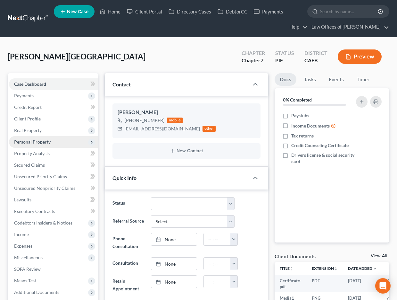
scroll to position [809, 0]
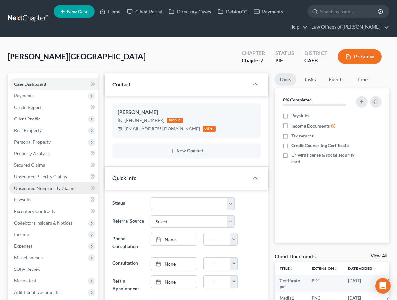
click at [61, 189] on span "Unsecured Nonpriority Claims" at bounding box center [44, 187] width 61 height 5
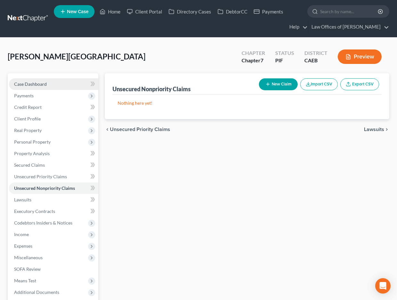
click at [45, 85] on span "Case Dashboard" at bounding box center [30, 83] width 33 height 5
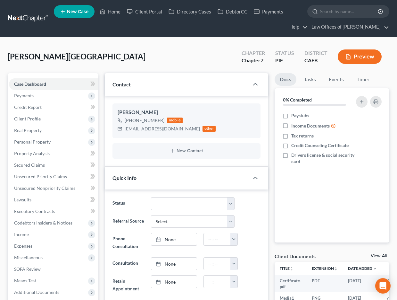
scroll to position [432, 0]
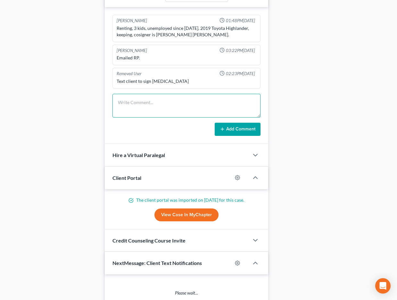
click at [139, 103] on textarea at bounding box center [187, 106] width 148 height 24
type textarea "Skeleton complete, need SSC for pre-petition"
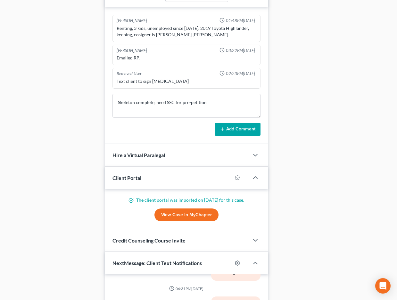
click at [229, 128] on button "Add Comment" at bounding box center [238, 129] width 46 height 13
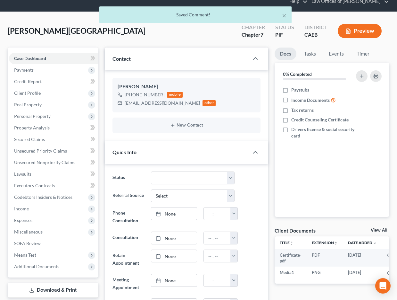
scroll to position [0, 0]
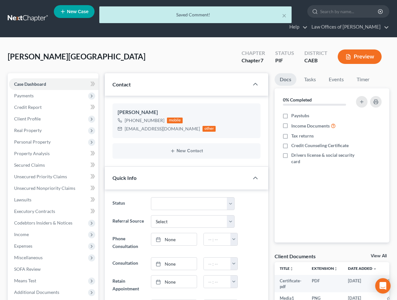
click at [112, 14] on div "Saved Comment!" at bounding box center [196, 15] width 182 height 6
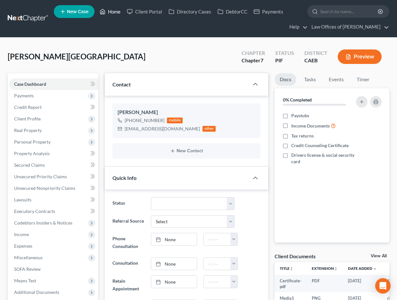
click at [110, 9] on link "Home" at bounding box center [110, 12] width 27 height 12
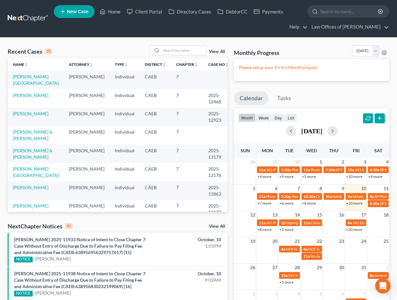
click at [79, 10] on span "New Case" at bounding box center [77, 11] width 21 height 5
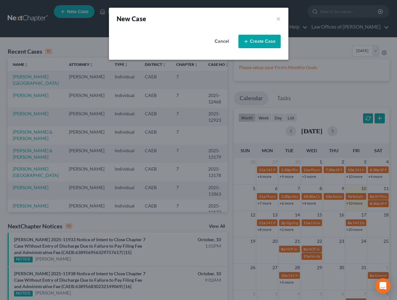
select select "8"
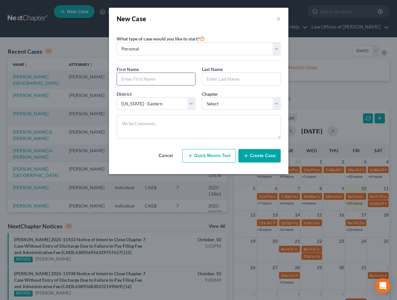
click at [152, 79] on input "text" at bounding box center [156, 79] width 78 height 12
type input "Adrian"
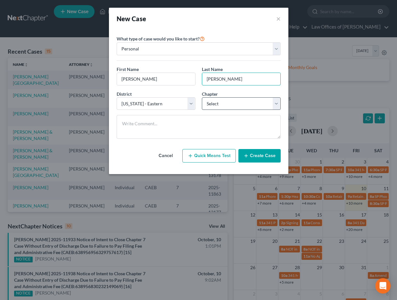
type input "Chacon"
click at [233, 107] on select "Select 7 11 12 13" at bounding box center [241, 103] width 79 height 13
select select "0"
click at [202, 97] on select "Select 7 11 12 13" at bounding box center [241, 103] width 79 height 13
click at [257, 154] on button "Create Case" at bounding box center [260, 155] width 42 height 13
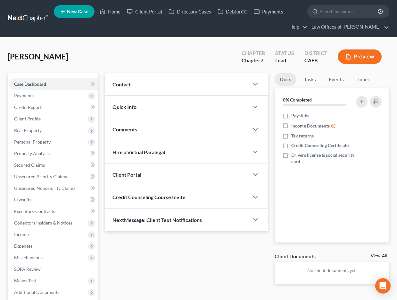
click at [186, 79] on div "Contact" at bounding box center [177, 84] width 144 height 22
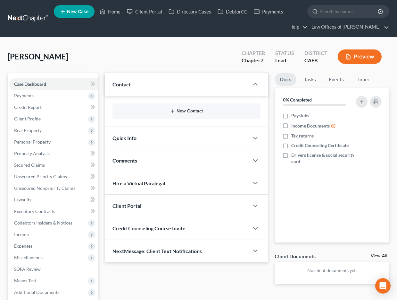
click at [182, 109] on button "New Contact" at bounding box center [187, 110] width 138 height 5
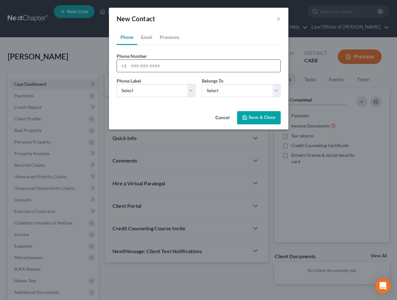
click at [166, 66] on input "tel" at bounding box center [205, 66] width 152 height 12
type input "6615250527"
click at [221, 91] on select "Select Client Other" at bounding box center [241, 90] width 79 height 13
click at [170, 91] on select "Select Mobile Home Work Other" at bounding box center [156, 90] width 79 height 13
select select "0"
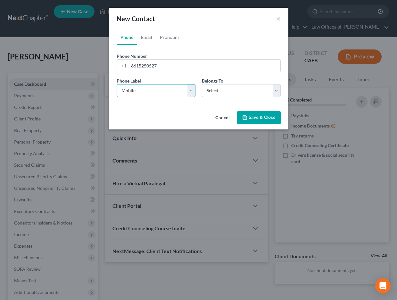
click at [117, 84] on select "Select Mobile Home Work Other" at bounding box center [156, 90] width 79 height 13
click at [216, 92] on select "Select Client Other" at bounding box center [241, 90] width 79 height 13
select select "0"
click at [202, 84] on select "Select Client Other" at bounding box center [241, 90] width 79 height 13
click at [270, 115] on button "Save & Close" at bounding box center [259, 117] width 44 height 13
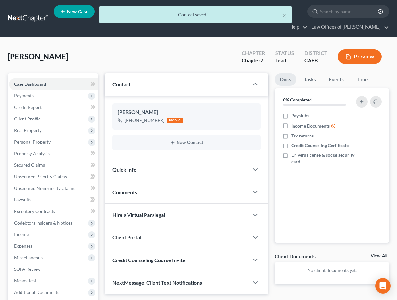
click at [194, 170] on div "Quick Info" at bounding box center [177, 169] width 144 height 22
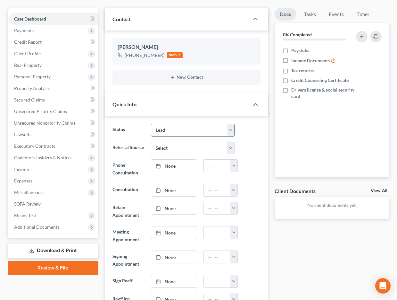
scroll to position [75, 0]
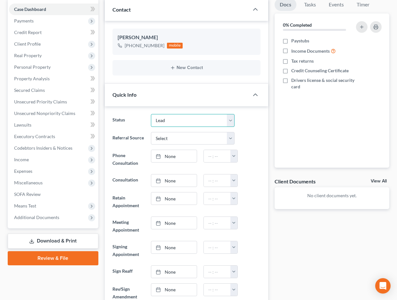
click at [176, 122] on select "Cancelled/Refund Closed Consultation Declined Discharged Filed Income Check In …" at bounding box center [193, 120] width 84 height 13
select select "2"
click at [151, 114] on select "Cancelled/Refund Closed Consultation Declined Discharged Filed Income Check In …" at bounding box center [193, 120] width 84 height 13
click at [248, 143] on div "Referral Source Select Word Of Mouth Previous Clients Direct Mail Website Googl…" at bounding box center [186, 138] width 155 height 13
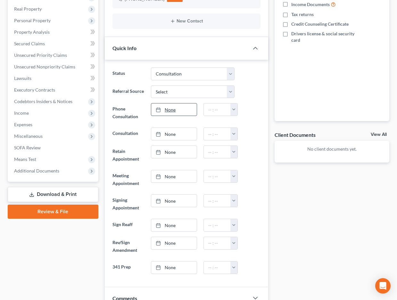
click at [190, 112] on link "None" at bounding box center [174, 109] width 46 height 12
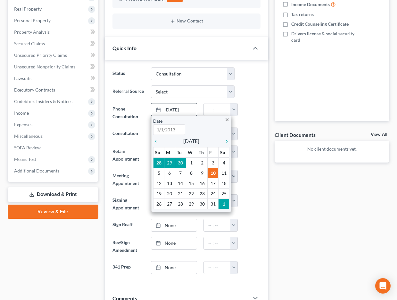
type input "[DATE]"
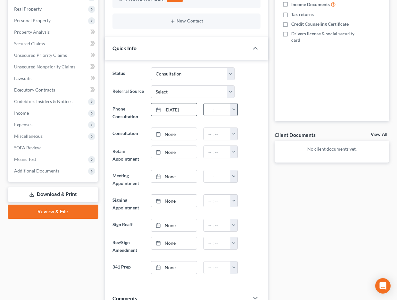
click at [232, 111] on button "button" at bounding box center [234, 109] width 7 height 12
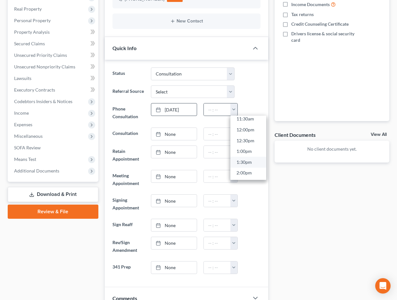
scroll to position [260, 0]
click at [251, 153] on link "1:30pm" at bounding box center [249, 154] width 36 height 11
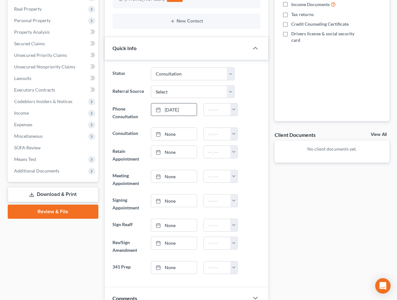
type input "1:30pm"
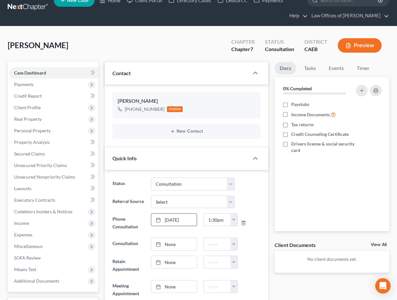
scroll to position [0, 0]
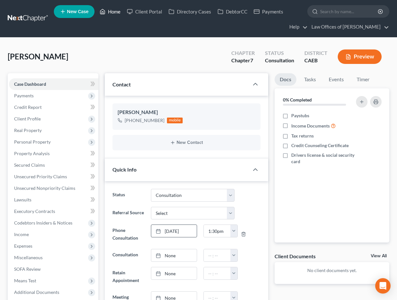
click at [111, 11] on link "Home" at bounding box center [110, 12] width 27 height 12
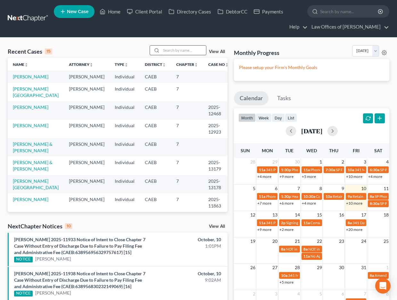
click at [173, 51] on input "search" at bounding box center [183, 50] width 45 height 9
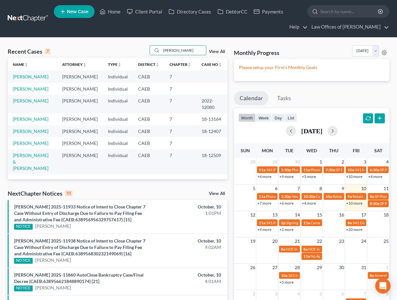
type input "campos"
click at [31, 78] on link "Campos, Edgar" at bounding box center [31, 76] width 36 height 5
select select "11"
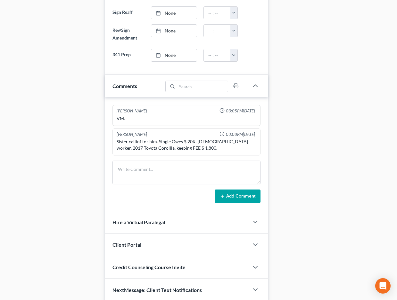
scroll to position [366, 0]
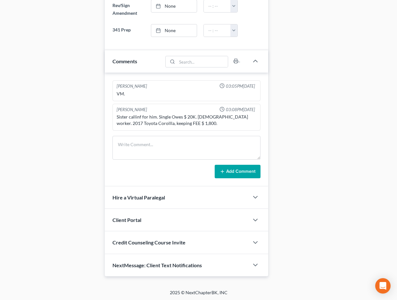
drag, startPoint x: 133, startPoint y: 219, endPoint x: 264, endPoint y: 131, distance: 158.4
click at [133, 219] on span "Client Portal" at bounding box center [127, 219] width 29 height 6
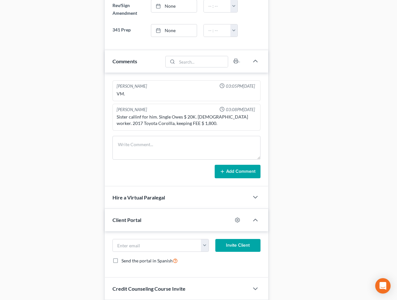
scroll to position [367, 0]
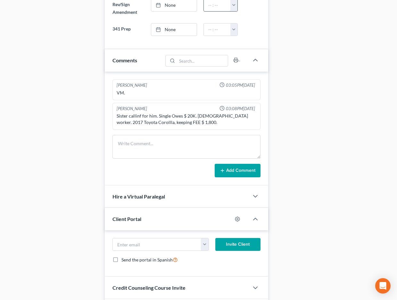
click at [93, 99] on div "Case Dashboard Payments Invoices Payments Payments Credit Report Client Profile" at bounding box center [52, 13] width 97 height 615
click at [33, 118] on div "Case Dashboard Payments Invoices Payments Payments Credit Report Client Profile" at bounding box center [52, 13] width 97 height 615
click at [32, 117] on div "Case Dashboard Payments Invoices Payments Payments Credit Report Client Profile" at bounding box center [52, 13] width 97 height 615
click at [24, 118] on div "Case Dashboard Payments Invoices Payments Payments Credit Report Client Profile" at bounding box center [52, 13] width 97 height 615
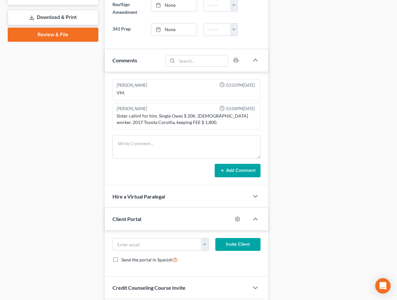
scroll to position [2, 0]
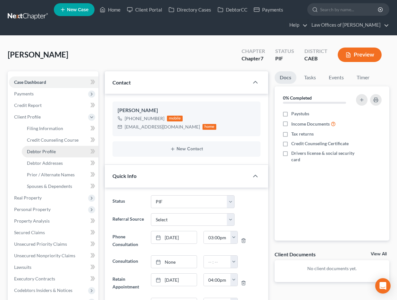
click at [45, 151] on span "Debtor Profile" at bounding box center [41, 150] width 29 height 5
select select "0"
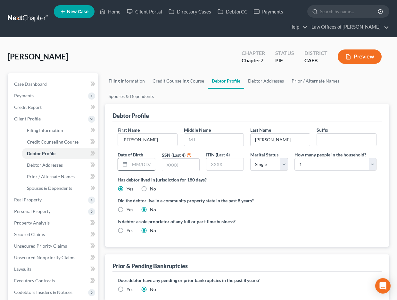
click at [146, 166] on input "text" at bounding box center [143, 164] width 26 height 12
type input "07/12/1995"
click at [192, 166] on input "text" at bounding box center [180, 164] width 37 height 12
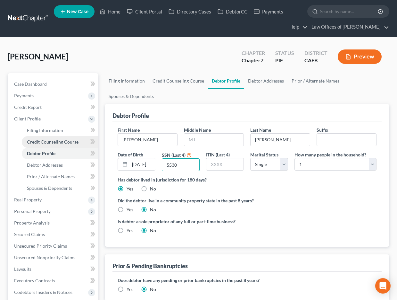
type input "5530"
click at [50, 132] on span "Filing Information" at bounding box center [45, 129] width 36 height 5
select select "1"
select select "0"
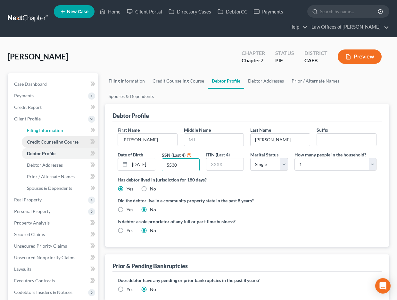
select select "8"
select select "0"
select select "4"
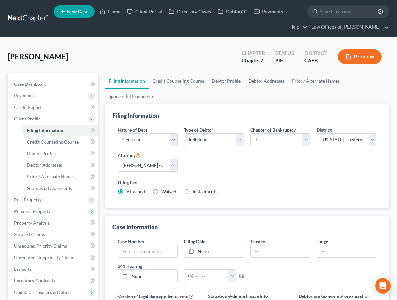
click at [193, 191] on label "Installments Installments" at bounding box center [205, 191] width 24 height 6
click at [196, 191] on input "Installments Installments" at bounding box center [198, 190] width 4 height 4
radio input "true"
radio input "false"
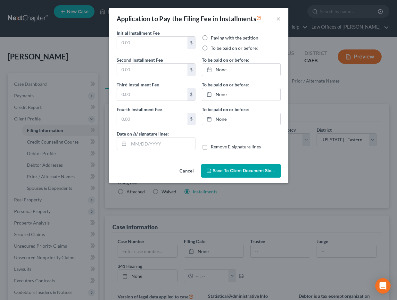
type input "0.00"
radio input "true"
type input "0.00"
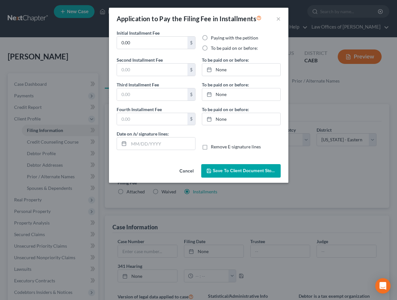
type input "[DATE]"
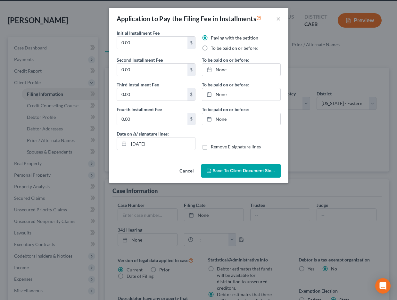
click at [191, 171] on button "Cancel" at bounding box center [186, 171] width 24 height 13
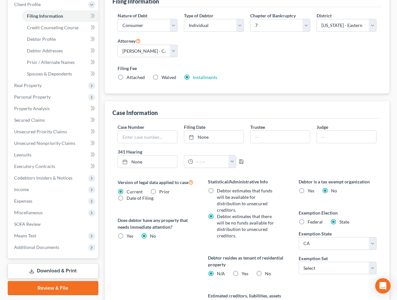
scroll to position [173, 0]
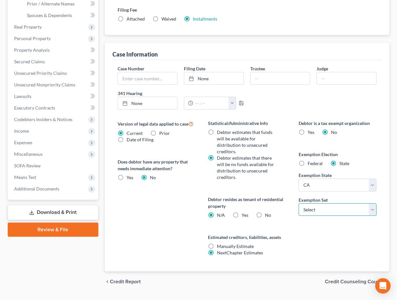
click at [317, 210] on select "Select 703 704" at bounding box center [338, 209] width 78 height 13
click at [242, 216] on label "Yes Yes" at bounding box center [245, 215] width 7 height 6
click at [244, 216] on input "Yes Yes" at bounding box center [246, 214] width 4 height 4
radio input "true"
drag, startPoint x: 233, startPoint y: 216, endPoint x: 320, endPoint y: 209, distance: 87.5
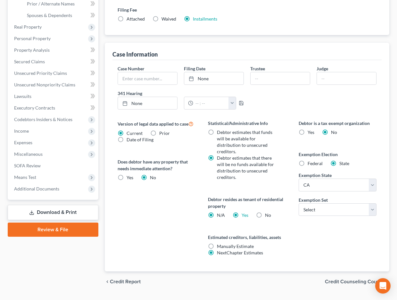
click at [320, 209] on div "Certification by a Debtor Who Resides as a Tenant of Residential Property × Lan…" at bounding box center [198, 150] width 397 height 300
radio input "false"
click at [310, 208] on select "Select 703 704" at bounding box center [338, 209] width 78 height 13
select select "0"
click at [299, 203] on select "Select 703 704" at bounding box center [338, 209] width 78 height 13
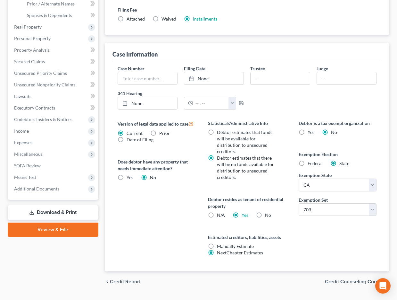
click at [187, 194] on div "Version of legal data applied to case Current Prior Date of Filing Legal data v…" at bounding box center [156, 195] width 91 height 151
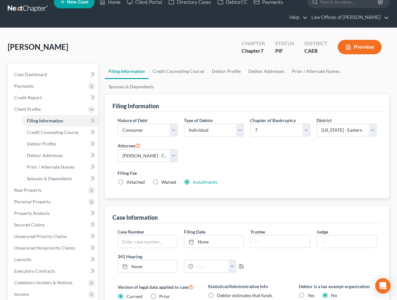
scroll to position [8, 0]
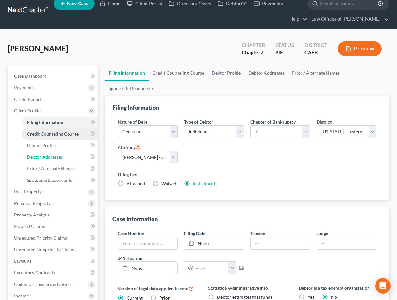
drag, startPoint x: 66, startPoint y: 158, endPoint x: 22, endPoint y: 134, distance: 50.8
click at [66, 158] on link "Debtor Addresses" at bounding box center [60, 157] width 77 height 12
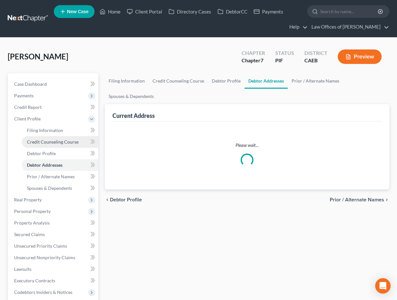
select select "0"
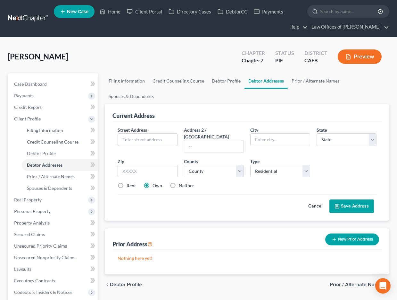
drag, startPoint x: 136, startPoint y: 141, endPoint x: 6, endPoint y: 74, distance: 146.0
click at [136, 141] on input "text" at bounding box center [147, 139] width 59 height 12
type input "8909 Mark Ave"
type input "Lamont"
click at [326, 142] on select "State [US_STATE] AK AR AZ CA CO CT DE DC [GEOGRAPHIC_DATA] [GEOGRAPHIC_DATA] GU…" at bounding box center [347, 139] width 60 height 13
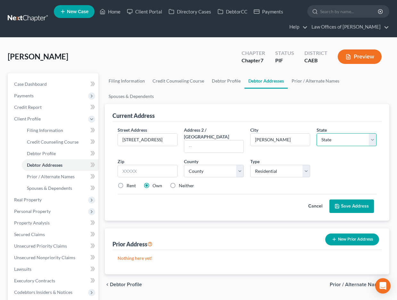
select select "4"
click at [317, 133] on select "State [US_STATE] AK AR AZ CA CO CT DE DC [GEOGRAPHIC_DATA] [GEOGRAPHIC_DATA] GU…" at bounding box center [347, 139] width 60 height 13
click at [142, 165] on input "text" at bounding box center [148, 171] width 60 height 13
type input "93241"
drag, startPoint x: 121, startPoint y: 180, endPoint x: 358, endPoint y: 199, distance: 237.5
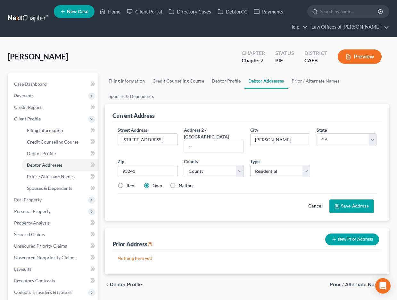
click at [127, 182] on label "Rent" at bounding box center [131, 185] width 9 height 6
click at [129, 182] on input "Rent" at bounding box center [131, 184] width 4 height 4
radio input "true"
click at [358, 199] on button "Save Address" at bounding box center [352, 205] width 45 height 13
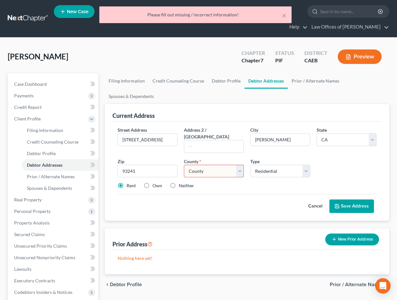
click at [224, 165] on select "County Alameda County Alpine County Amador County Butte County Calaveras County…" at bounding box center [214, 171] width 60 height 13
select select "14"
click at [184, 165] on select "County Alameda County Alpine County Amador County Butte County Calaveras County…" at bounding box center [214, 171] width 60 height 13
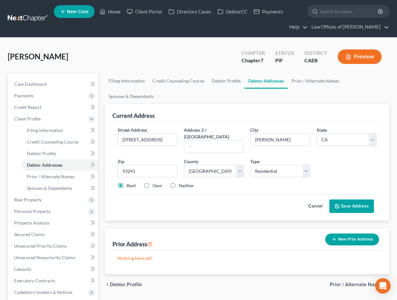
drag, startPoint x: 354, startPoint y: 197, endPoint x: 45, endPoint y: 71, distance: 334.0
click at [354, 199] on button "Save Address" at bounding box center [352, 205] width 45 height 13
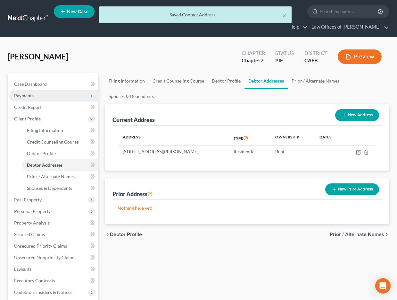
click at [37, 96] on span "Payments" at bounding box center [53, 96] width 89 height 12
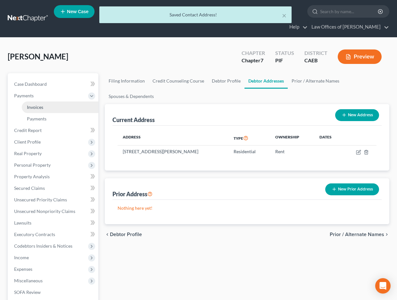
click at [42, 107] on span "Invoices" at bounding box center [35, 106] width 16 height 5
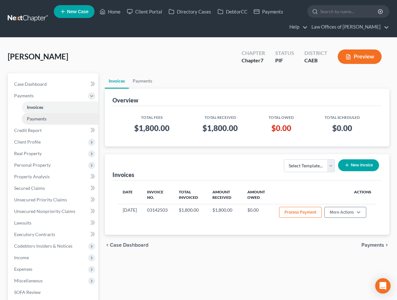
click at [43, 116] on span "Payments" at bounding box center [37, 118] width 20 height 5
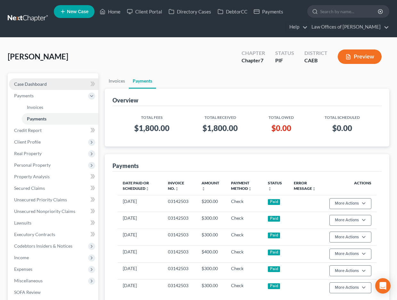
click at [43, 85] on span "Case Dashboard" at bounding box center [30, 83] width 33 height 5
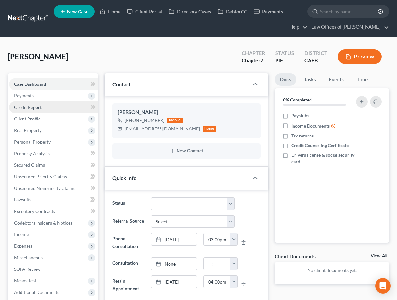
drag, startPoint x: 39, startPoint y: 119, endPoint x: 32, endPoint y: 108, distance: 12.7
click at [39, 119] on span "Client Profile" at bounding box center [27, 118] width 27 height 5
click at [32, 108] on span "Credit Report" at bounding box center [28, 106] width 28 height 5
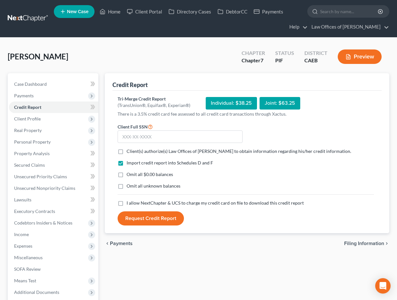
click at [127, 150] on label "Client(s) authorize(s) Law Offices of Scott Bell to obtain information regardin…" at bounding box center [239, 151] width 225 height 6
click at [129, 150] on input "Client(s) authorize(s) Law Offices of Scott Bell to obtain information regardin…" at bounding box center [131, 150] width 4 height 4
checkbox input "true"
click at [127, 176] on label "Omit all $0.00 balances" at bounding box center [150, 174] width 47 height 6
click at [129, 175] on input "Omit all $0.00 balances" at bounding box center [131, 173] width 4 height 4
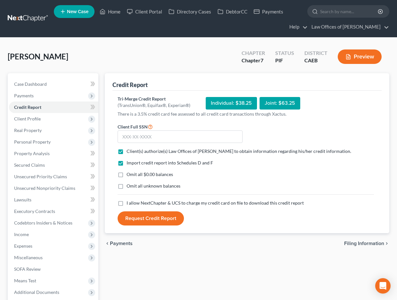
checkbox input "true"
click at [127, 204] on label "I allow NextChapter & UCS to charge my credit card on file to download this cre…" at bounding box center [215, 202] width 177 height 6
click at [129, 204] on input "I allow NextChapter & UCS to charge my credit card on file to download this cre…" at bounding box center [131, 201] width 4 height 4
checkbox input "true"
click at [141, 133] on input "text" at bounding box center [180, 136] width 125 height 13
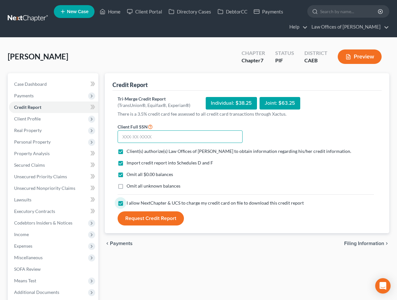
click at [140, 133] on input "text" at bounding box center [180, 136] width 125 height 13
drag, startPoint x: 160, startPoint y: 217, endPoint x: 144, endPoint y: 216, distance: 15.7
click at [160, 217] on button "Request Credit Report" at bounding box center [151, 218] width 66 height 14
click at [157, 136] on input "096-21-530" at bounding box center [180, 136] width 125 height 13
type input "096-21-5530"
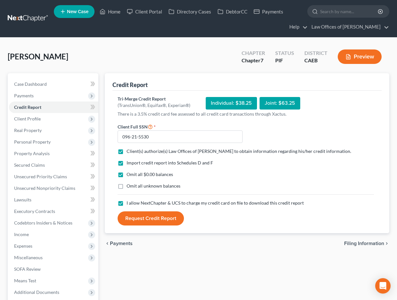
click at [167, 217] on button "Request Credit Report" at bounding box center [151, 218] width 66 height 14
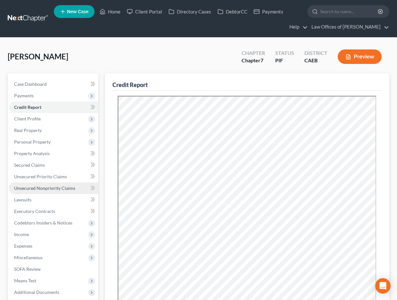
click at [64, 188] on span "Unsecured Nonpriority Claims" at bounding box center [44, 187] width 61 height 5
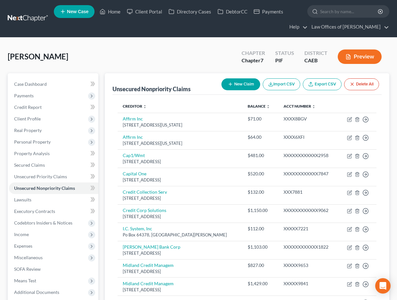
click at [360, 57] on button "Preview" at bounding box center [360, 56] width 44 height 14
